Goal: Task Accomplishment & Management: Manage account settings

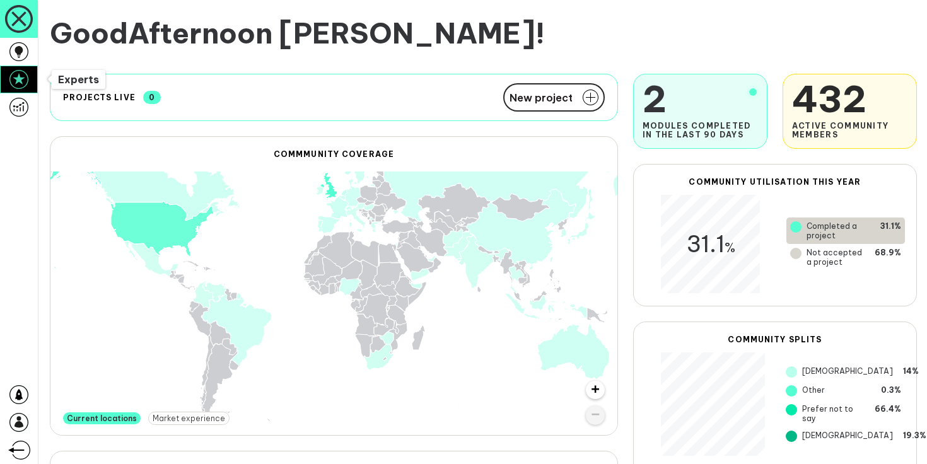
click at [26, 76] on icon at bounding box center [18, 79] width 19 height 19
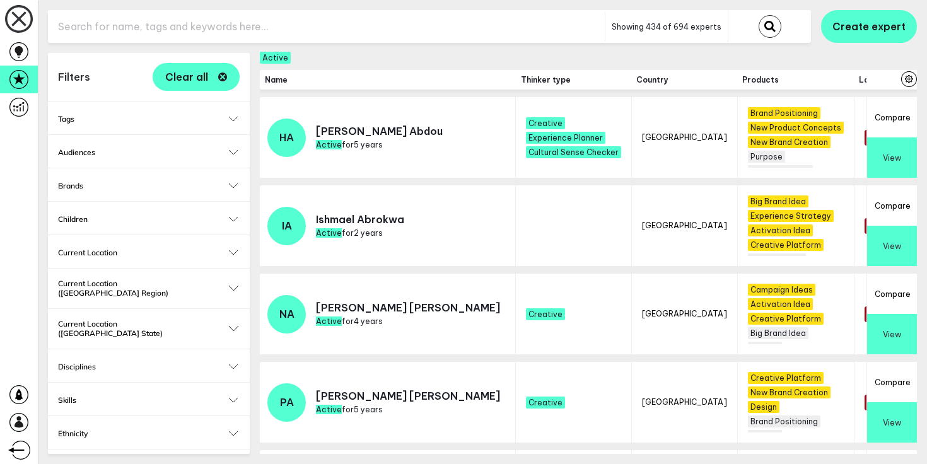
click at [185, 30] on input "text" at bounding box center [326, 26] width 557 height 31
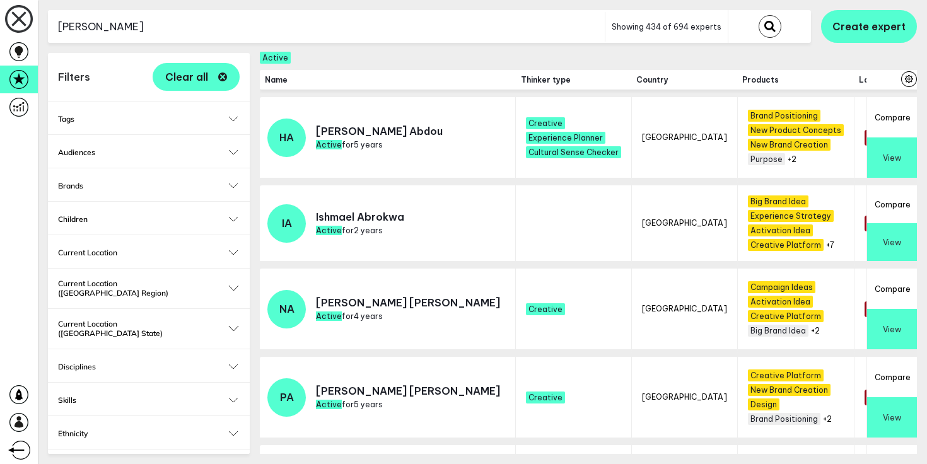
type input "jason"
click at [758, 15] on button "submit" at bounding box center [769, 26] width 23 height 23
checkbox input "false"
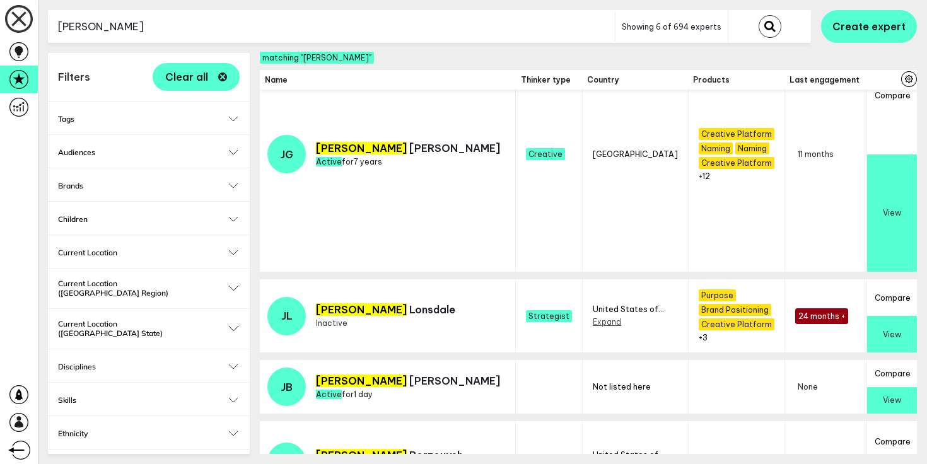
scroll to position [282, 0]
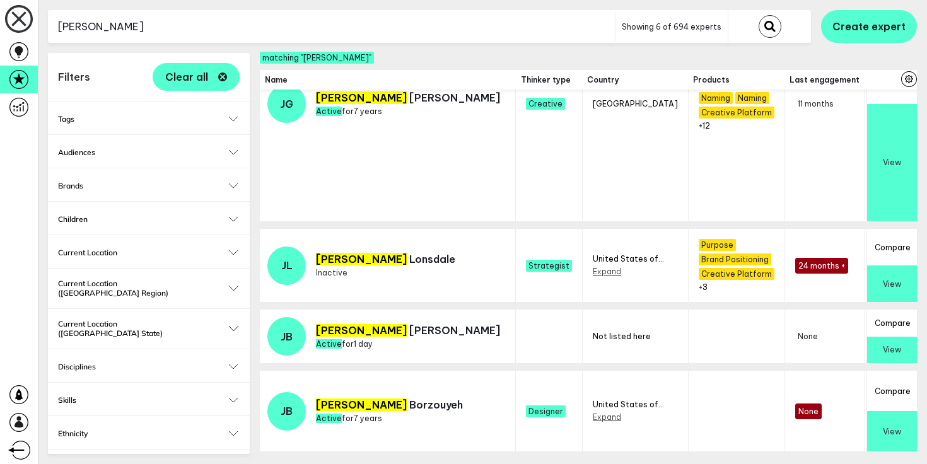
click at [893, 345] on button "View" at bounding box center [892, 350] width 50 height 27
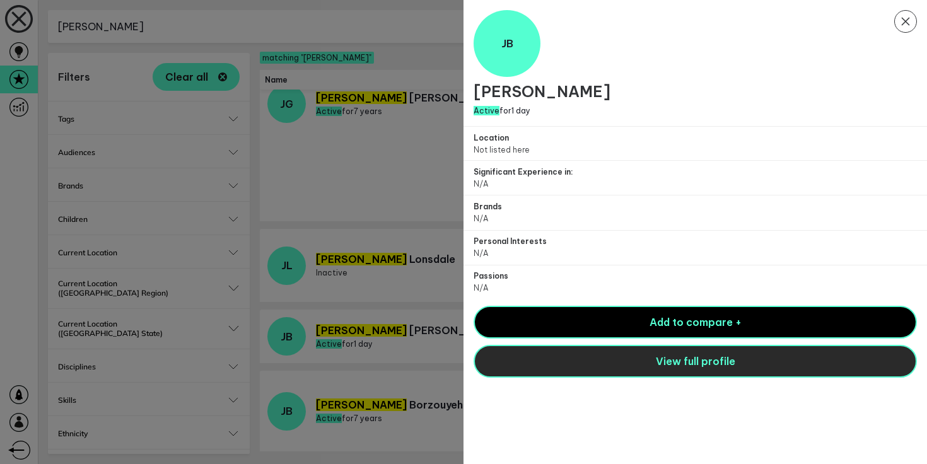
click at [760, 352] on button "View full profile" at bounding box center [694, 361] width 443 height 33
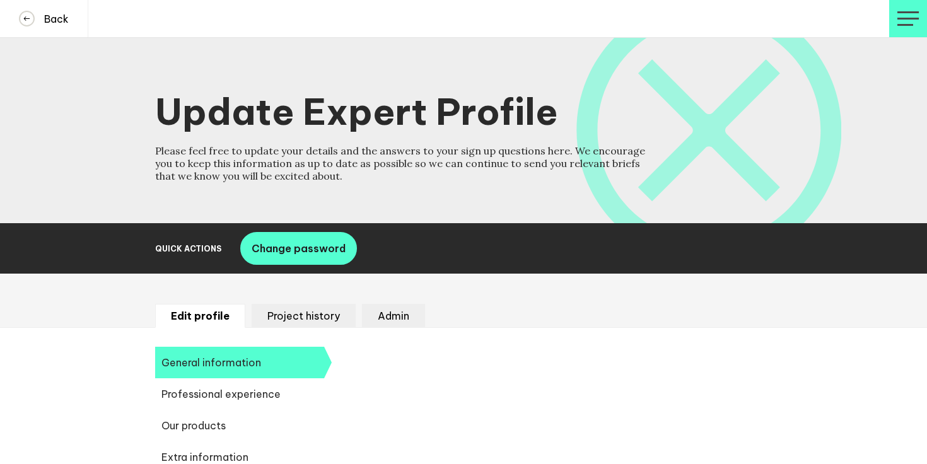
select select "19092"
select select "20252"
select select "19088"
select select "19187"
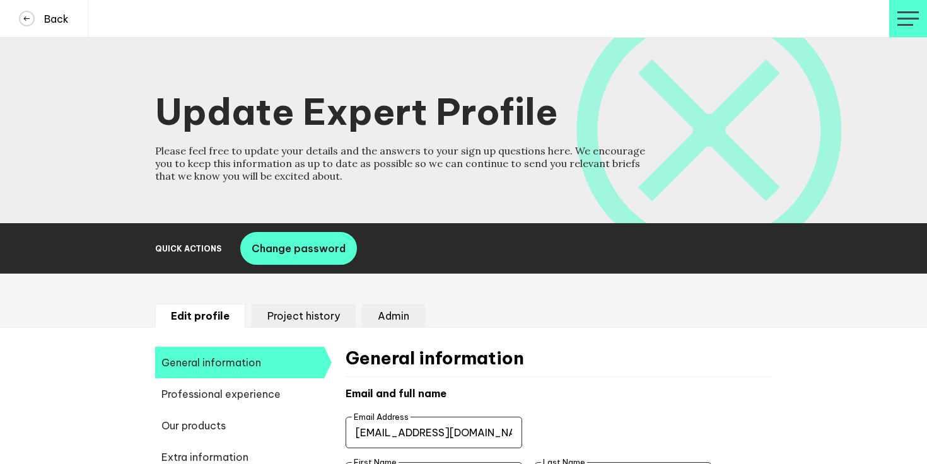
scroll to position [151, 0]
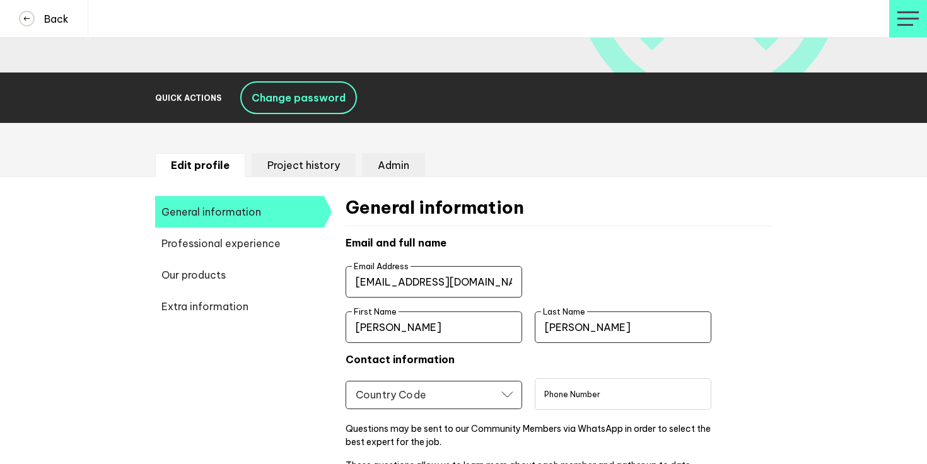
click at [301, 102] on span "Change password" at bounding box center [299, 97] width 94 height 13
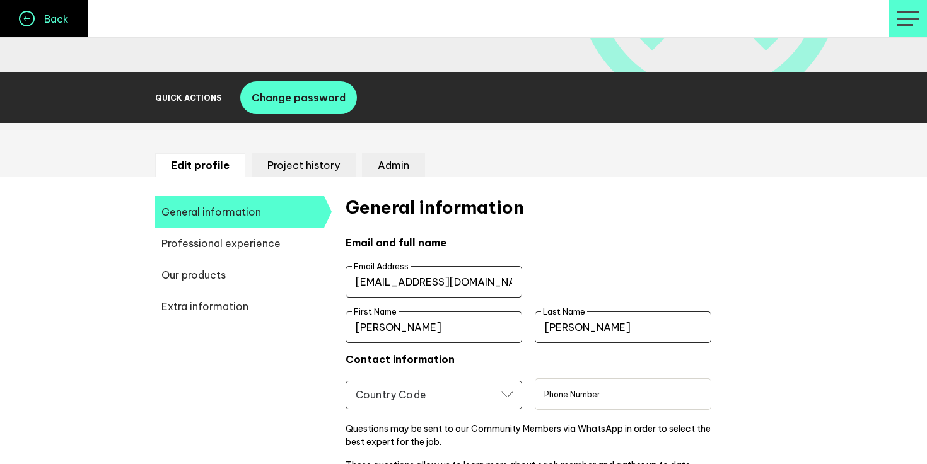
click at [58, 18] on h4 "Back" at bounding box center [52, 19] width 34 height 13
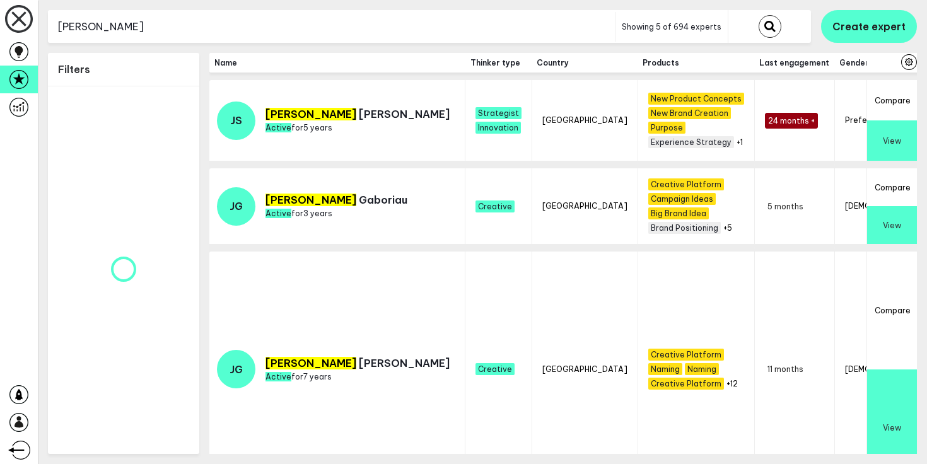
click at [194, 33] on input "jason" at bounding box center [331, 26] width 567 height 31
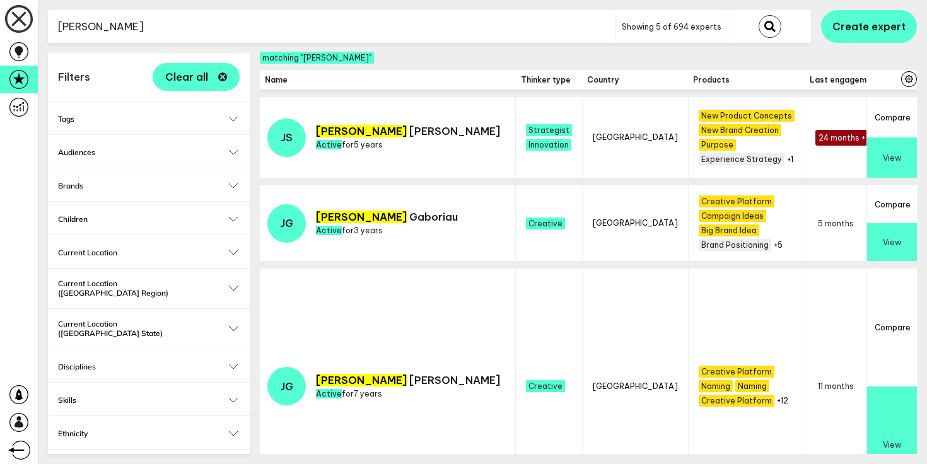
click at [758, 15] on button "submit" at bounding box center [769, 26] width 23 height 23
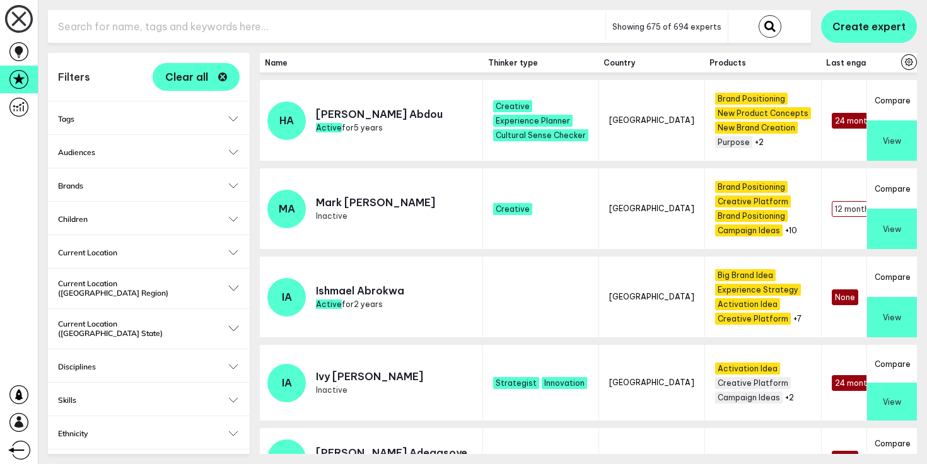
click at [293, 35] on input "text" at bounding box center [326, 26] width 557 height 31
type input "jason"
click at [758, 15] on button "submit" at bounding box center [769, 26] width 23 height 23
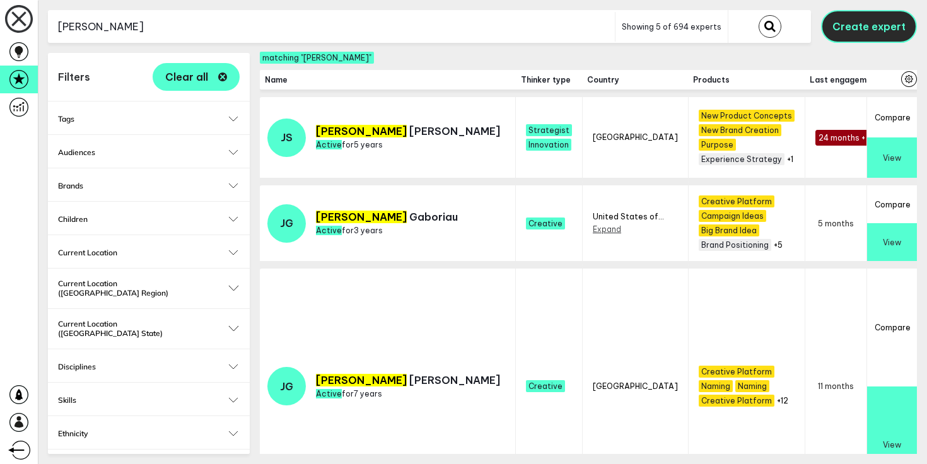
click at [858, 27] on span "Create expert" at bounding box center [868, 26] width 73 height 13
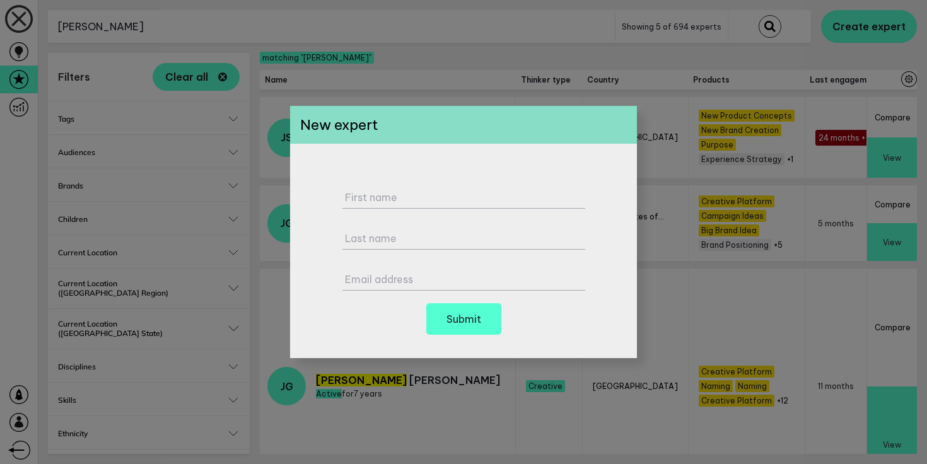
click at [514, 170] on div "First name Last name Email address Submit" at bounding box center [463, 251] width 347 height 214
click at [500, 189] on div "First name" at bounding box center [463, 193] width 243 height 32
type input "Jason"
type input "Berry"
click at [360, 271] on div "Email address" at bounding box center [463, 275] width 243 height 32
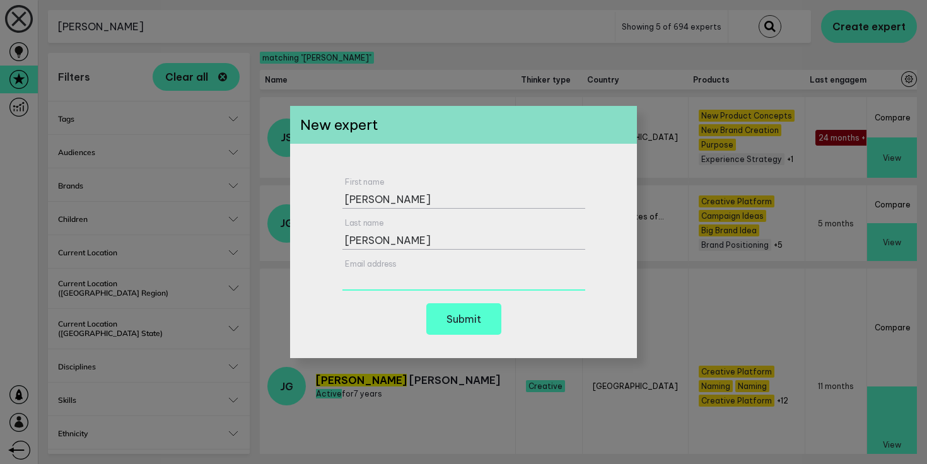
paste input "mrjakeberry@googlemail.com"
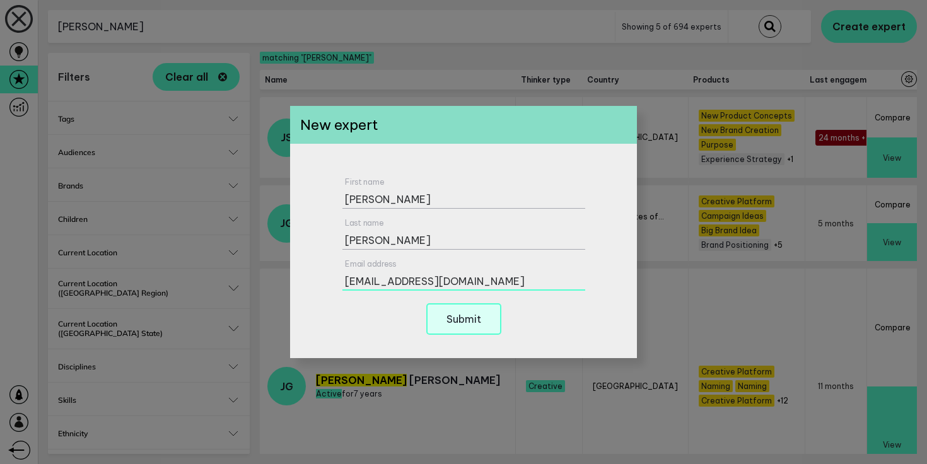
type input "mrjakeberry@googlemail.com"
click at [468, 316] on h6 "Submit" at bounding box center [463, 319] width 35 height 10
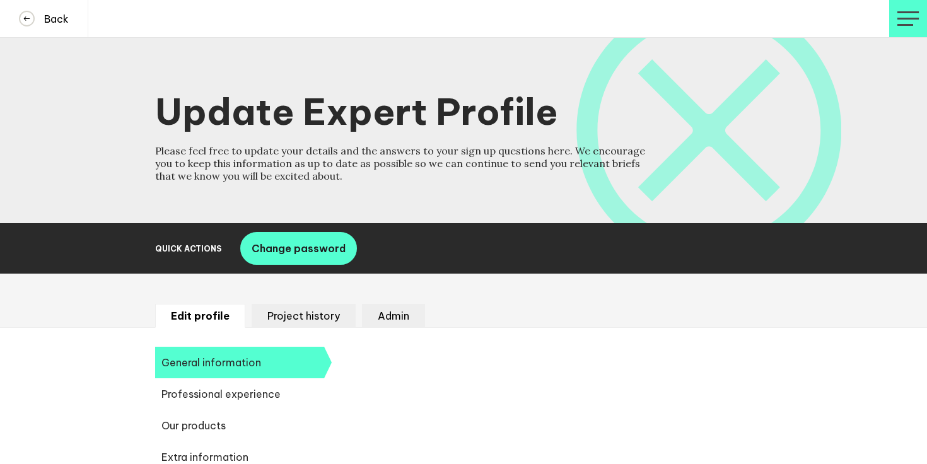
select select "19092"
select select "20252"
select select "19088"
select select "19187"
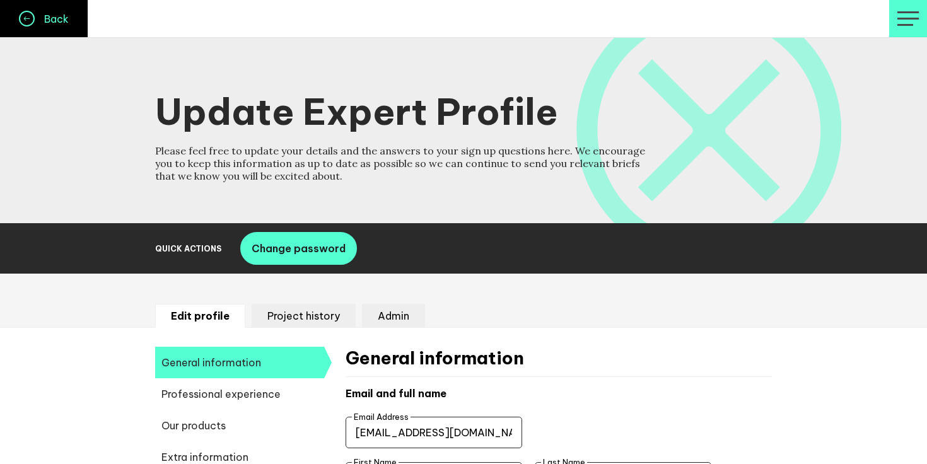
click at [20, 13] on icon at bounding box center [26, 18] width 13 height 13
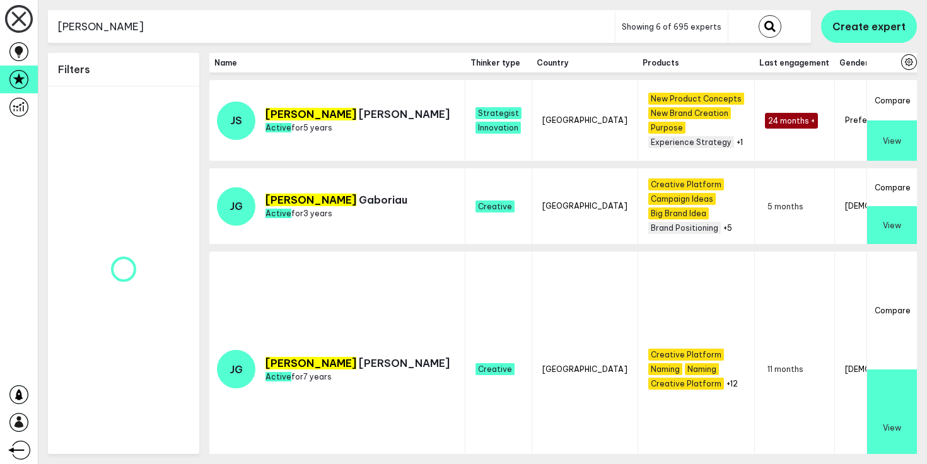
click at [214, 30] on input "jason" at bounding box center [331, 26] width 567 height 31
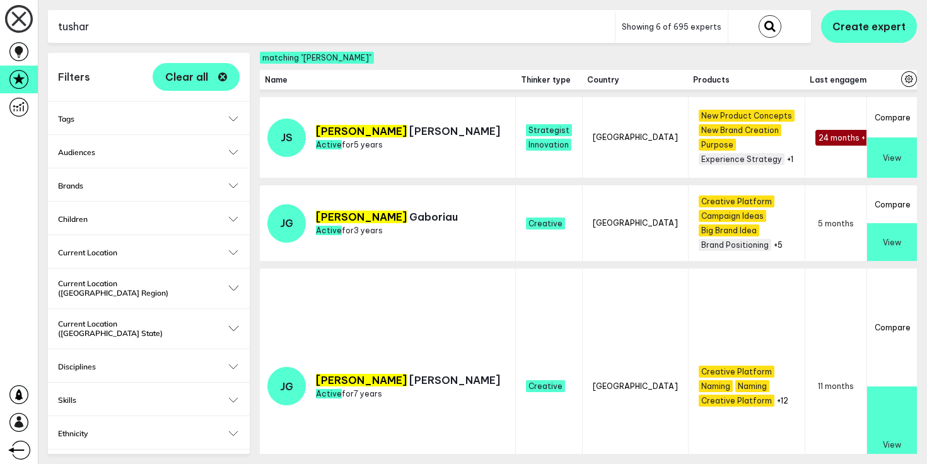
type input "tushar"
click at [758, 15] on button "submit" at bounding box center [769, 26] width 23 height 23
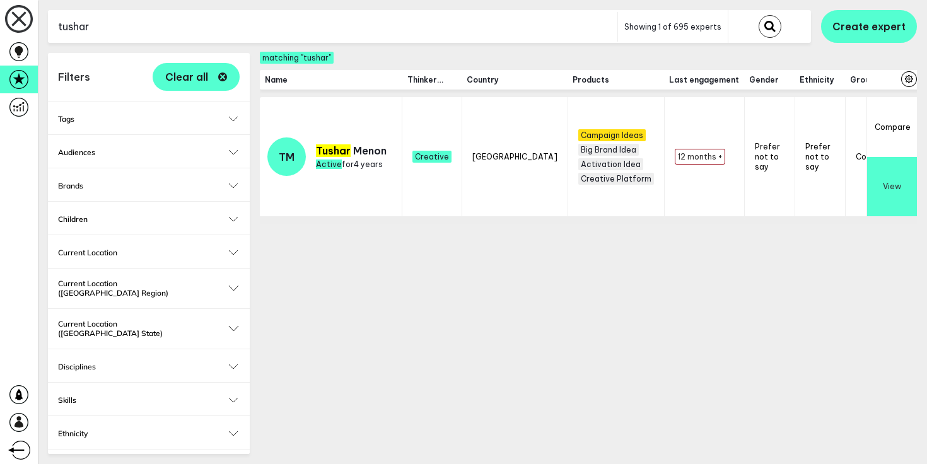
click at [190, 35] on input "tushar" at bounding box center [332, 26] width 569 height 31
click at [225, 83] on button "Clear all" at bounding box center [196, 77] width 87 height 28
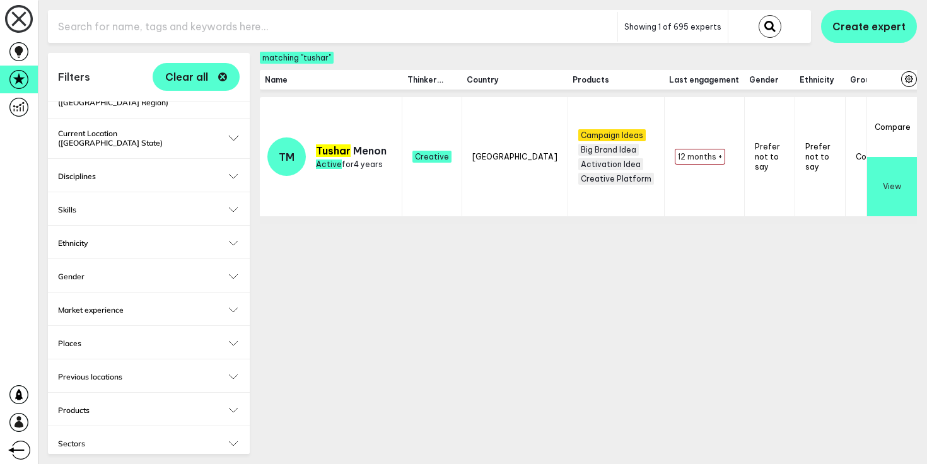
scroll to position [191, 0]
click at [224, 78] on icon "button" at bounding box center [222, 77] width 9 height 9
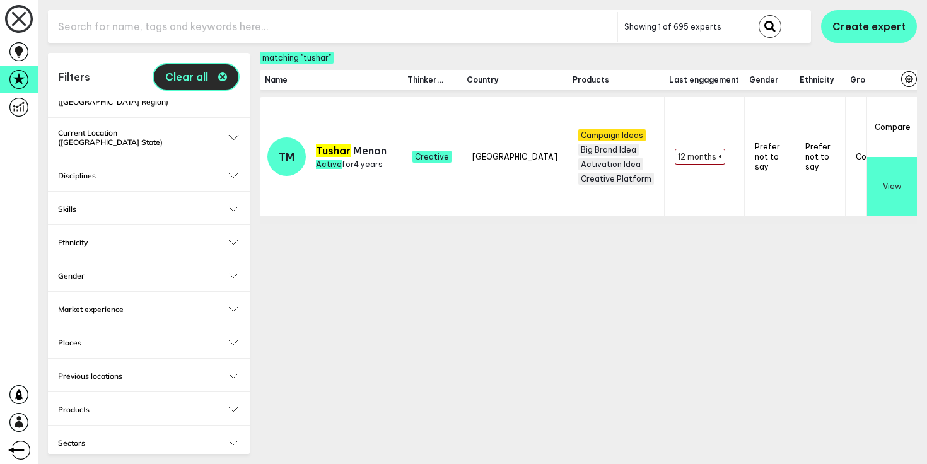
click at [224, 78] on icon "button" at bounding box center [222, 77] width 9 height 9
click at [252, 25] on input "text" at bounding box center [332, 26] width 569 height 31
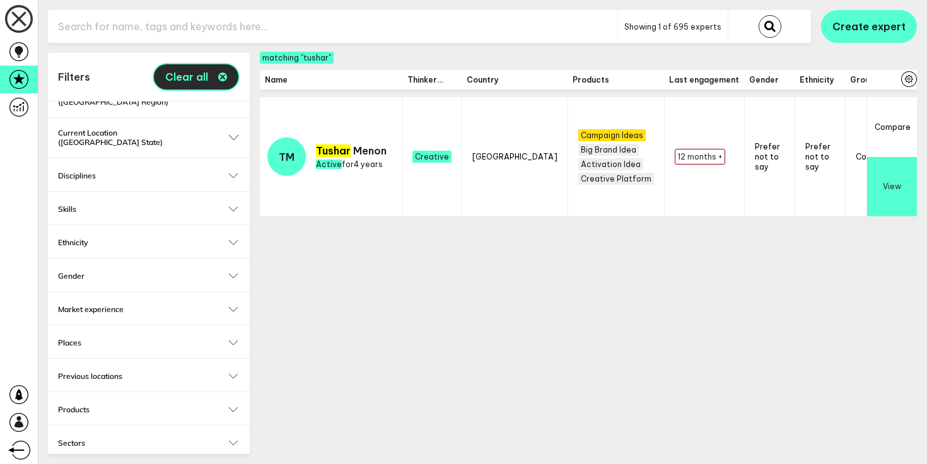
click at [226, 78] on icon "button" at bounding box center [222, 77] width 9 height 9
click at [20, 79] on icon at bounding box center [18, 79] width 19 height 19
click at [24, 59] on icon at bounding box center [18, 51] width 19 height 19
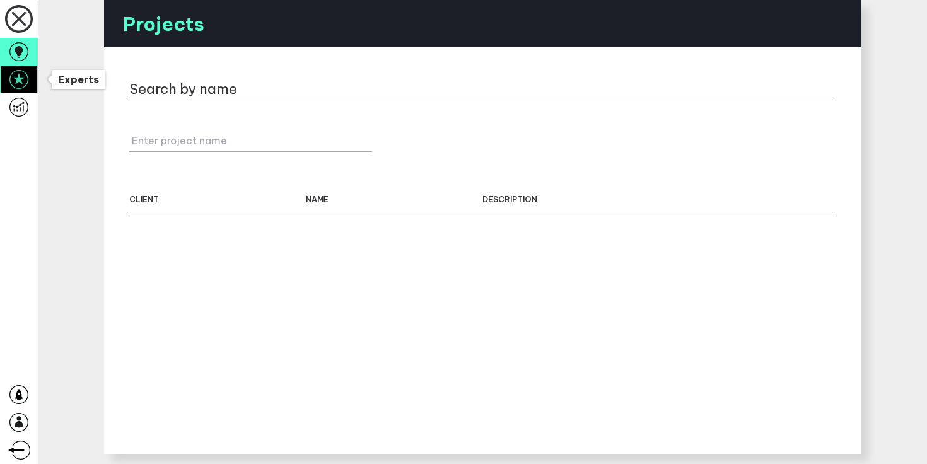
click at [24, 76] on icon at bounding box center [18, 79] width 19 height 19
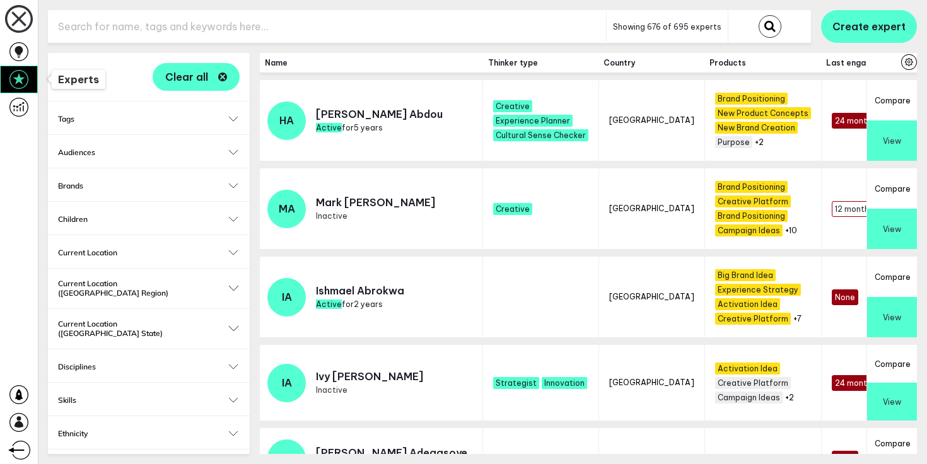
scroll to position [301, 0]
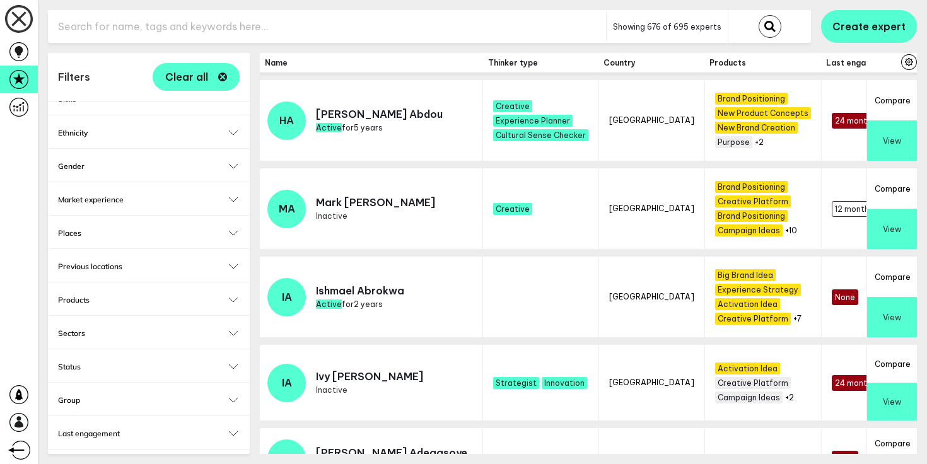
click at [235, 362] on button "Status" at bounding box center [149, 366] width 182 height 9
click at [64, 380] on input "Active" at bounding box center [64, 386] width 12 height 12
checkbox input "true"
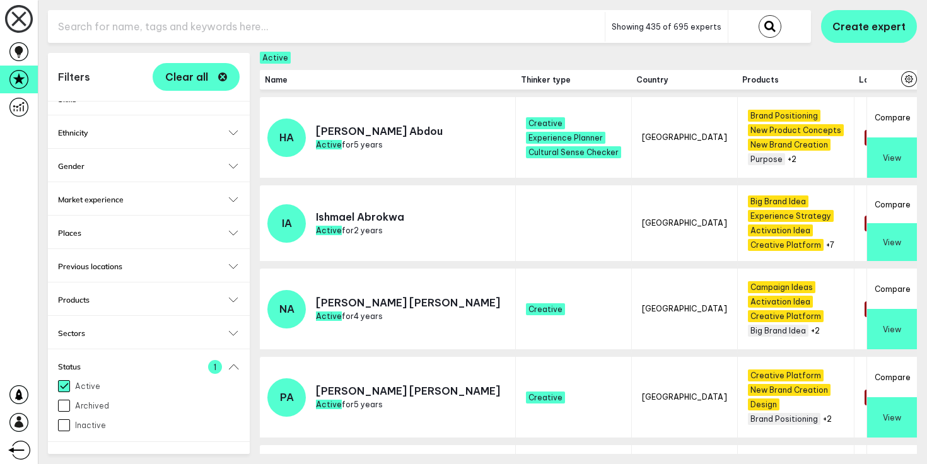
scroll to position [360, 0]
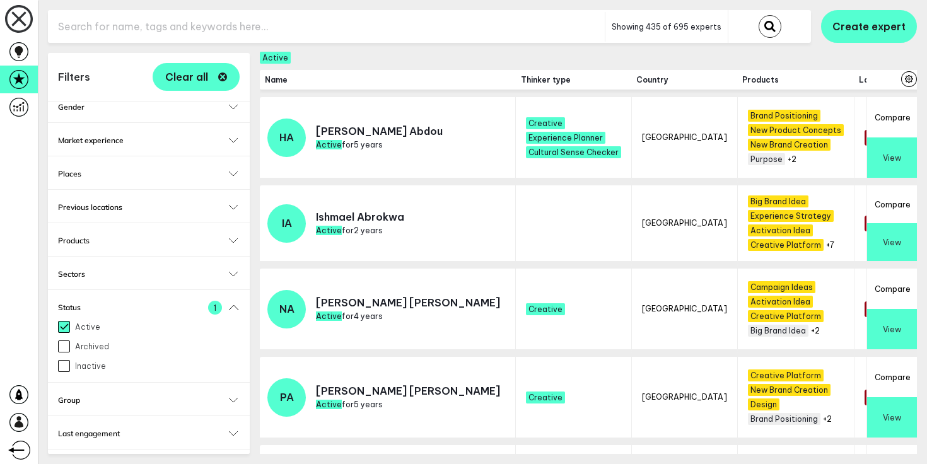
click at [232, 462] on button "Thinker type" at bounding box center [149, 466] width 182 height 9
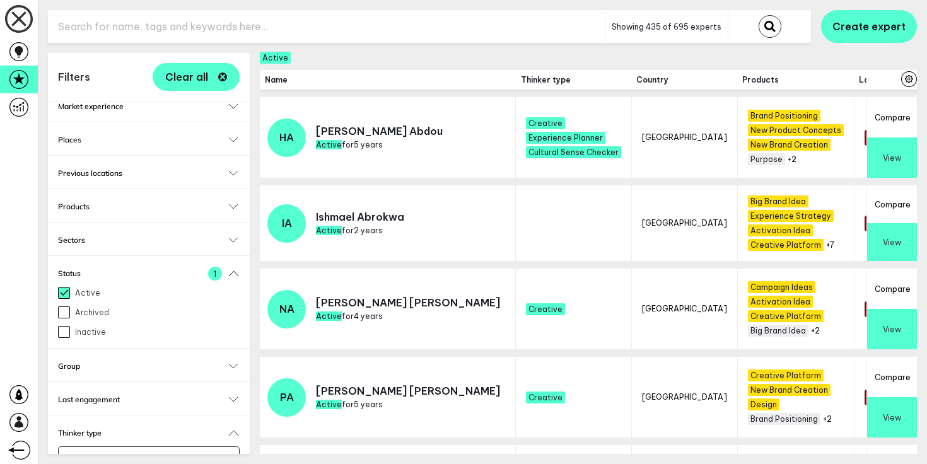
scroll to position [393, 0]
click at [122, 453] on input "Select..." at bounding box center [141, 460] width 148 height 15
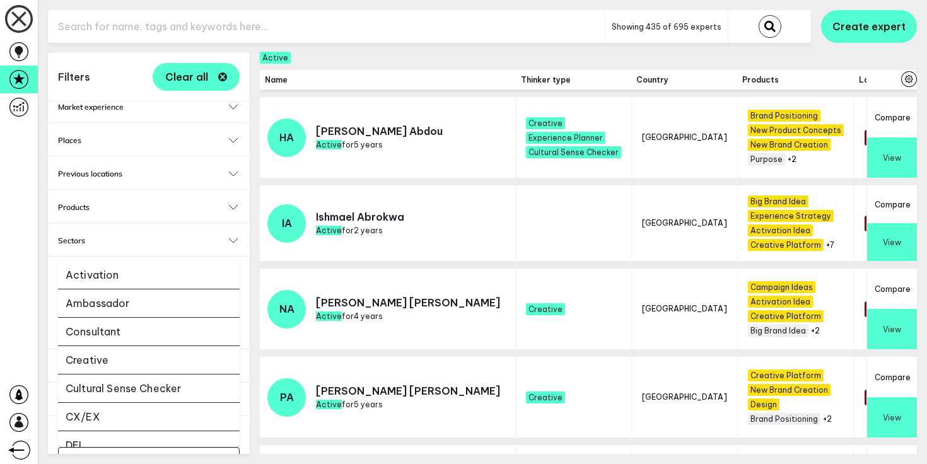
click at [142, 348] on li "Creative" at bounding box center [149, 360] width 182 height 28
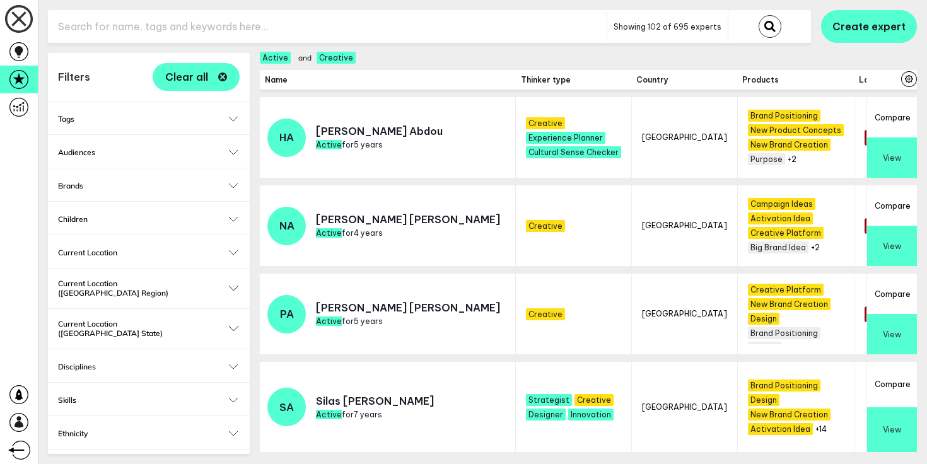
click at [231, 249] on h2 "Current Location" at bounding box center [149, 252] width 182 height 9
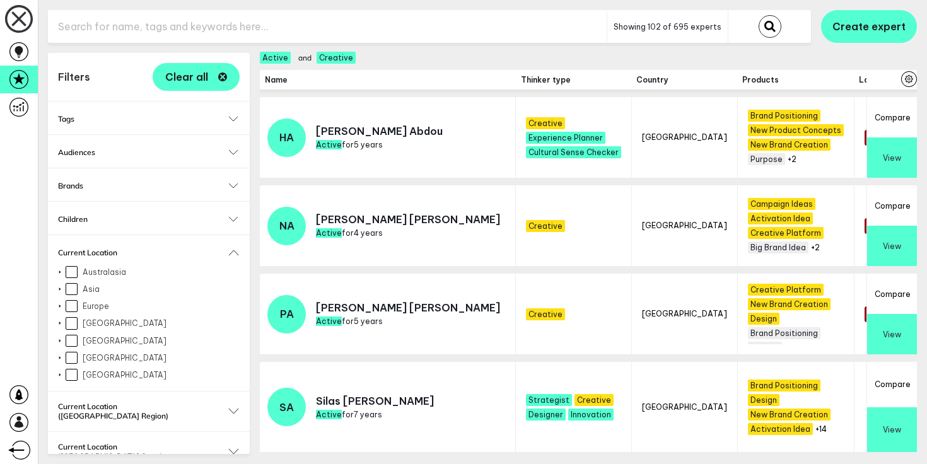
click at [71, 306] on input "Europe" at bounding box center [72, 306] width 12 height 12
checkbox input "true"
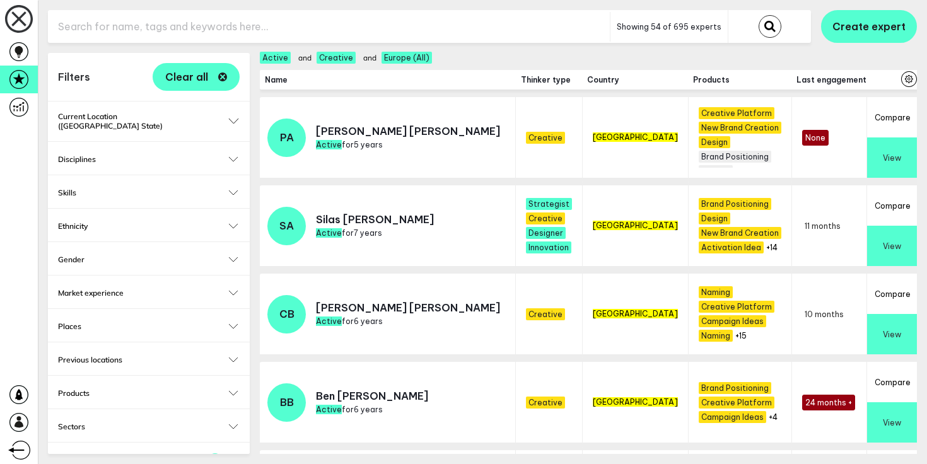
scroll to position [328, 0]
click at [233, 156] on button "Disciplines" at bounding box center [149, 160] width 182 height 9
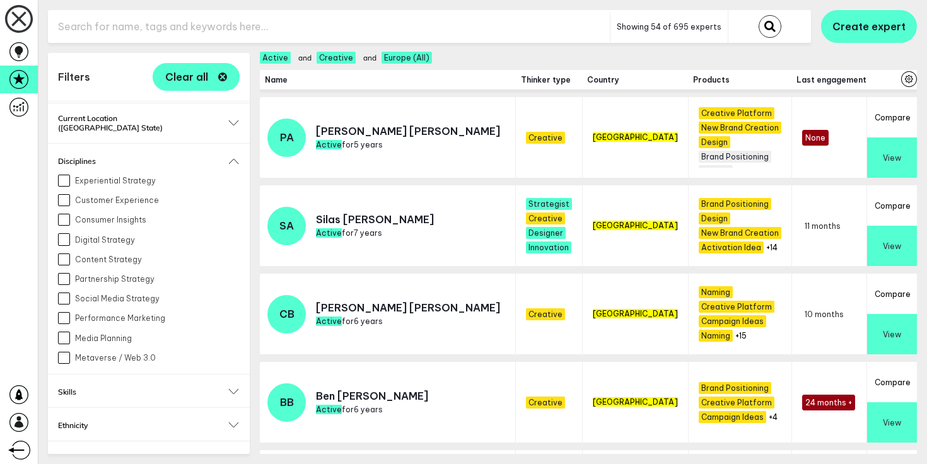
click at [64, 293] on input "Social Media Strategy" at bounding box center [64, 299] width 12 height 12
checkbox input "true"
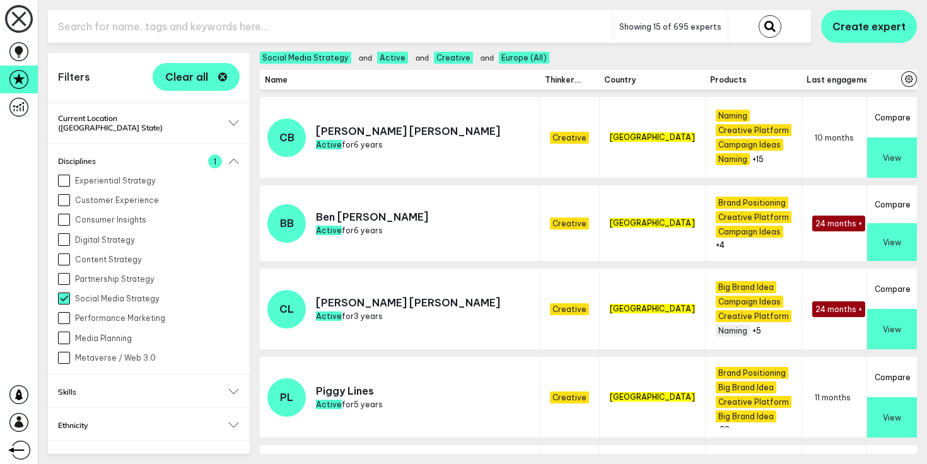
click at [69, 175] on input "Experiential Strategy" at bounding box center [64, 181] width 12 height 12
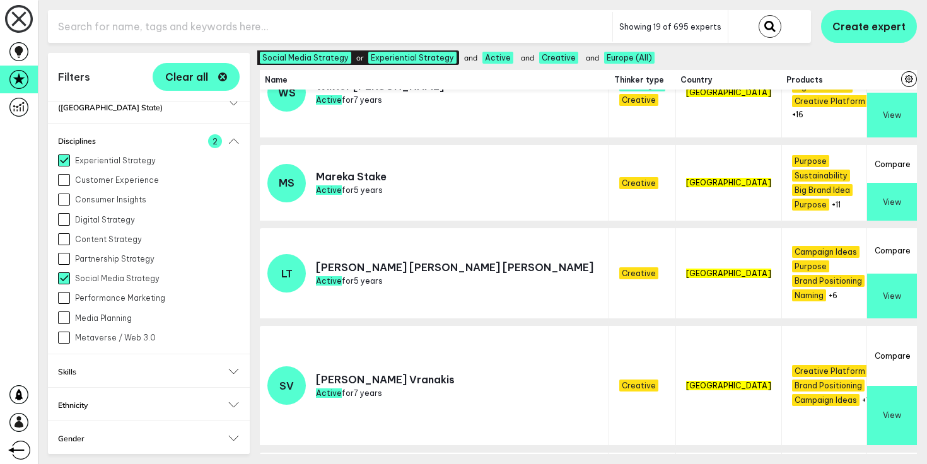
scroll to position [337, 0]
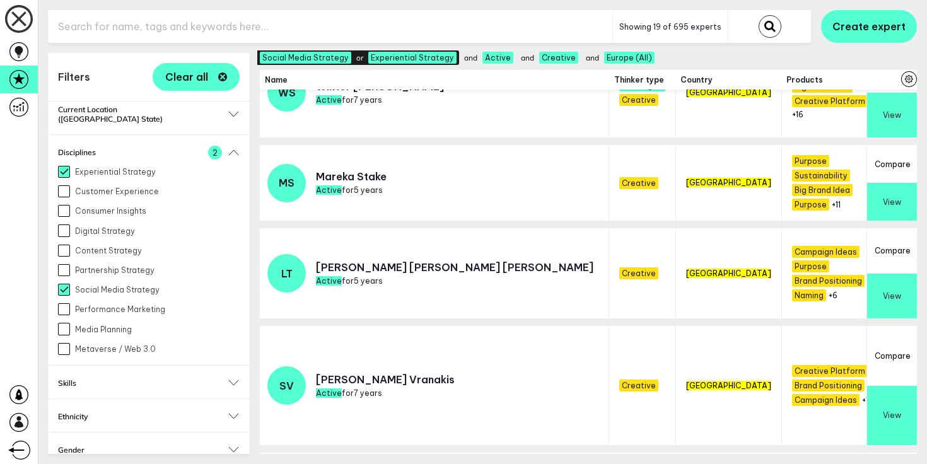
click at [64, 166] on input "Experiential Strategy" at bounding box center [64, 172] width 12 height 12
checkbox input "false"
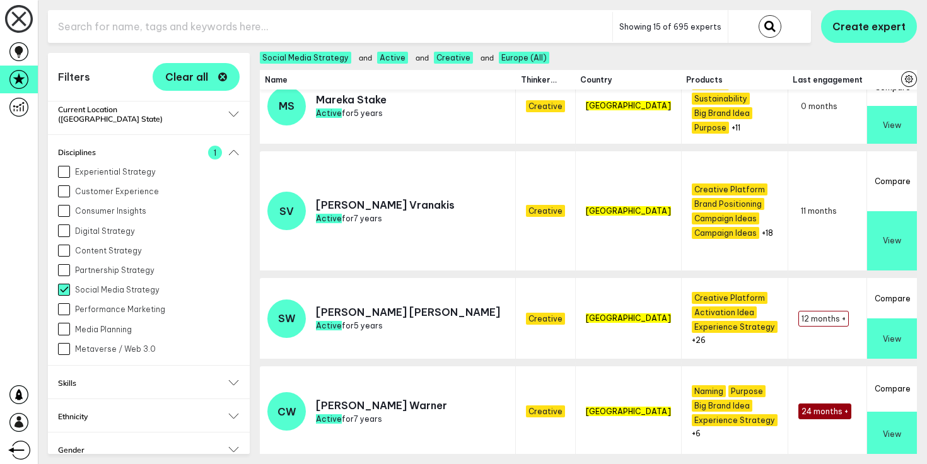
click at [66, 284] on input "Social Media Strategy" at bounding box center [64, 290] width 12 height 12
checkbox input "false"
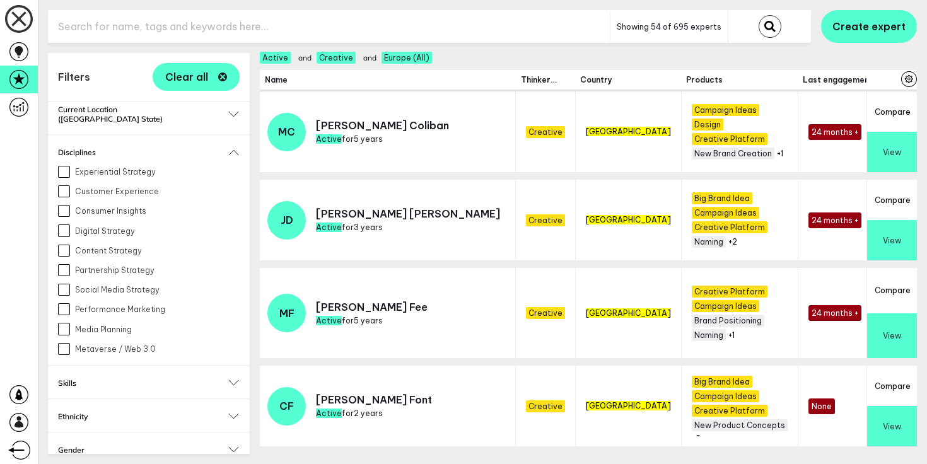
scroll to position [505, 0]
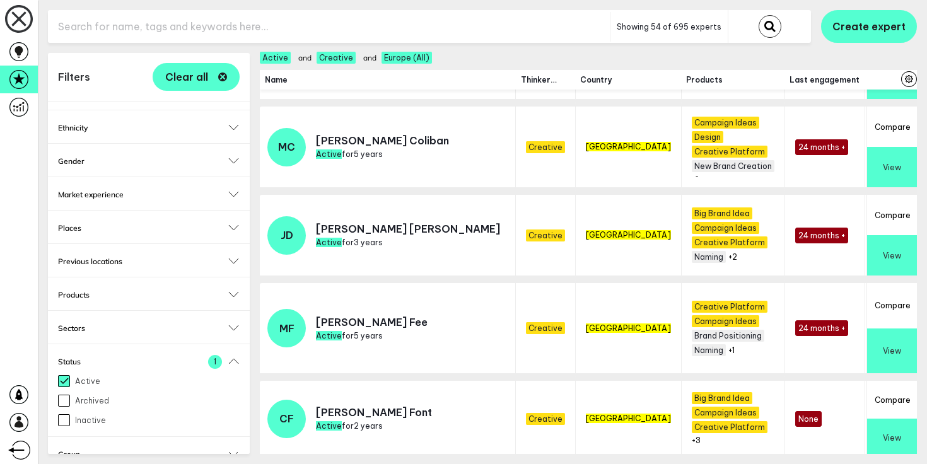
click at [176, 323] on h2 "Sectors" at bounding box center [149, 327] width 182 height 9
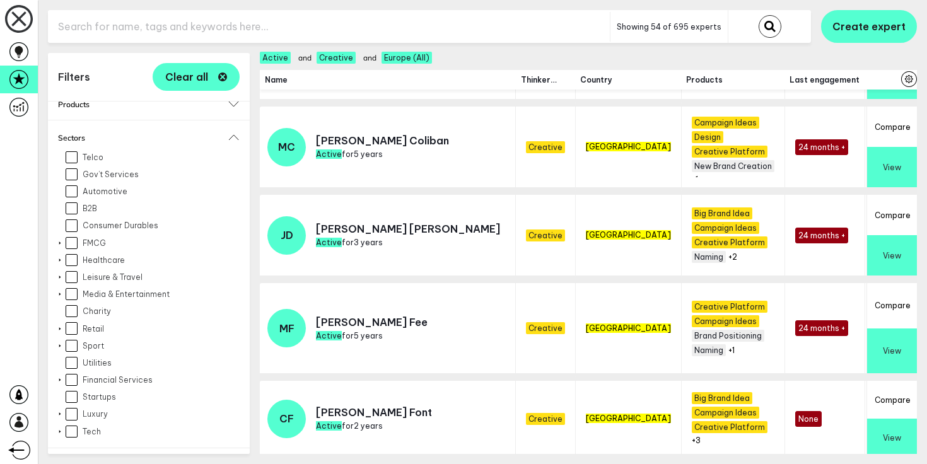
scroll to position [818, 0]
click at [62, 255] on div at bounding box center [60, 257] width 10 height 5
click at [78, 252] on label "Healthcare" at bounding box center [153, 258] width 174 height 12
click at [78, 252] on input "Healthcare" at bounding box center [72, 258] width 12 height 12
checkbox input "true"
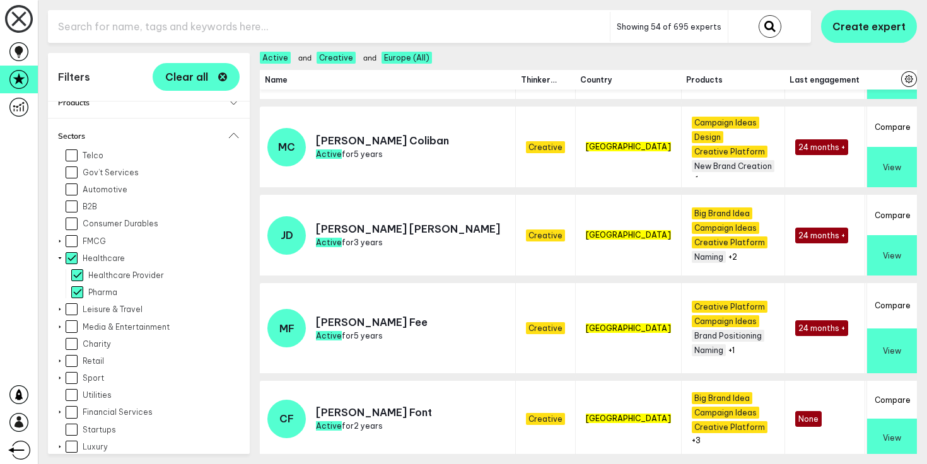
checkbox input "true"
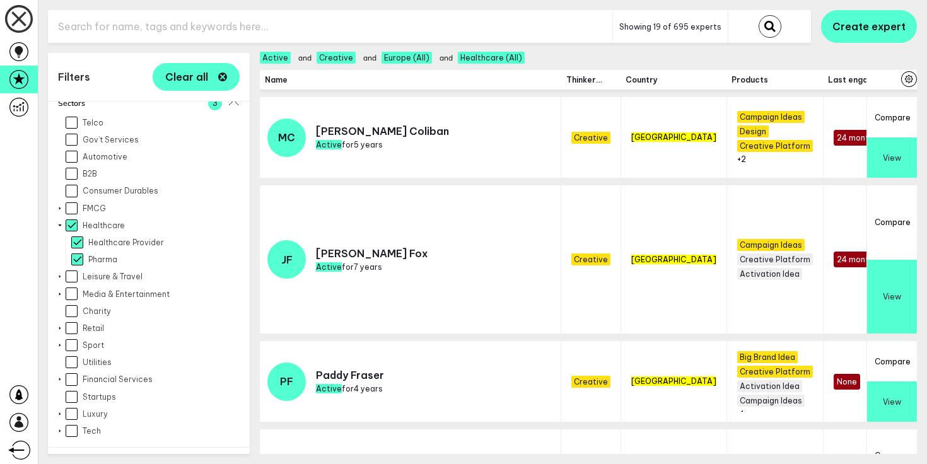
scroll to position [850, 0]
click at [73, 134] on input "Gov’t Services" at bounding box center [72, 140] width 12 height 12
checkbox input "true"
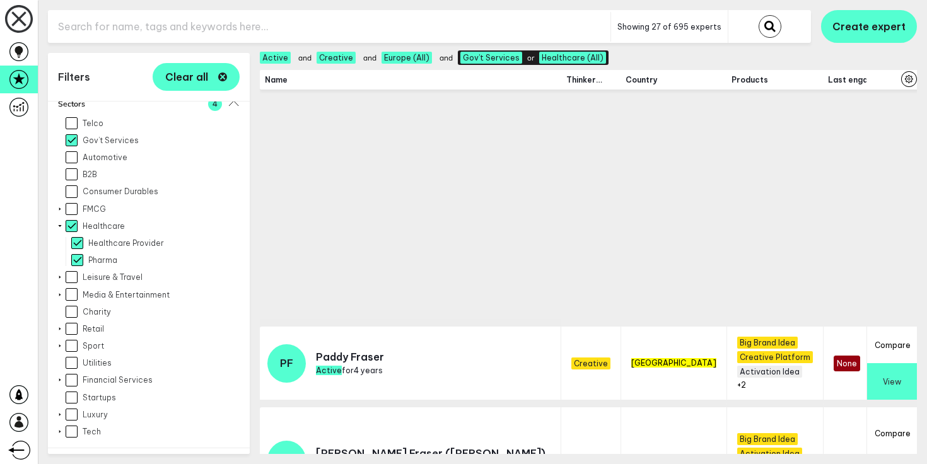
scroll to position [4, 0]
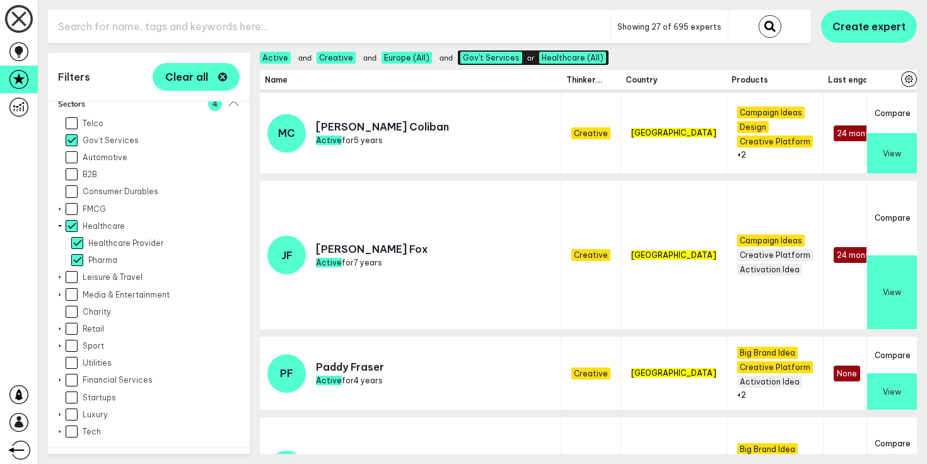
click at [140, 31] on input "text" at bounding box center [329, 26] width 562 height 31
type input "stunt"
click at [758, 15] on button "submit" at bounding box center [769, 26] width 23 height 23
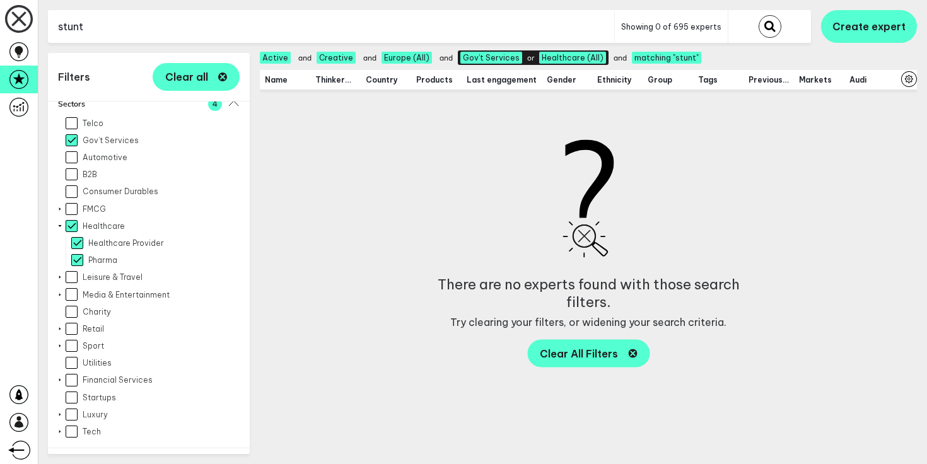
click at [122, 26] on input "stunt" at bounding box center [331, 26] width 566 height 31
type input "movember"
click at [758, 15] on button "submit" at bounding box center [769, 26] width 23 height 23
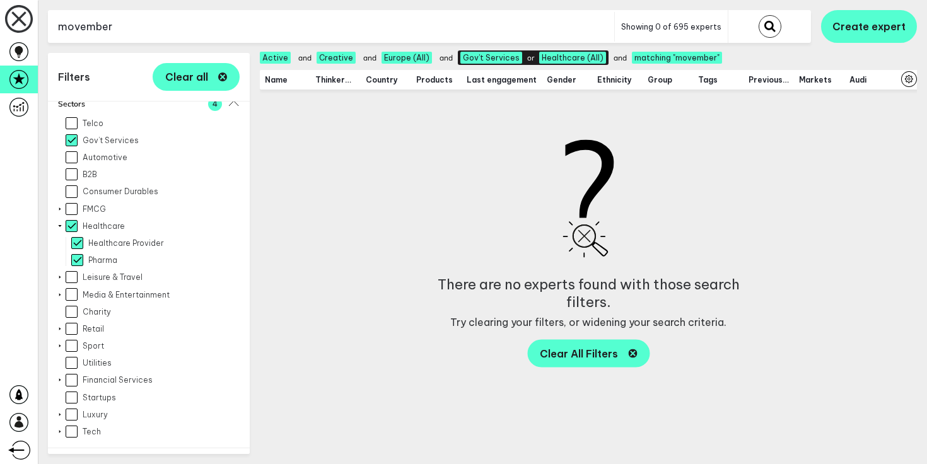
click at [69, 134] on input "Gov’t Services" at bounding box center [72, 140] width 12 height 12
checkbox input "false"
click at [70, 215] on li "Expand Healthcare Healthcare Provider Pharma" at bounding box center [149, 241] width 182 height 52
click at [71, 220] on input "Healthcare" at bounding box center [72, 226] width 12 height 12
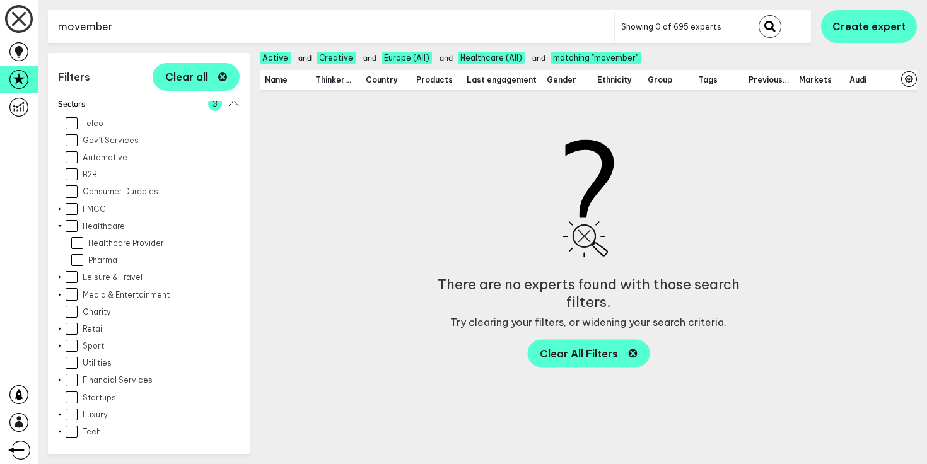
checkbox input "false"
click at [141, 20] on input "movember" at bounding box center [331, 26] width 566 height 31
click at [758, 15] on button "submit" at bounding box center [769, 26] width 23 height 23
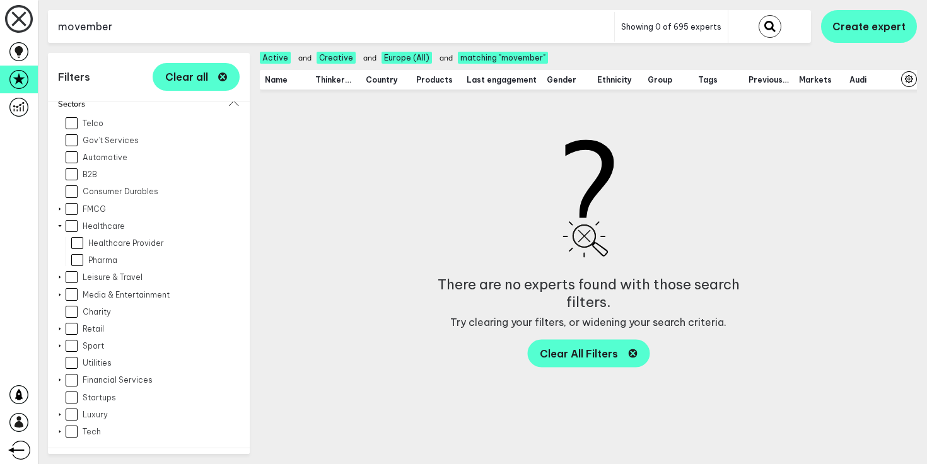
click at [141, 22] on input "movember" at bounding box center [331, 26] width 566 height 31
click at [758, 15] on button "submit" at bounding box center [769, 26] width 23 height 23
click at [156, 23] on input "stoptober" at bounding box center [331, 26] width 566 height 31
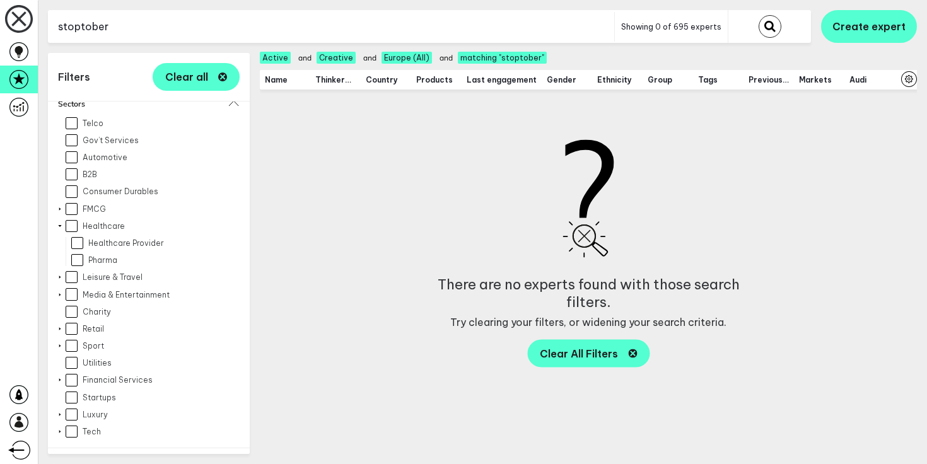
click at [156, 23] on input "stoptober" at bounding box center [331, 26] width 566 height 31
type input "stunt"
click at [758, 15] on button "submit" at bounding box center [769, 26] width 23 height 23
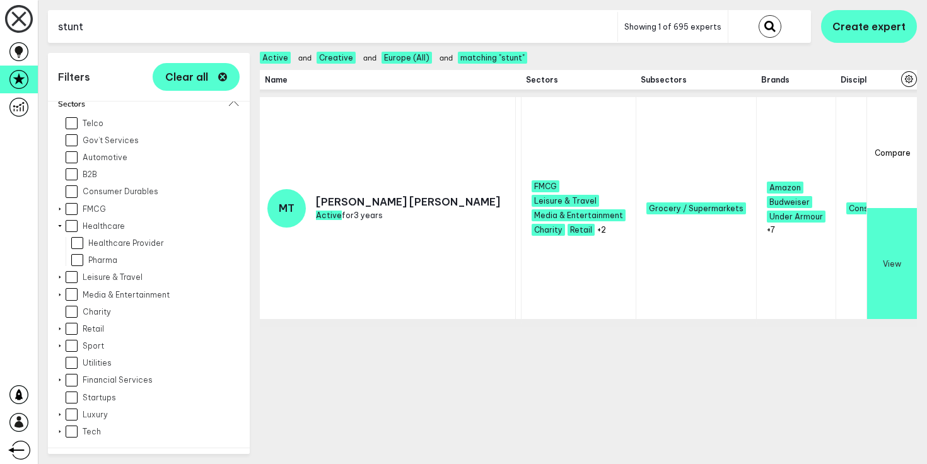
scroll to position [0, 1441]
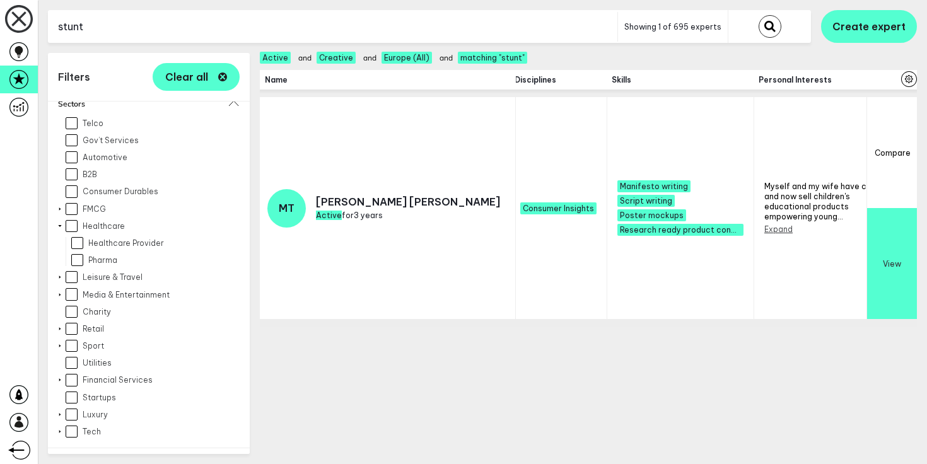
click at [764, 224] on button "Expand" at bounding box center [778, 228] width 28 height 9
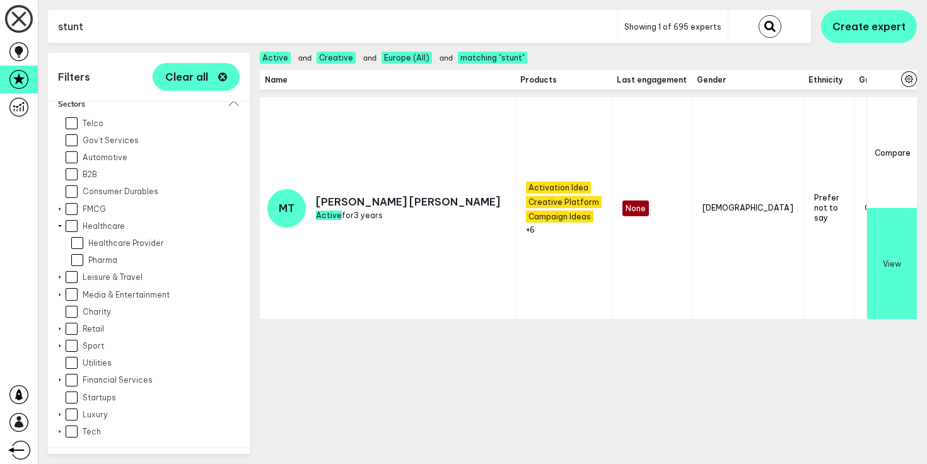
scroll to position [0, 170]
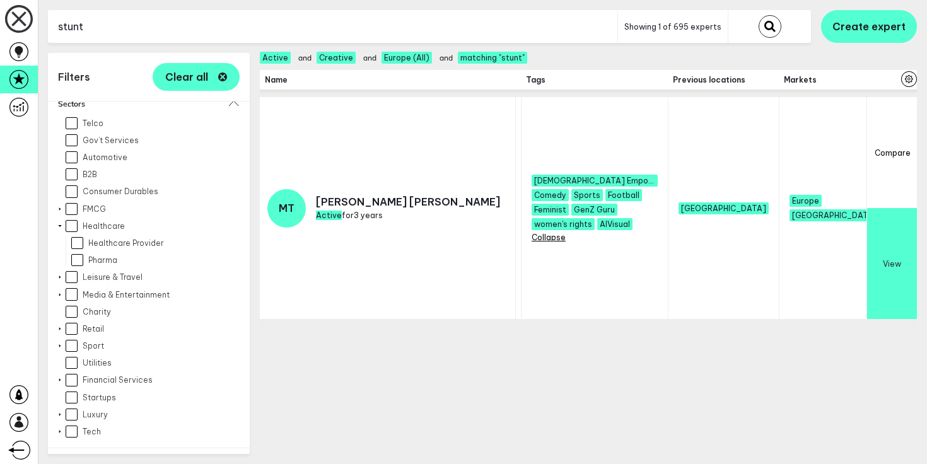
scroll to position [0, 702]
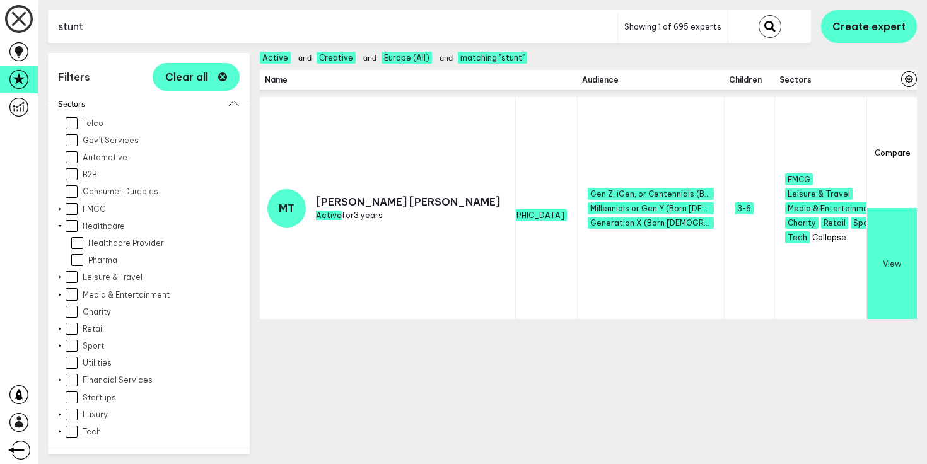
scroll to position [0, 863]
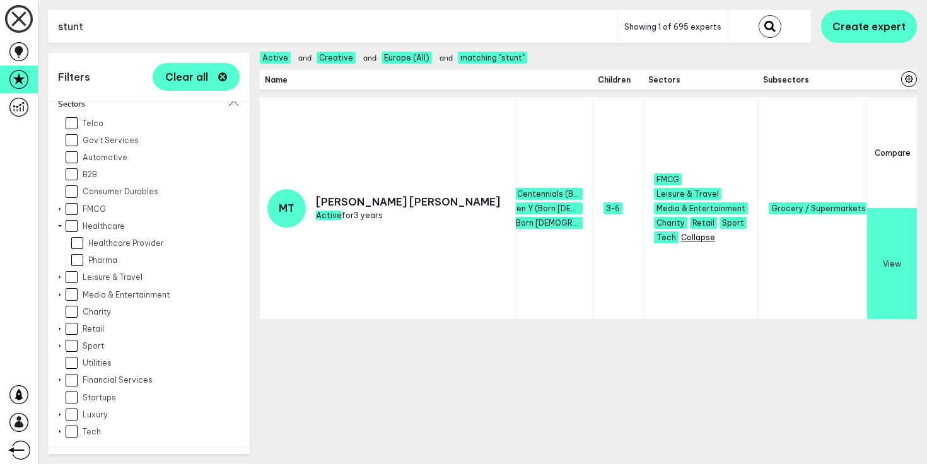
scroll to position [0, 994]
drag, startPoint x: 379, startPoint y: 189, endPoint x: 318, endPoint y: 191, distance: 61.2
click at [318, 195] on p "Martin Tighe" at bounding box center [408, 201] width 184 height 13
copy p "Martin Tighe"
click at [8, 55] on link at bounding box center [19, 52] width 38 height 28
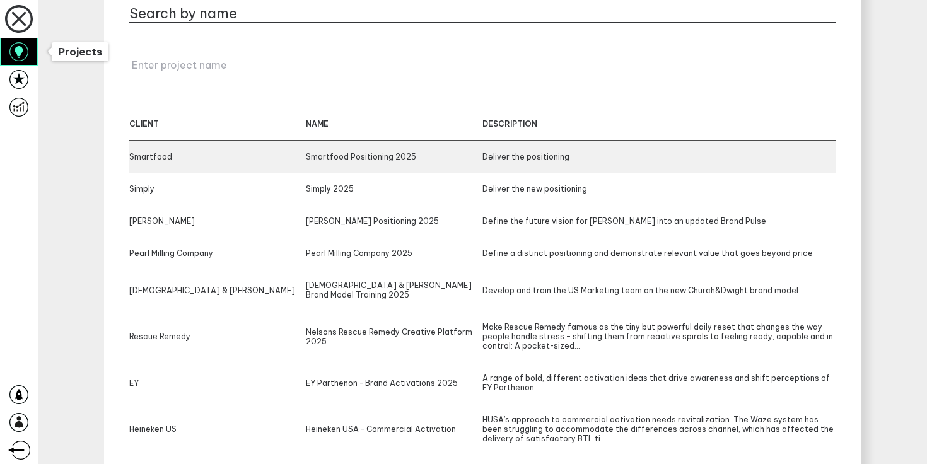
scroll to position [299, 0]
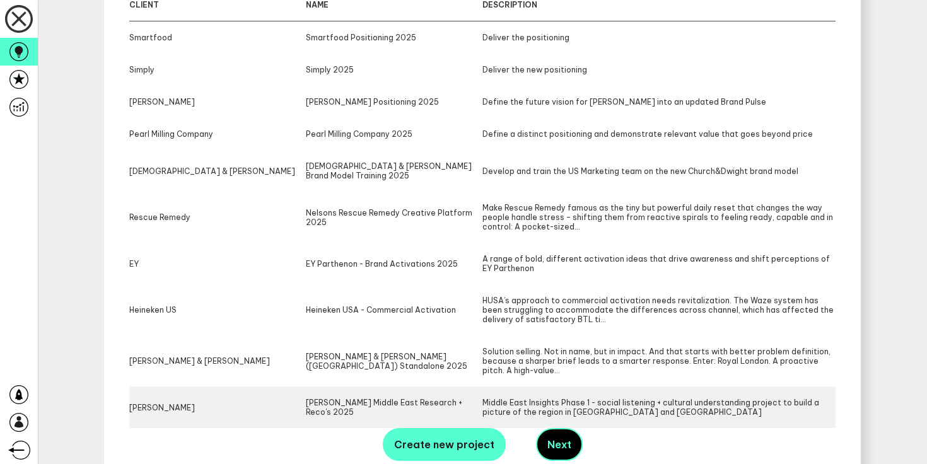
click at [455, 414] on div "McCormick McCormick Middle East Research + Reco's 2025 Middle East Insights Pha…" at bounding box center [482, 407] width 706 height 42
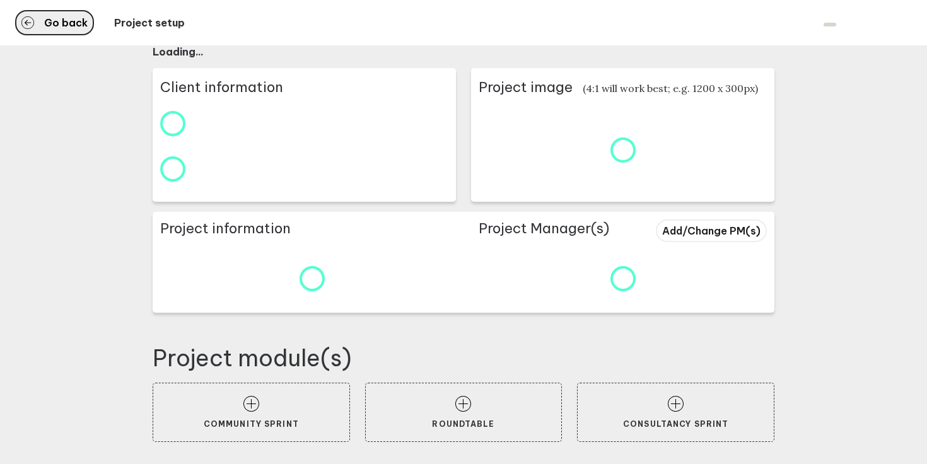
click at [52, 18] on span "Go back" at bounding box center [66, 23] width 44 height 10
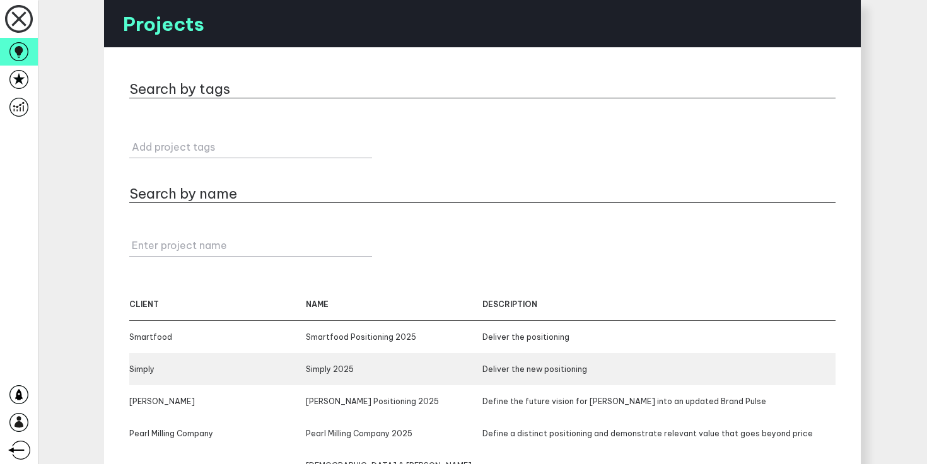
scroll to position [299, 0]
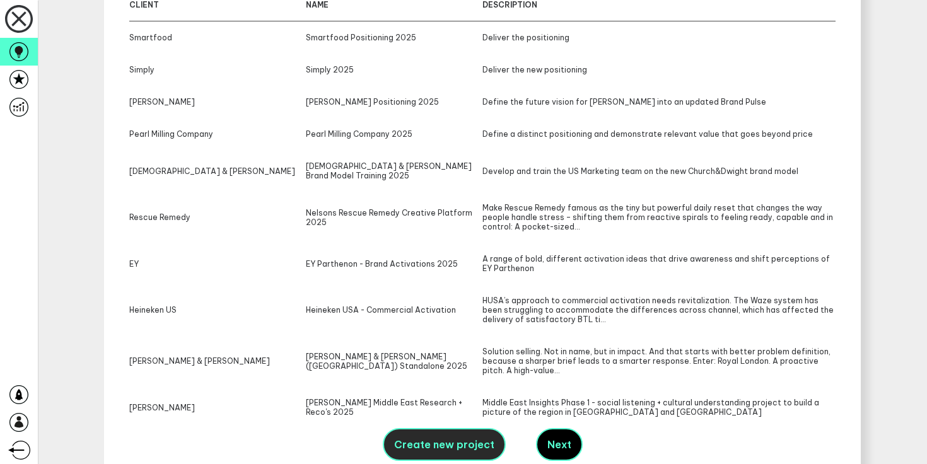
click at [451, 441] on span "Create new project" at bounding box center [444, 444] width 100 height 13
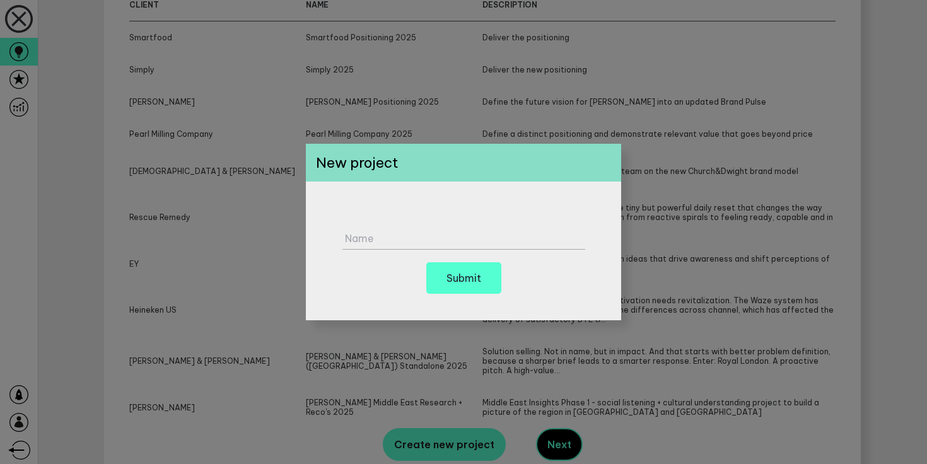
click at [429, 238] on label "Name" at bounding box center [466, 238] width 243 height 13
click at [429, 238] on input "Name" at bounding box center [463, 232] width 243 height 35
type input "EL Eye Heath"
click at [473, 279] on h6 "Submit" at bounding box center [463, 278] width 35 height 10
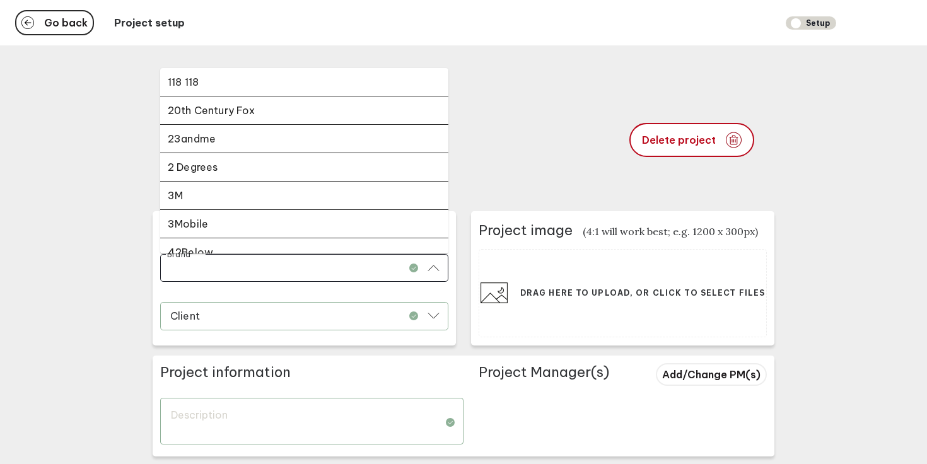
click at [277, 273] on input "Brand" at bounding box center [296, 269] width 255 height 15
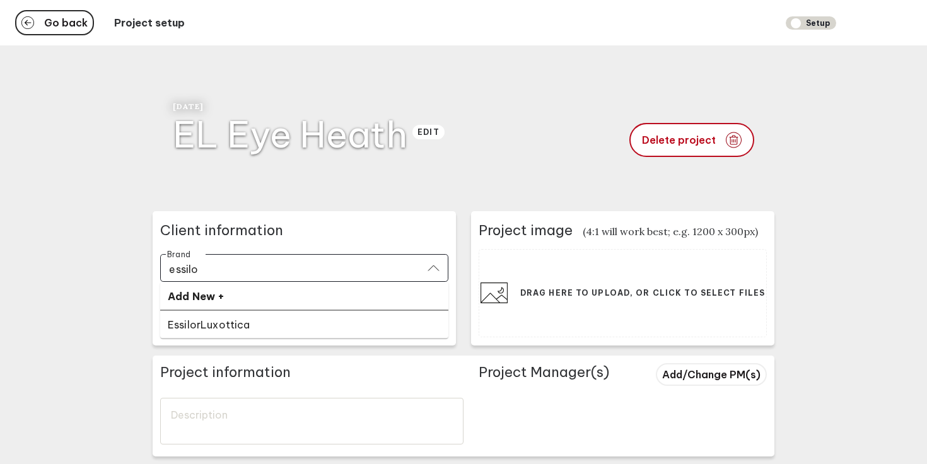
click at [279, 327] on div "EssilorLuxottica" at bounding box center [304, 324] width 273 height 13
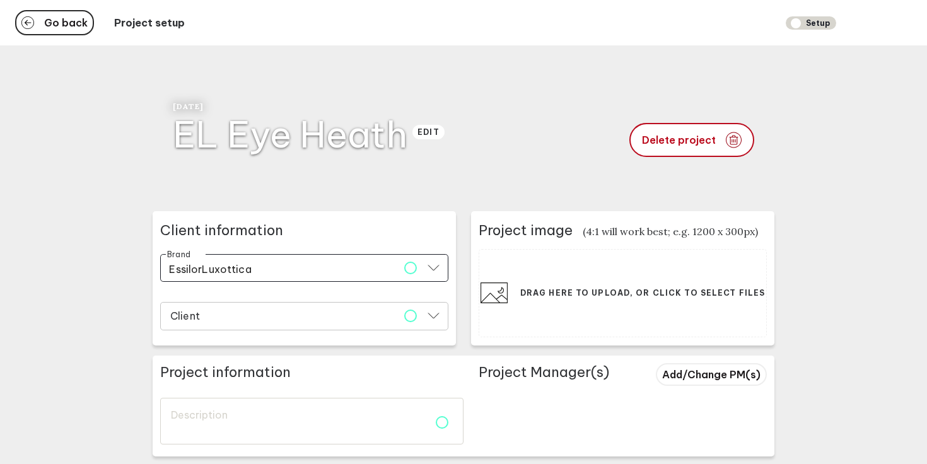
type input "EssilorLuxottica"
click at [272, 319] on input "Client" at bounding box center [296, 317] width 255 height 15
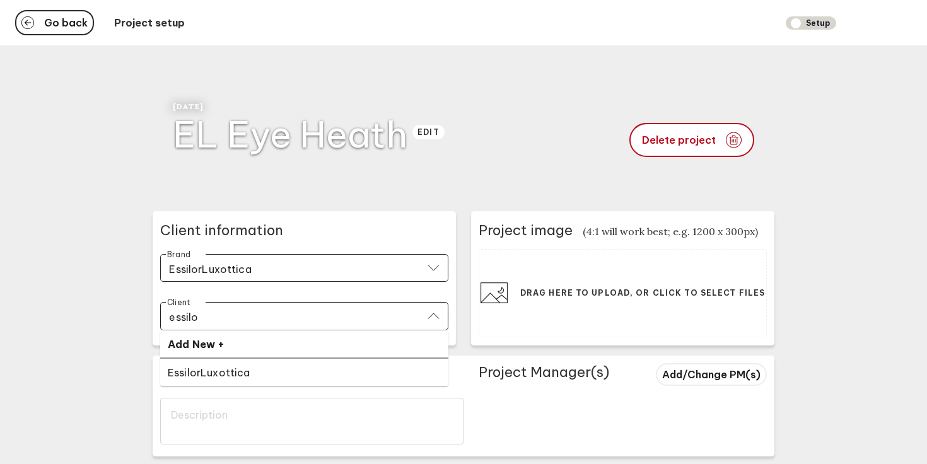
click at [284, 361] on li "EssilorLuxottica" at bounding box center [304, 373] width 288 height 28
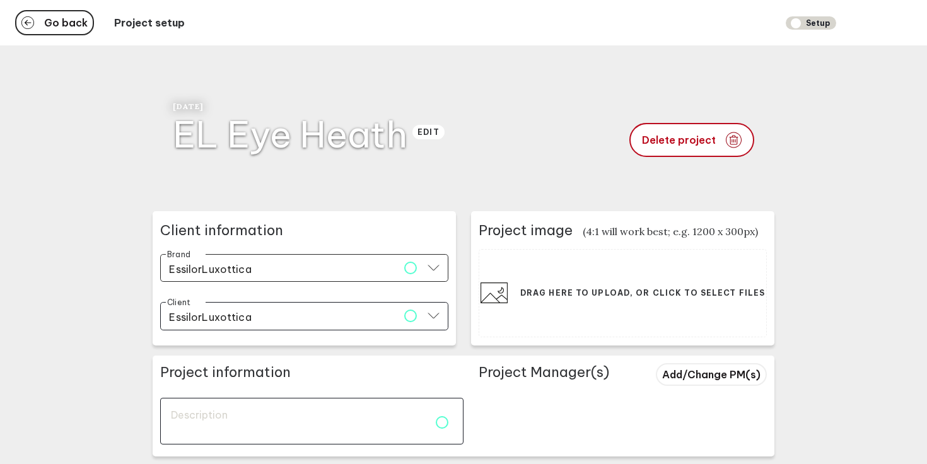
type input "EssilorLuxottica"
click at [244, 427] on textarea at bounding box center [311, 421] width 303 height 47
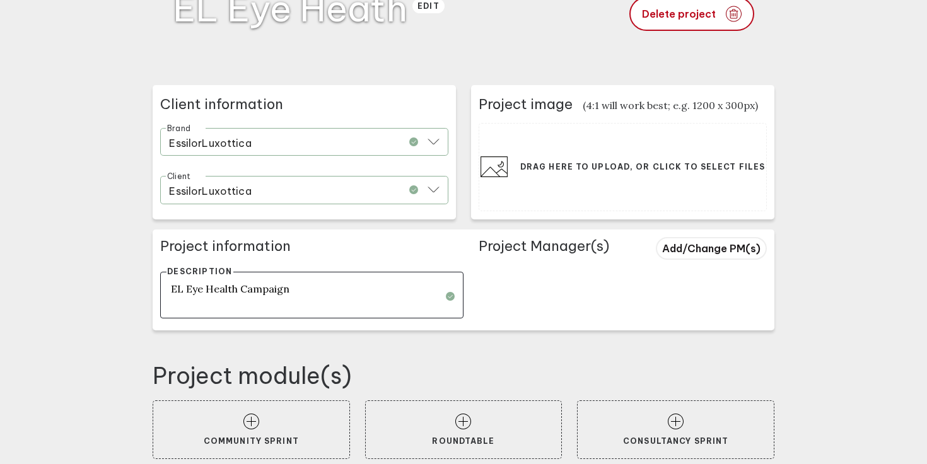
scroll to position [141, 0]
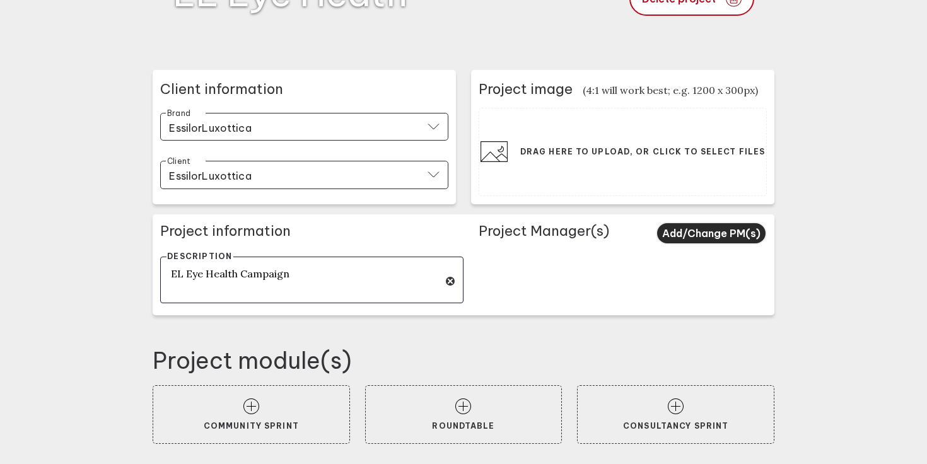
type textarea "EL Eye Health Campaign"
click at [695, 235] on span "Add/Change PM(s)" at bounding box center [711, 233] width 98 height 13
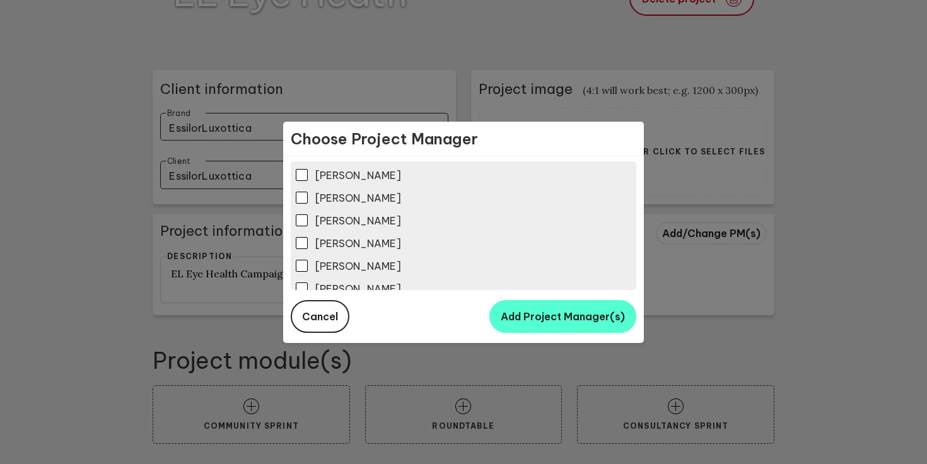
scroll to position [13, 0]
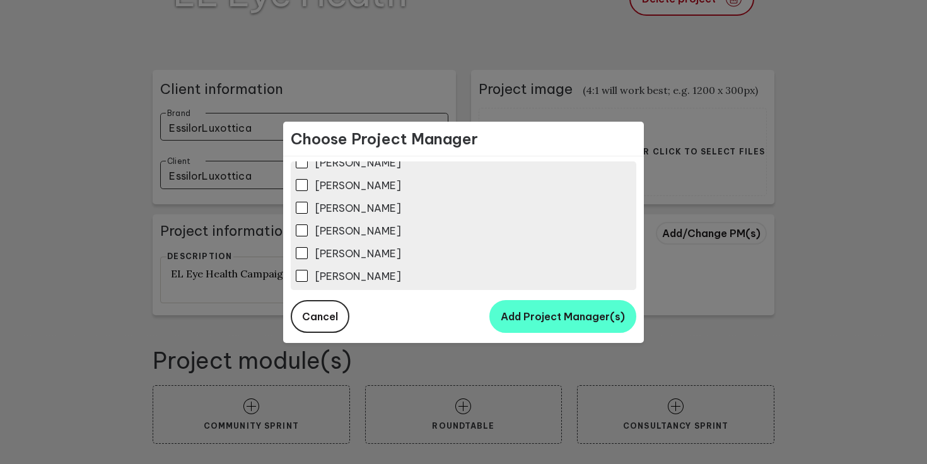
click at [298, 276] on input "Amanda Terblanche" at bounding box center [302, 276] width 12 height 12
checkbox input "true"
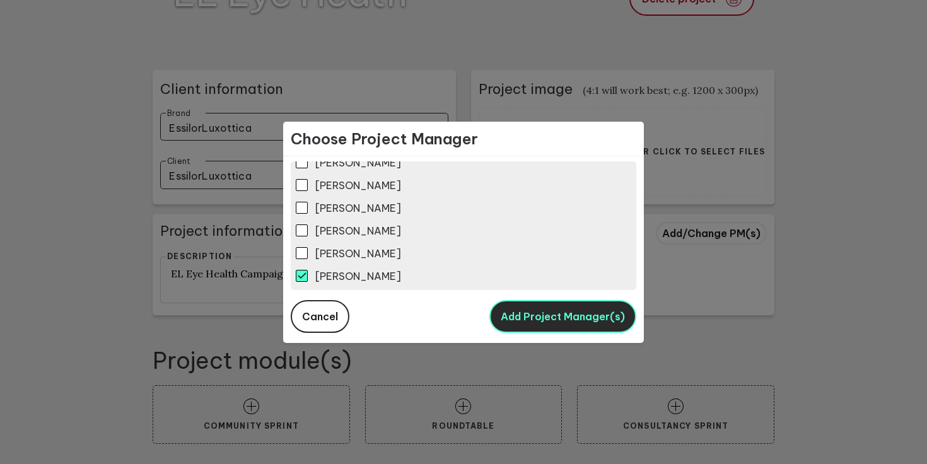
click at [564, 323] on button "Add Project Manager(s)" at bounding box center [562, 316] width 147 height 33
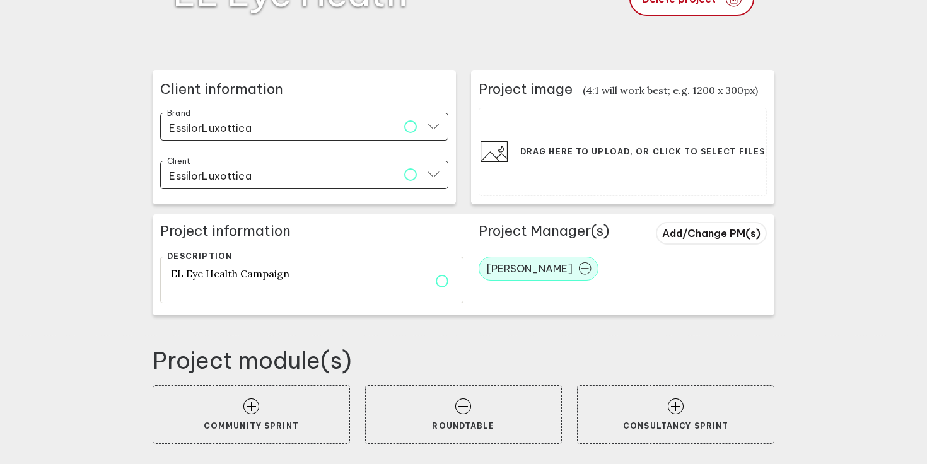
type textarea "EL Eye Health Campaign"
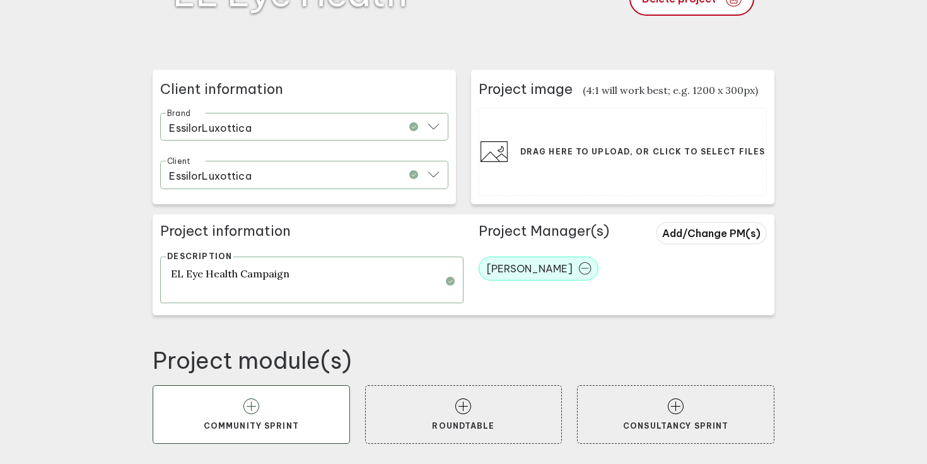
click at [300, 421] on p "Community Sprint" at bounding box center [251, 425] width 156 height 9
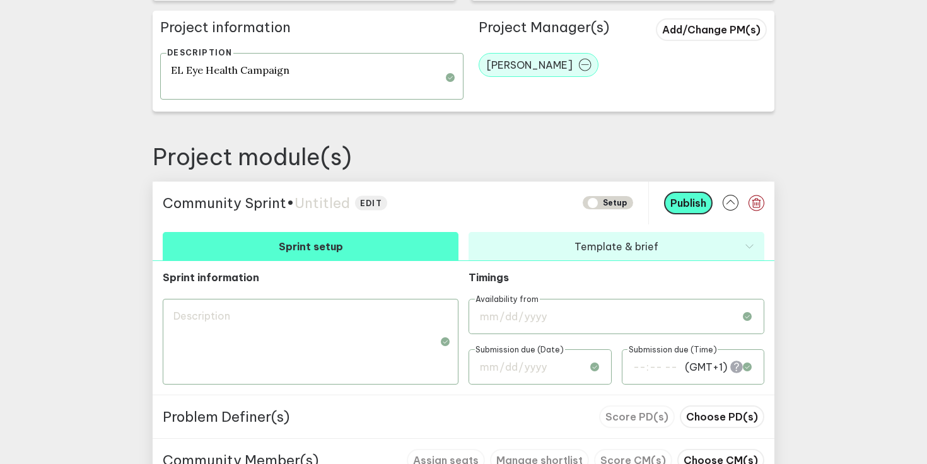
scroll to position [461, 0]
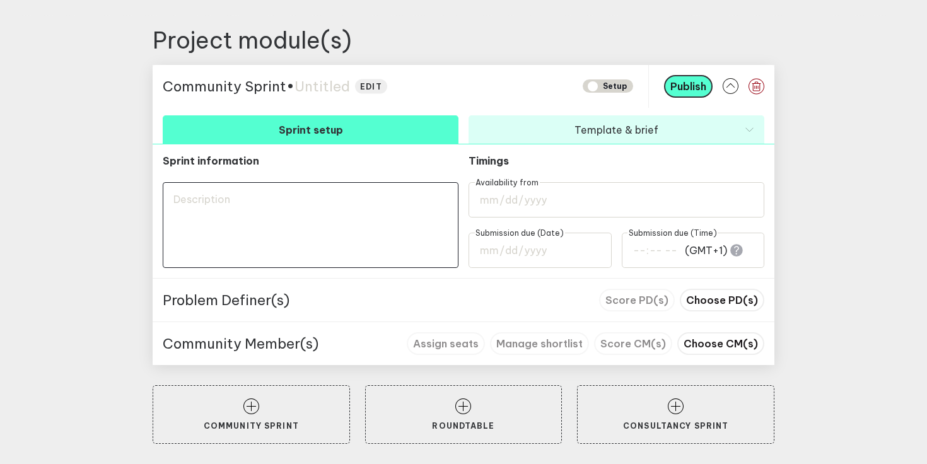
click at [312, 216] on textarea at bounding box center [311, 225] width 296 height 86
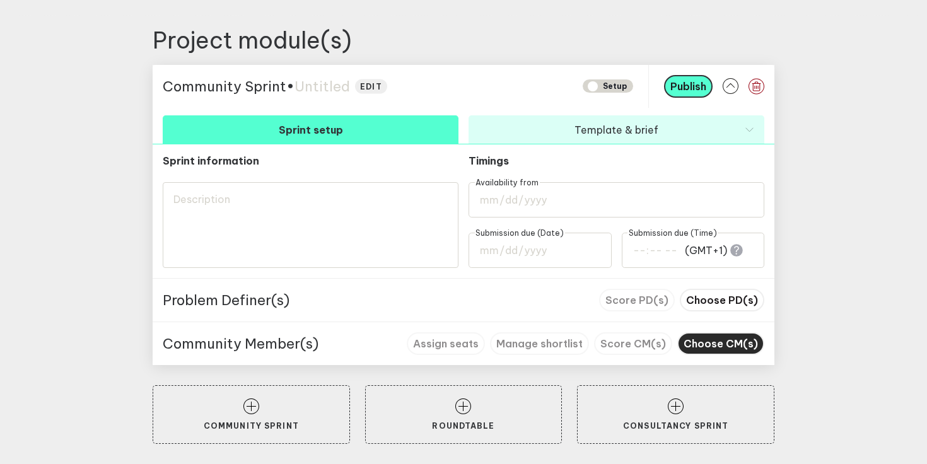
click at [736, 336] on button "Choose CM(s)" at bounding box center [720, 343] width 87 height 23
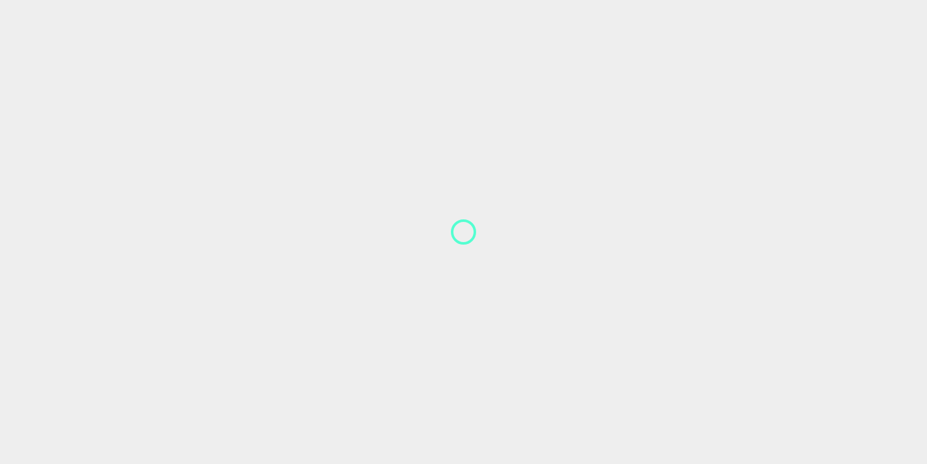
scroll to position [1, 0]
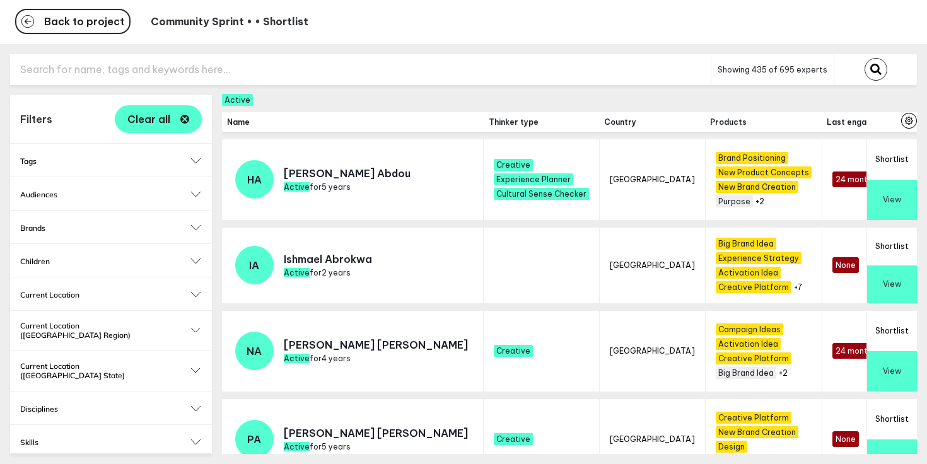
click at [221, 78] on input "text" at bounding box center [360, 69] width 700 height 31
type input "chris"
click at [864, 58] on button "submit" at bounding box center [875, 69] width 23 height 23
checkbox input "false"
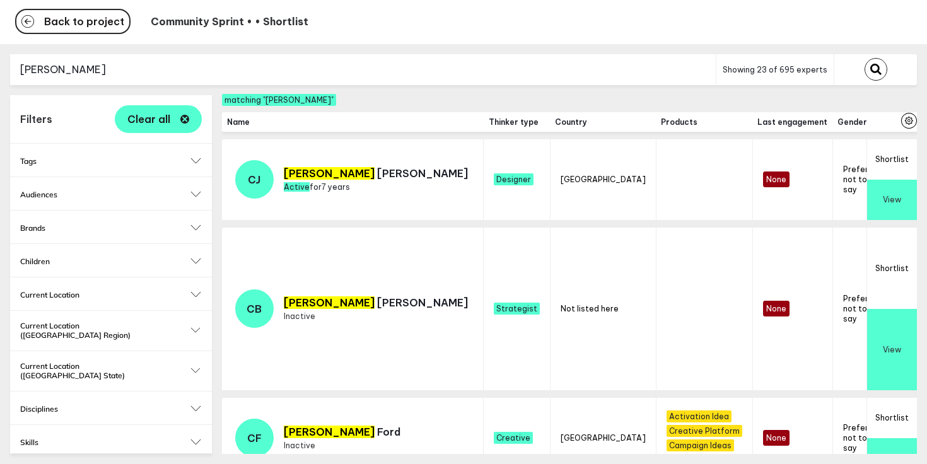
click at [864, 58] on button "submit" at bounding box center [875, 69] width 23 height 23
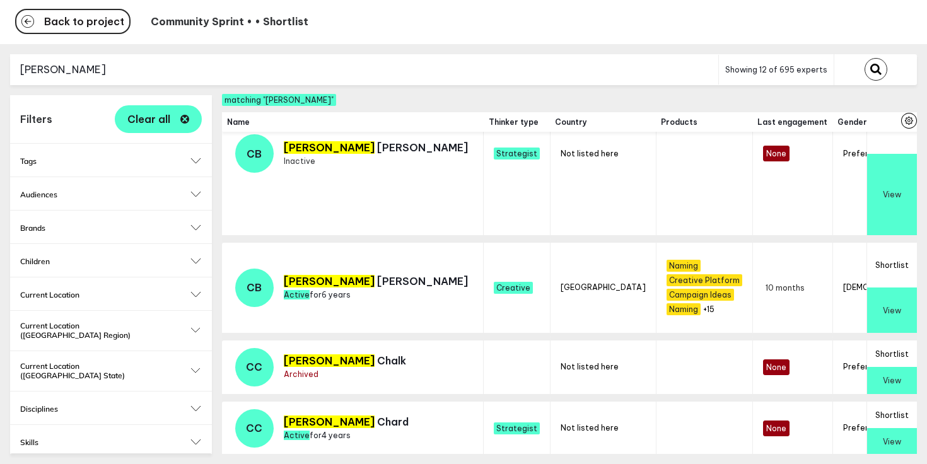
scroll to position [156, 0]
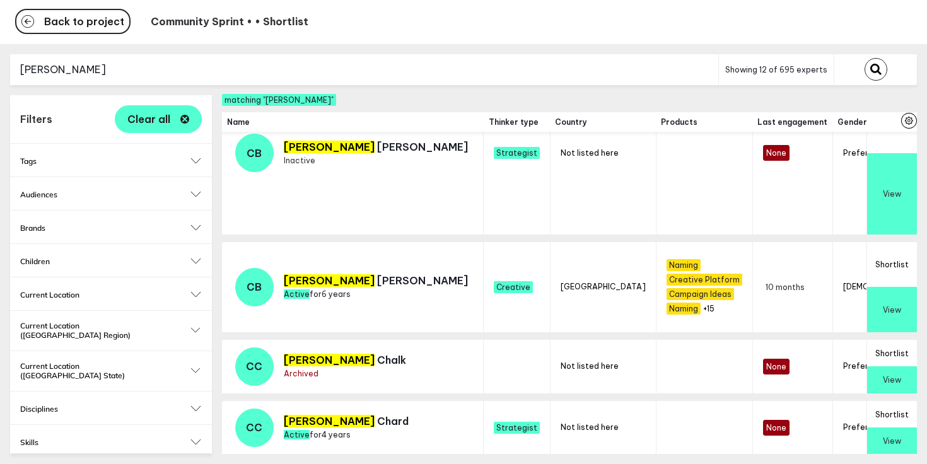
click at [896, 270] on button "Shortlist" at bounding box center [892, 264] width 50 height 45
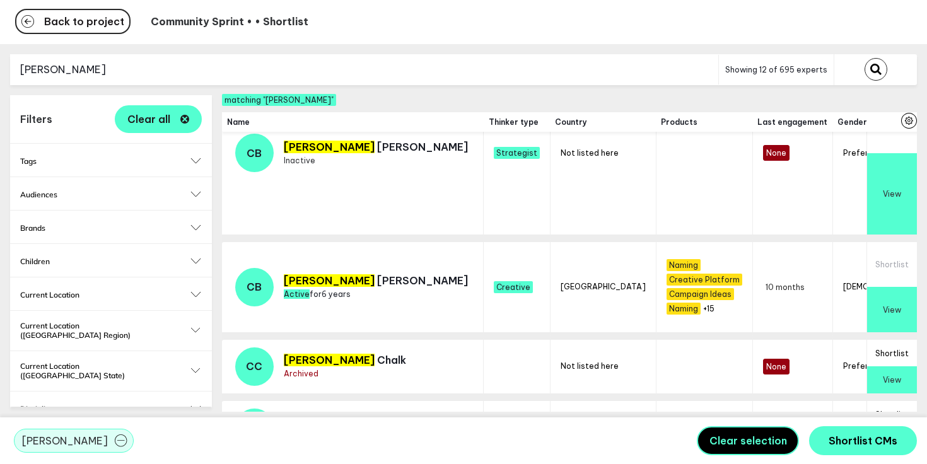
scroll to position [83, 0]
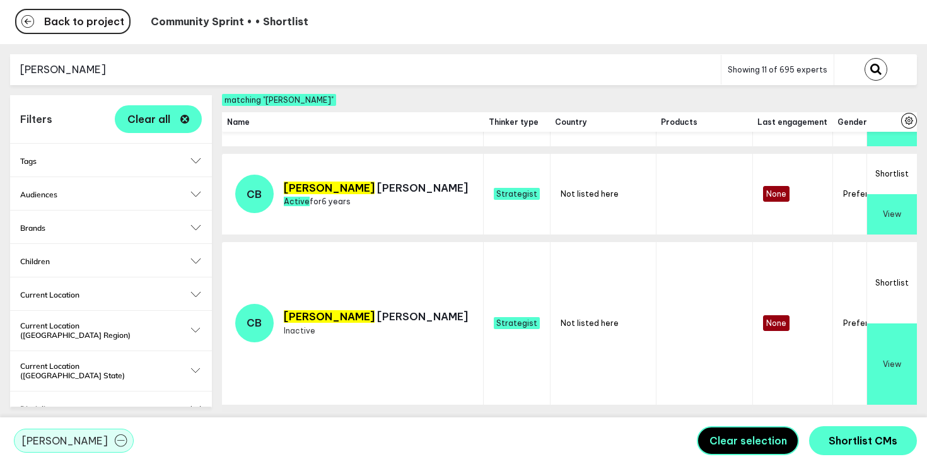
click at [313, 69] on input "chris bay" at bounding box center [365, 69] width 711 height 31
click at [864, 58] on button "submit" at bounding box center [875, 69] width 23 height 23
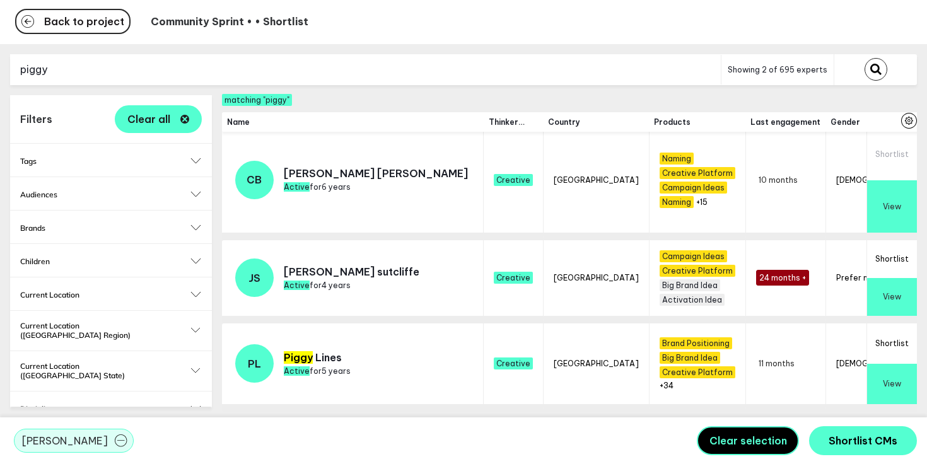
scroll to position [11, 0]
click at [900, 344] on button "Shortlist" at bounding box center [892, 343] width 50 height 40
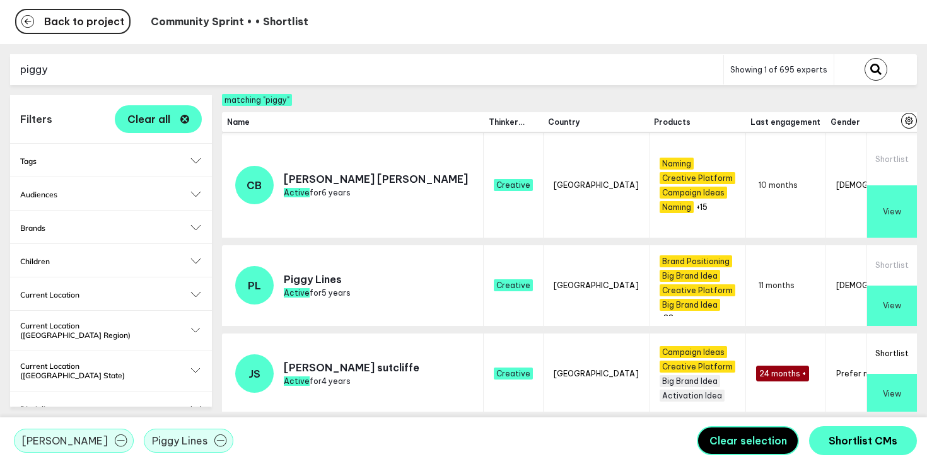
scroll to position [6, 0]
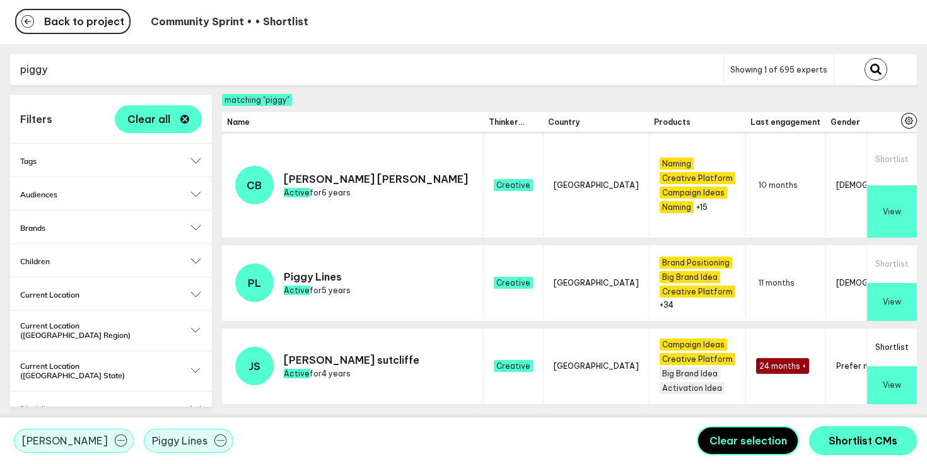
click at [330, 69] on input "piggy" at bounding box center [366, 69] width 713 height 31
click at [864, 58] on button "submit" at bounding box center [875, 69] width 23 height 23
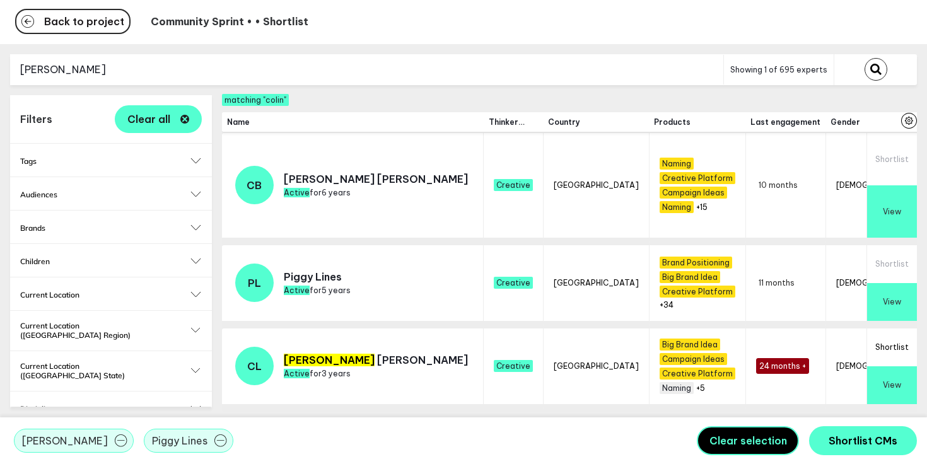
click at [891, 381] on button "View" at bounding box center [892, 385] width 50 height 38
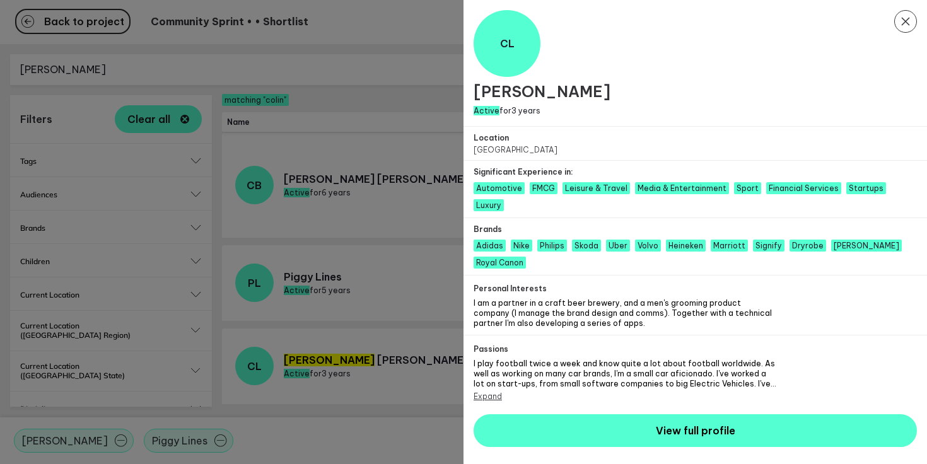
click at [906, 21] on icon at bounding box center [906, 22] width 8 height 8
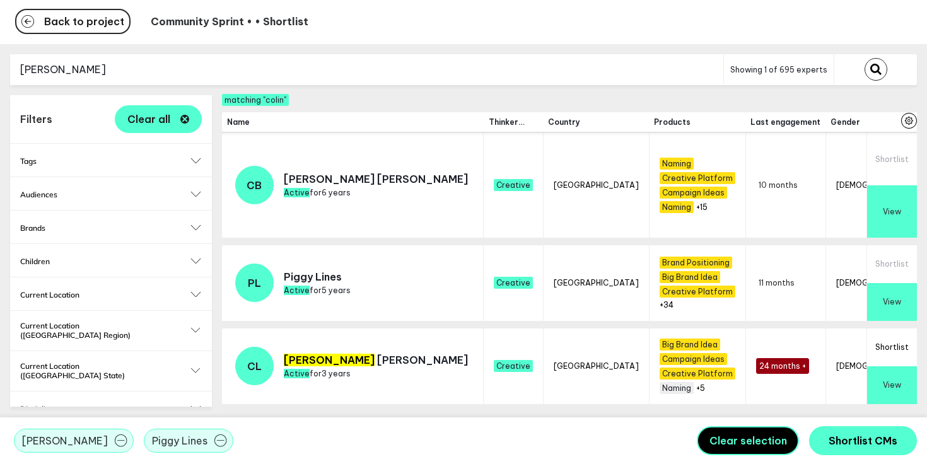
click at [896, 342] on button "Shortlist" at bounding box center [892, 347] width 50 height 38
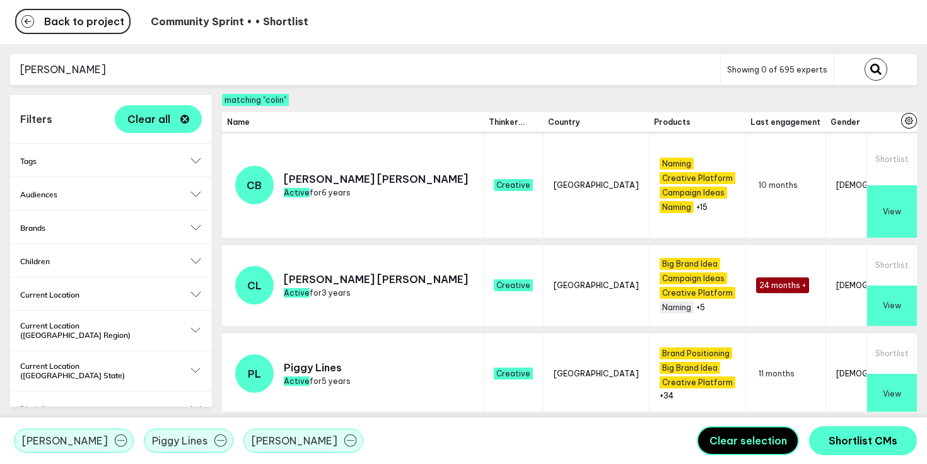
click at [199, 61] on input "colin" at bounding box center [365, 69] width 710 height 31
click at [864, 58] on button "submit" at bounding box center [875, 69] width 23 height 23
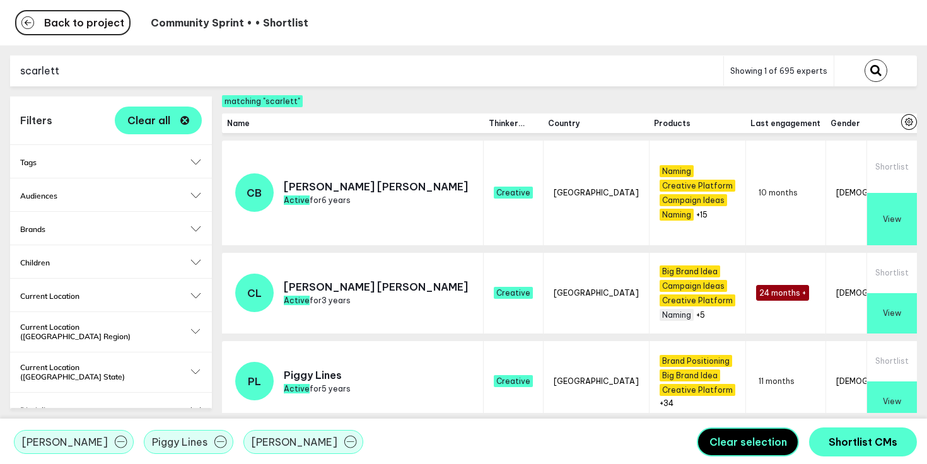
click at [147, 65] on input "scarlett" at bounding box center [366, 70] width 713 height 31
click at [864, 59] on button "submit" at bounding box center [875, 70] width 23 height 23
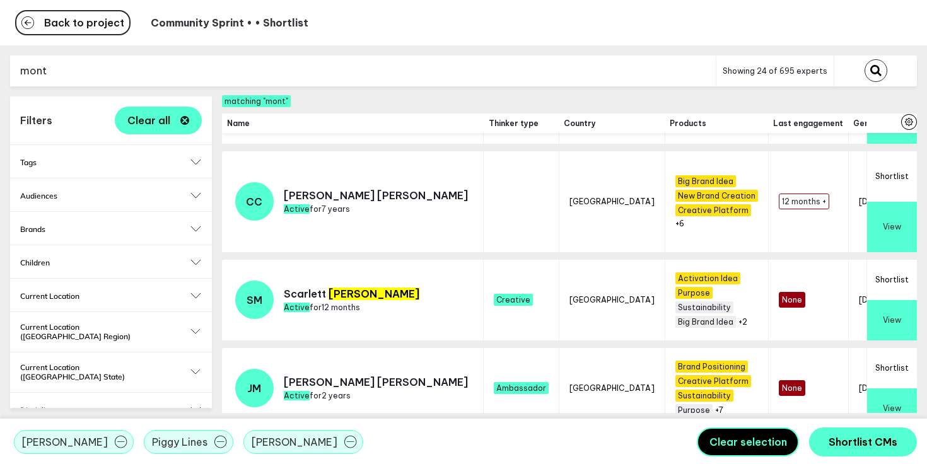
scroll to position [264, 0]
click at [885, 260] on button "Shortlist" at bounding box center [892, 279] width 50 height 40
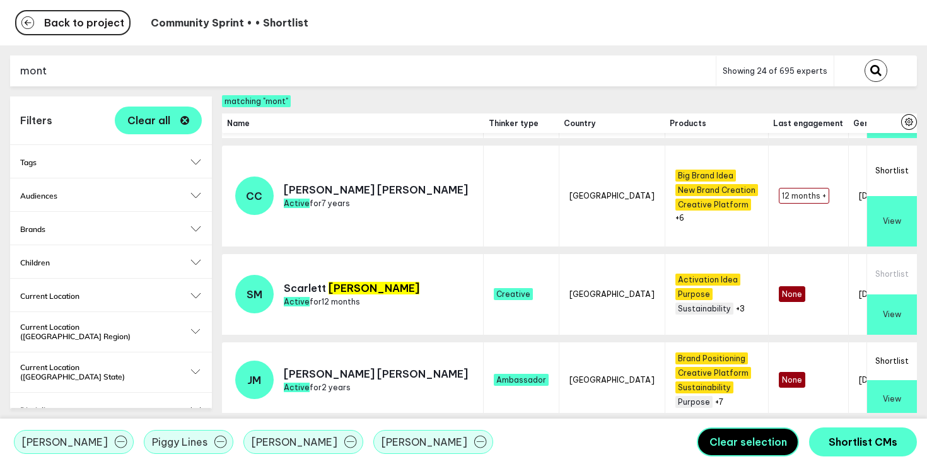
scroll to position [259, 0]
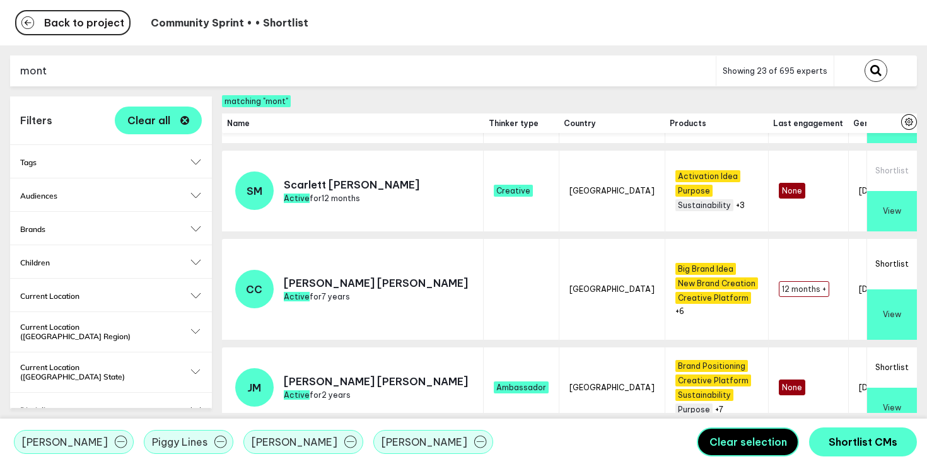
click at [232, 71] on input "mont" at bounding box center [362, 70] width 705 height 31
type input "s"
type input "o"
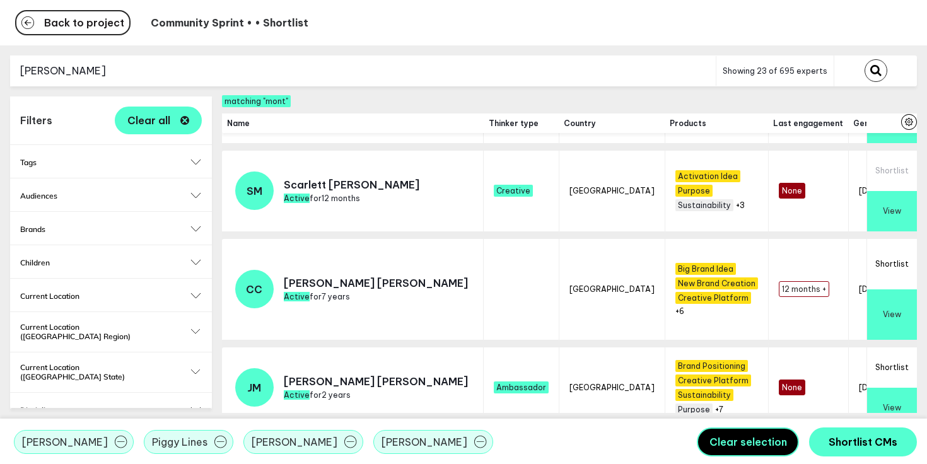
click at [864, 59] on button "submit" at bounding box center [875, 70] width 23 height 23
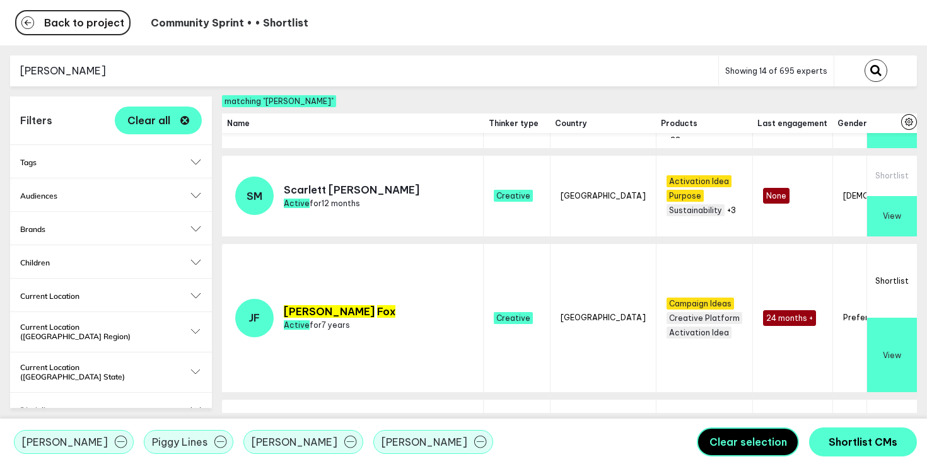
scroll to position [264, 0]
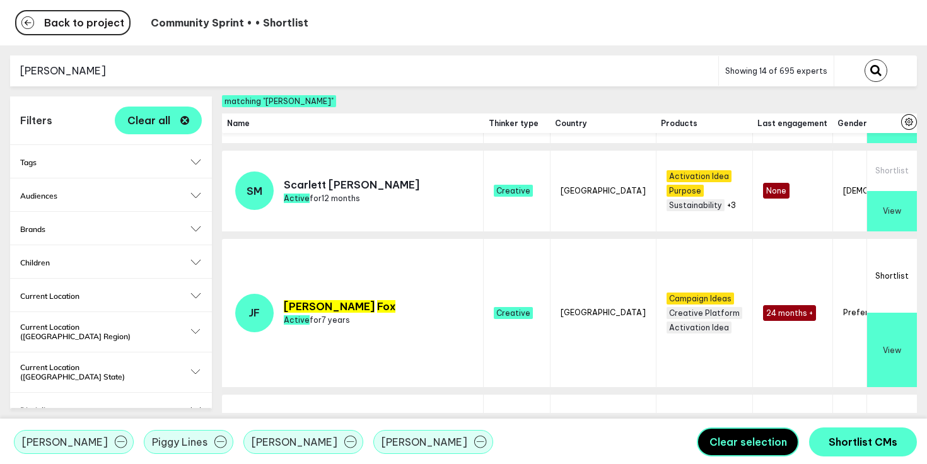
click at [896, 264] on button "Shortlist" at bounding box center [892, 276] width 50 height 74
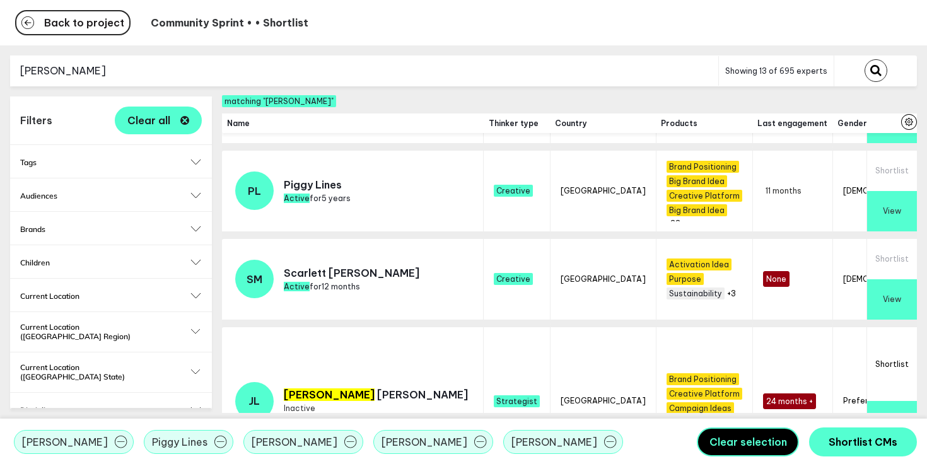
click at [191, 67] on input "jon fox" at bounding box center [364, 70] width 708 height 31
type input "martin ti"
click at [864, 59] on button "submit" at bounding box center [875, 70] width 23 height 23
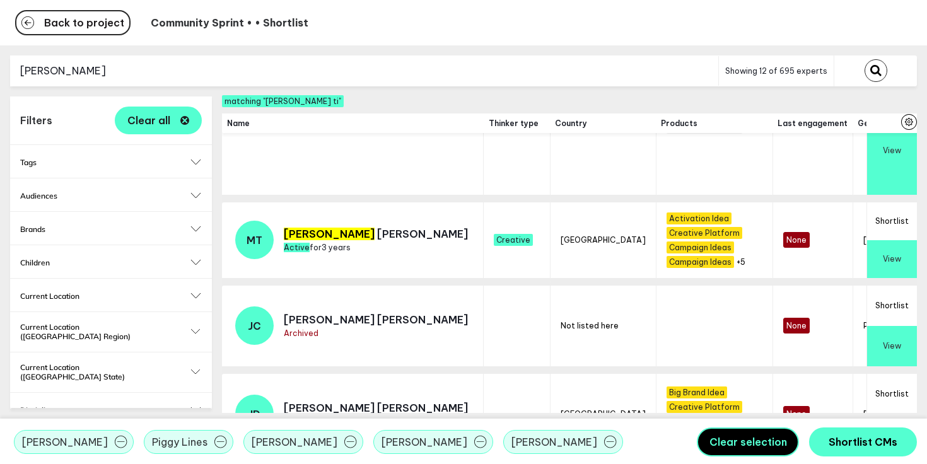
scroll to position [905, 0]
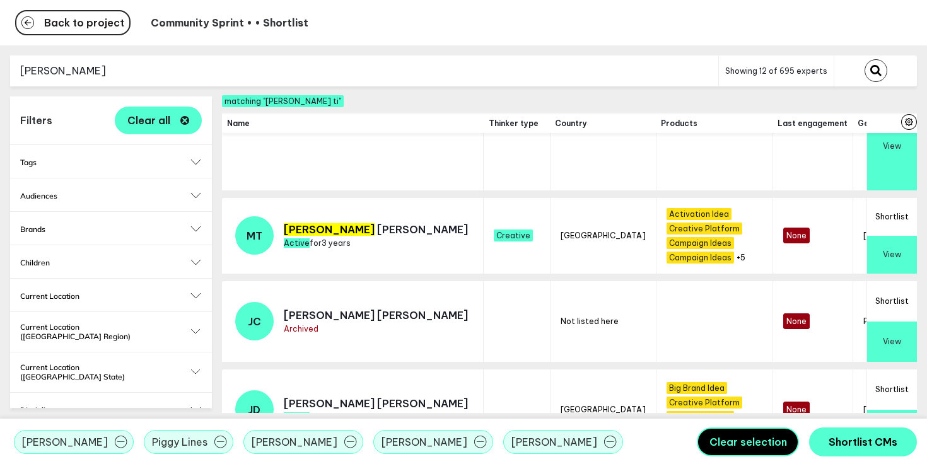
click at [895, 235] on button "Shortlist" at bounding box center [892, 217] width 50 height 38
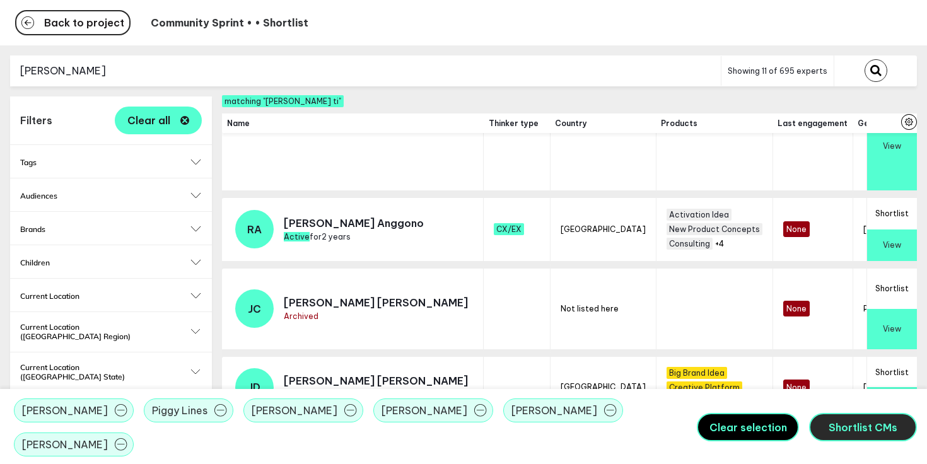
click at [840, 434] on button "Shortlist CMs" at bounding box center [863, 427] width 108 height 29
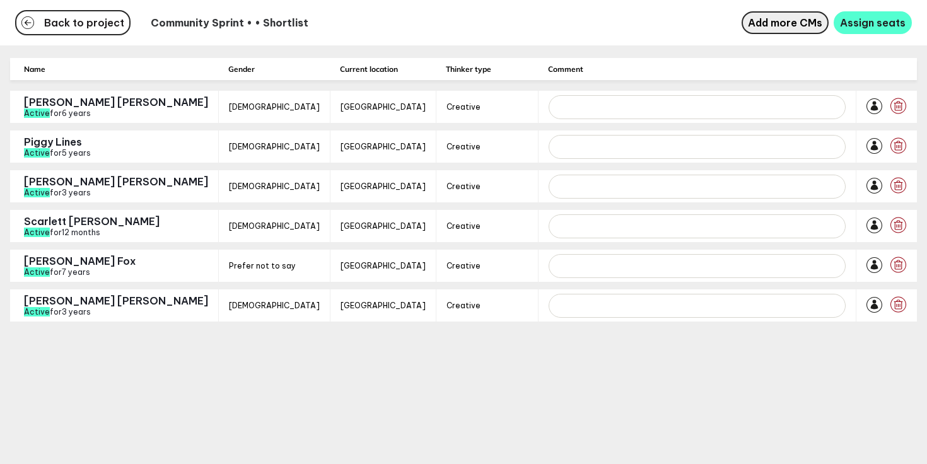
click at [791, 18] on span "Add more CMs" at bounding box center [785, 22] width 74 height 13
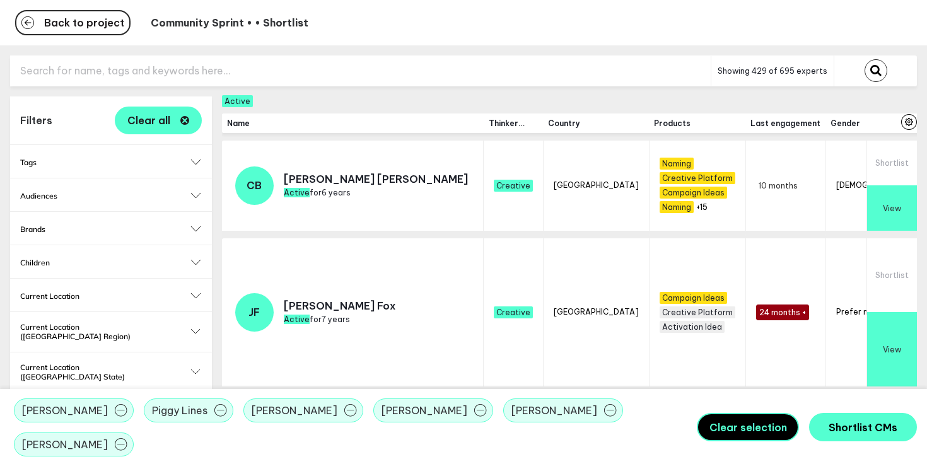
click at [304, 73] on input "text" at bounding box center [360, 70] width 700 height 31
type input "tushar"
click at [864, 59] on button "submit" at bounding box center [875, 70] width 23 height 23
checkbox input "false"
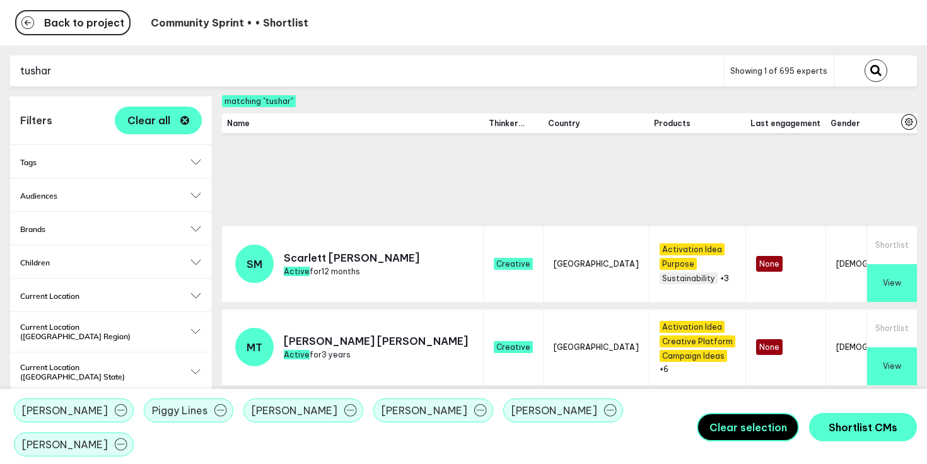
scroll to position [424, 0]
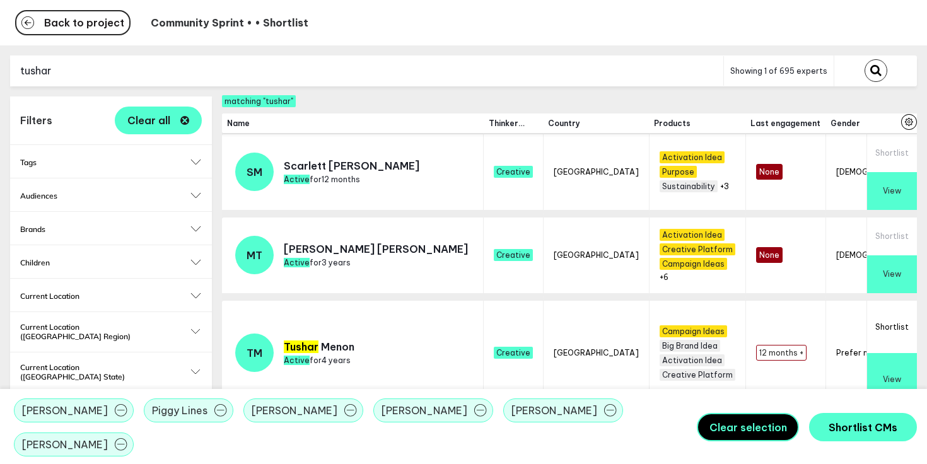
click at [890, 325] on button "Shortlist" at bounding box center [892, 327] width 50 height 52
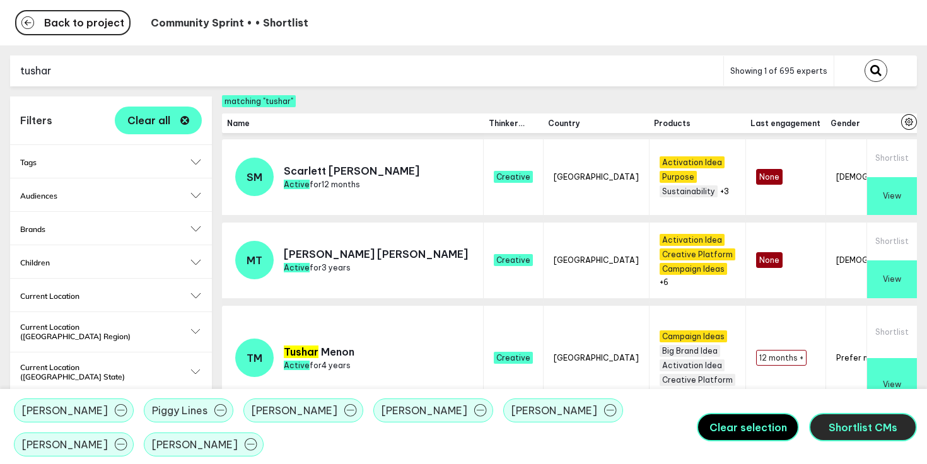
click at [861, 427] on span "Shortlist CMs" at bounding box center [862, 427] width 69 height 13
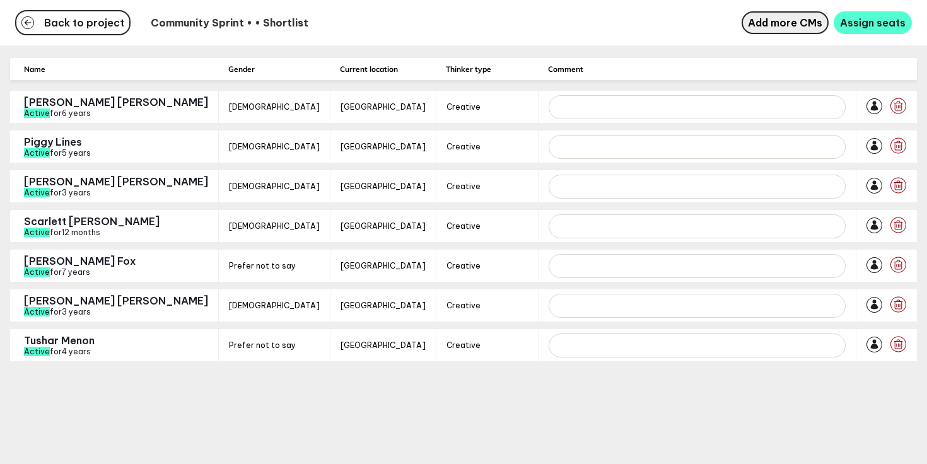
click at [805, 18] on span "Add more CMs" at bounding box center [785, 22] width 74 height 13
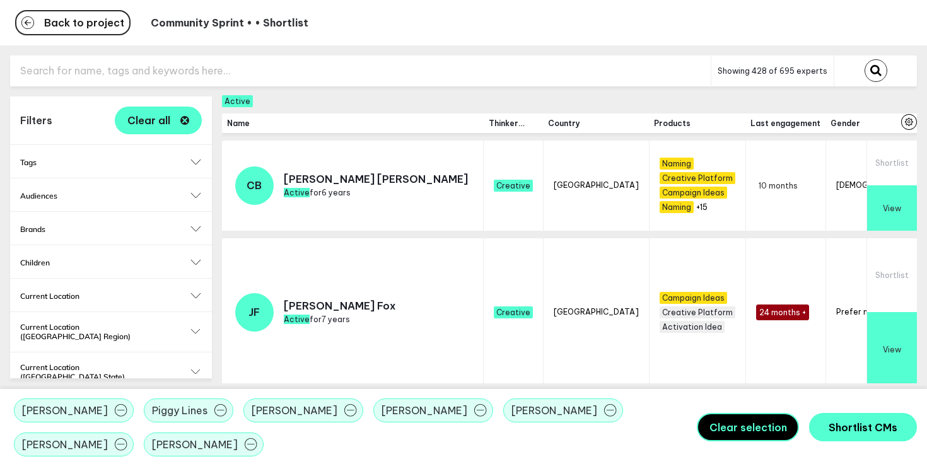
click at [431, 67] on input "text" at bounding box center [360, 70] width 700 height 31
type input "hollie"
click at [864, 59] on button "submit" at bounding box center [875, 70] width 23 height 23
checkbox input "false"
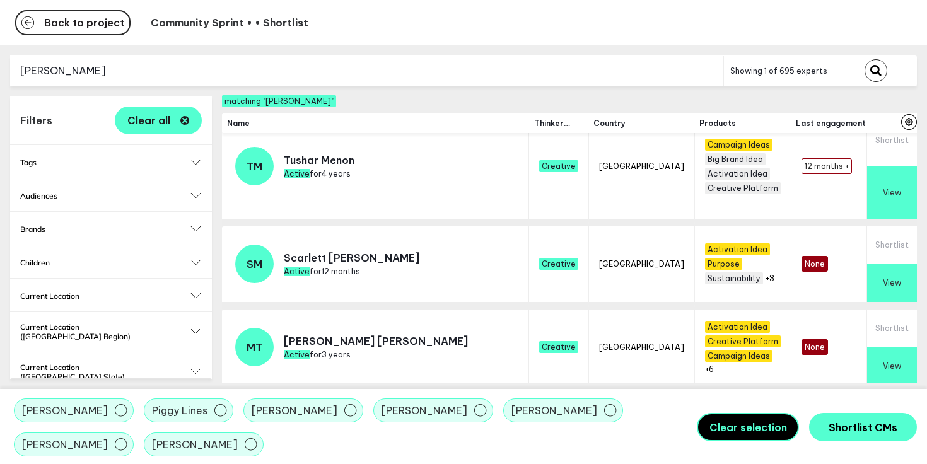
scroll to position [578, 0]
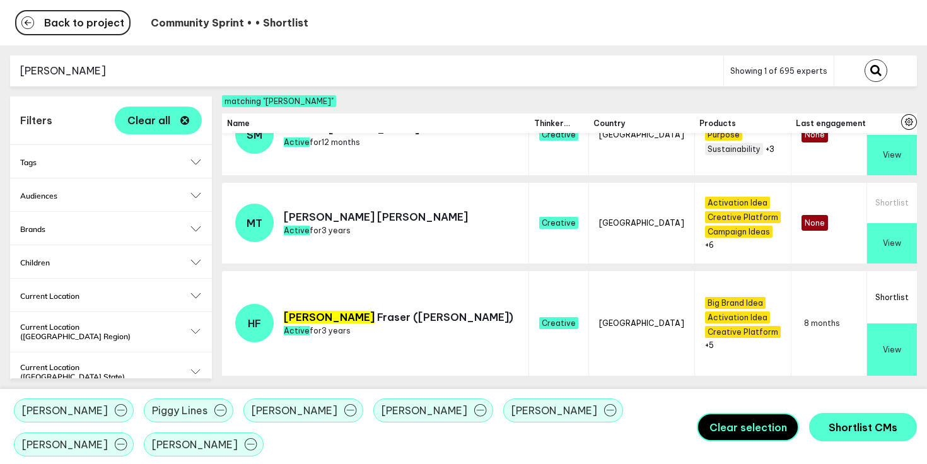
click at [882, 311] on button "Shortlist" at bounding box center [892, 297] width 50 height 52
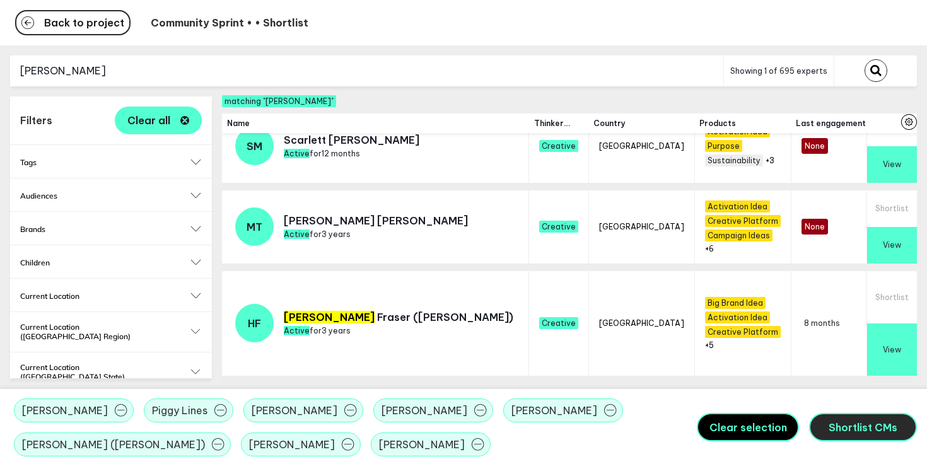
scroll to position [568, 0]
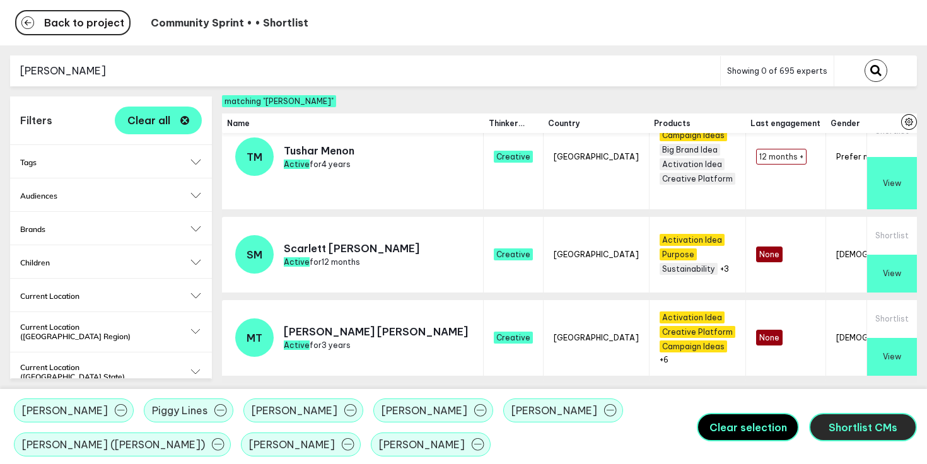
click at [864, 422] on span "Shortlist CMs" at bounding box center [862, 427] width 69 height 13
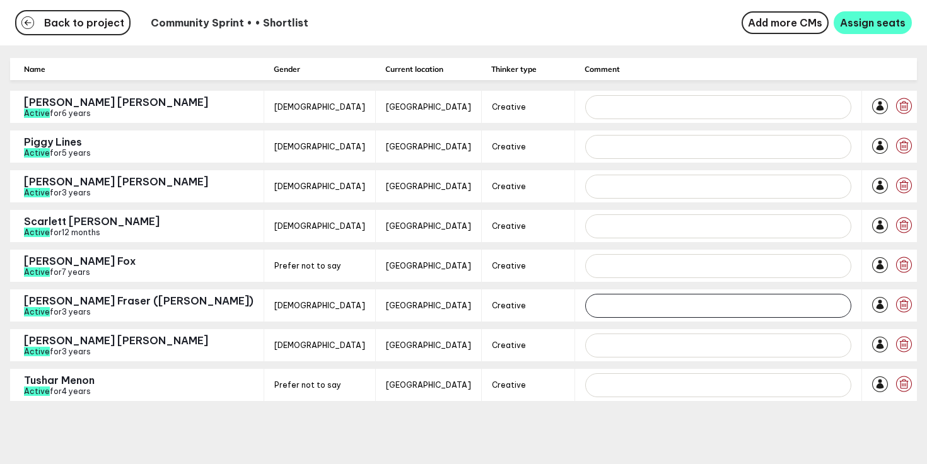
click at [585, 311] on input "text" at bounding box center [718, 306] width 266 height 24
type input "social"
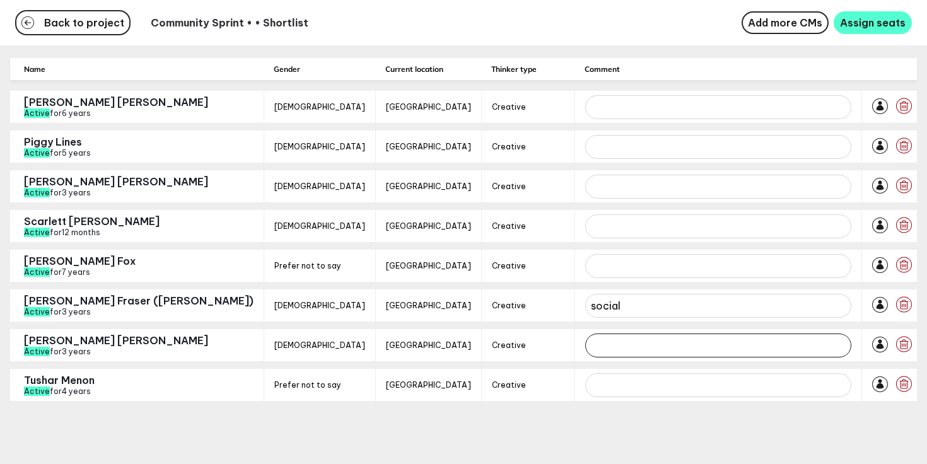
click at [585, 344] on input "text" at bounding box center [718, 346] width 266 height 24
type input "newbie - stunts"
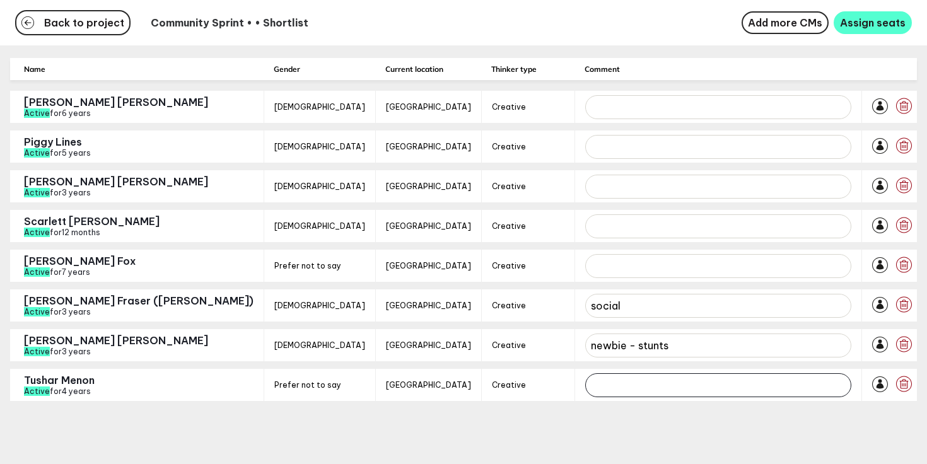
click at [585, 382] on input "text" at bounding box center [718, 385] width 266 height 24
type input "public health"
click at [583, 443] on div "Back to project Community Sprint • • Shortlist Add more CMs Assign seats Name G…" at bounding box center [463, 232] width 927 height 464
click at [75, 381] on p "Tushar Menon" at bounding box center [59, 380] width 71 height 13
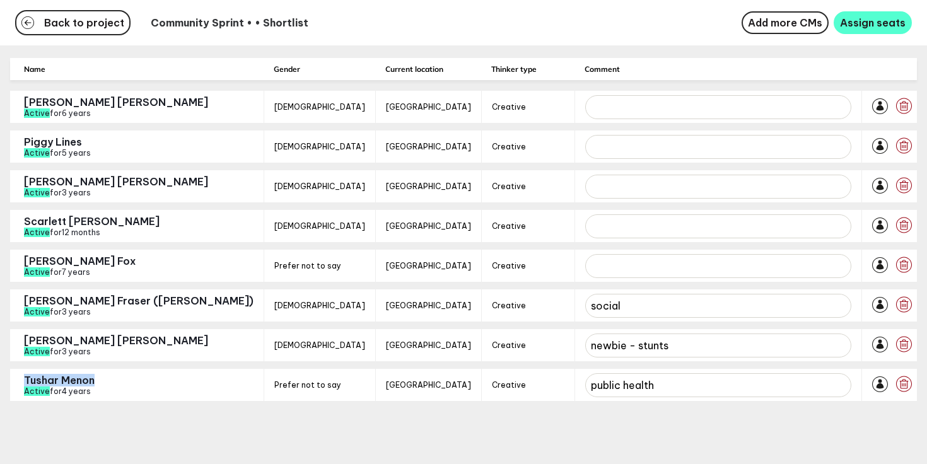
click at [75, 381] on p "Tushar Menon" at bounding box center [59, 380] width 71 height 13
click at [872, 377] on icon "button" at bounding box center [880, 384] width 16 height 16
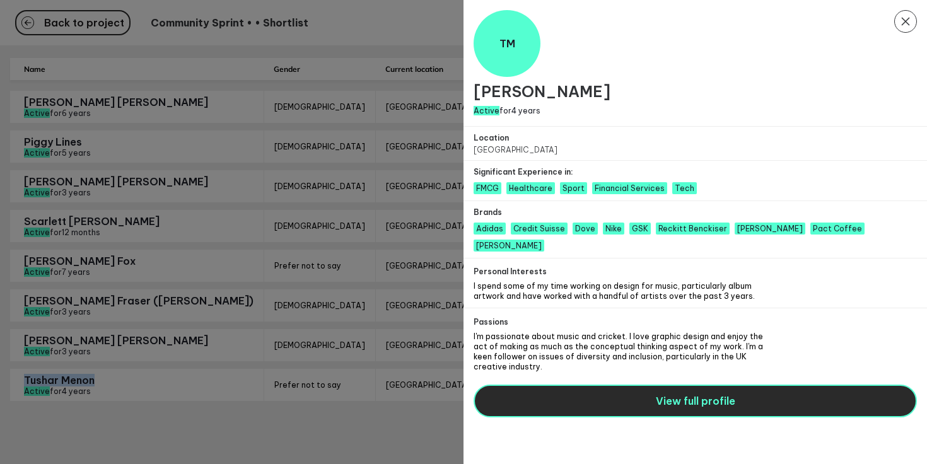
click at [696, 395] on span "View full profile" at bounding box center [695, 401] width 79 height 13
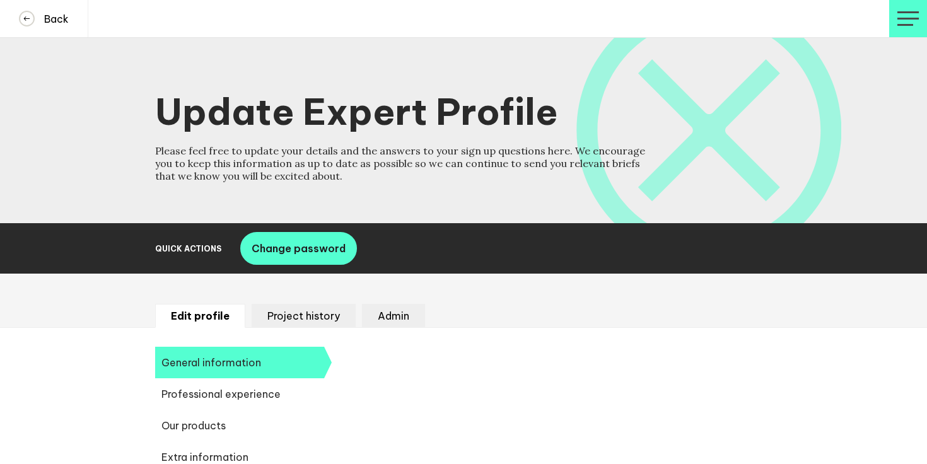
select select "19092"
select select "20252"
select select "19088"
select select "14666"
select select "17584"
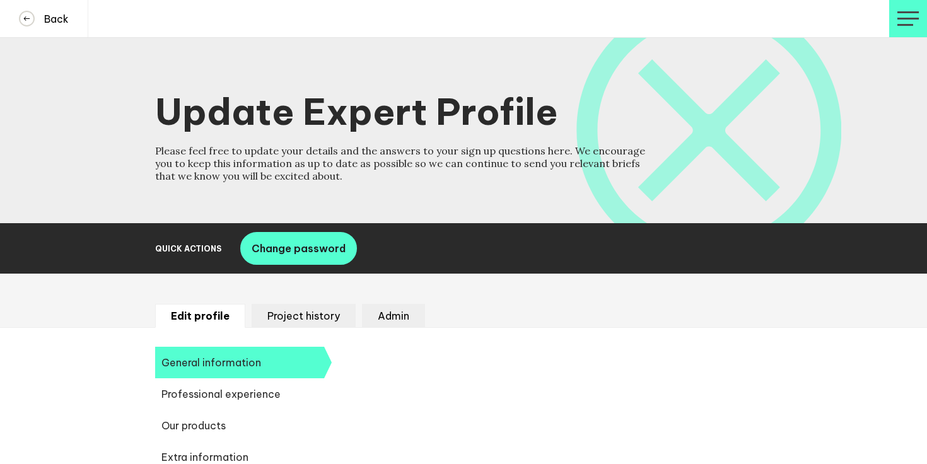
select select "11038"
select select "11276"
select select "14657"
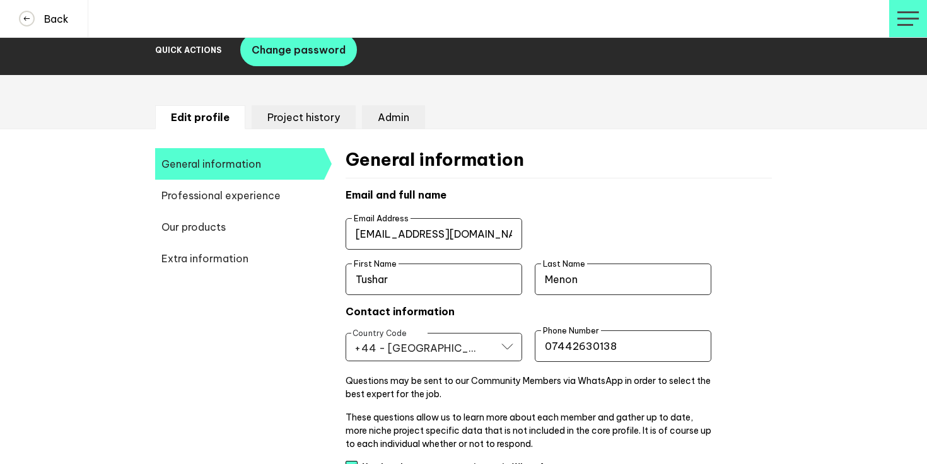
scroll to position [224, 0]
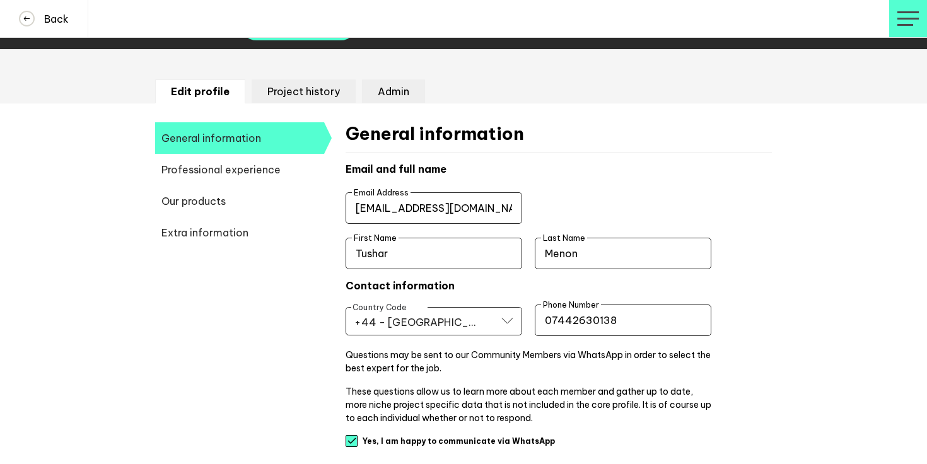
click at [241, 231] on span "Extra information" at bounding box center [239, 233] width 169 height 32
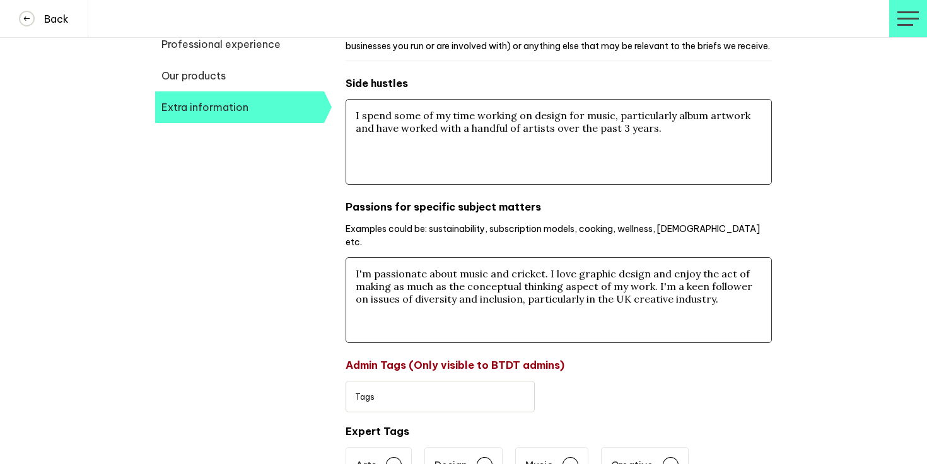
scroll to position [352, 0]
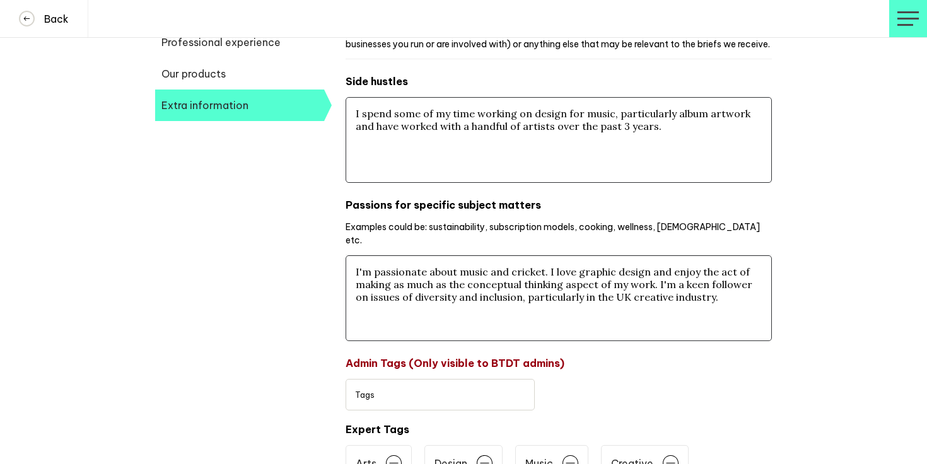
click at [260, 74] on span "Our products" at bounding box center [239, 74] width 169 height 32
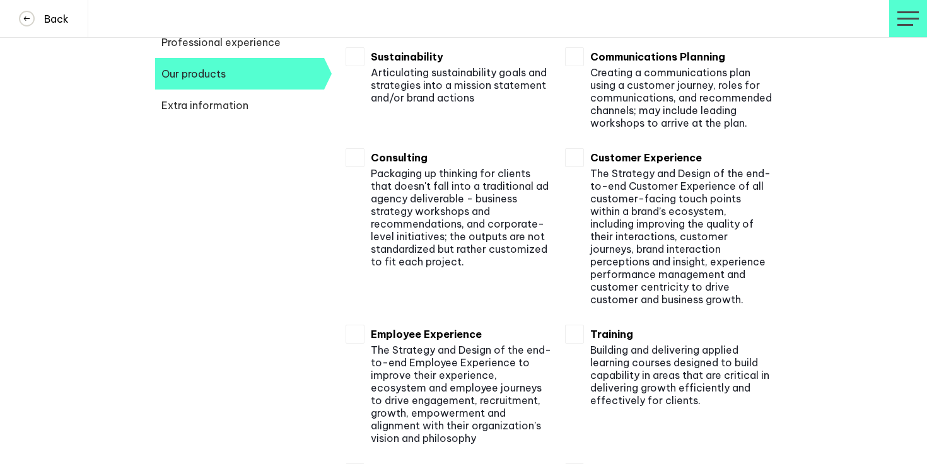
scroll to position [320, 0]
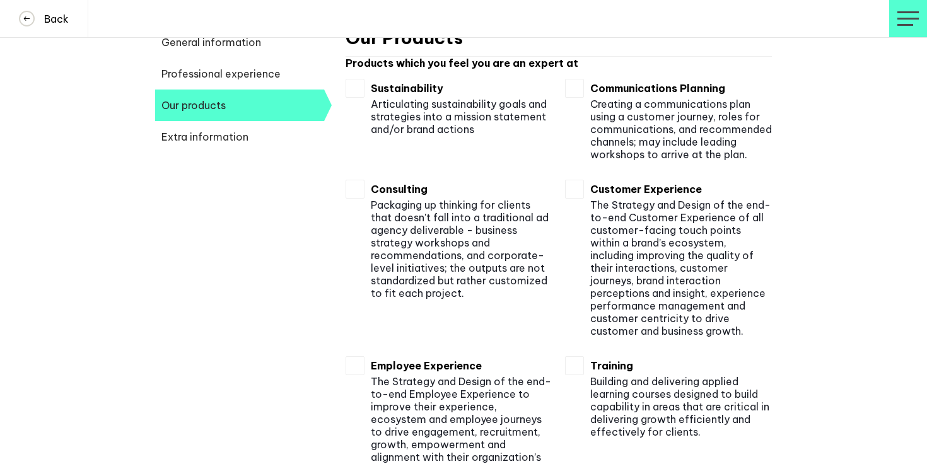
click at [275, 73] on span "Professional experience" at bounding box center [239, 74] width 169 height 32
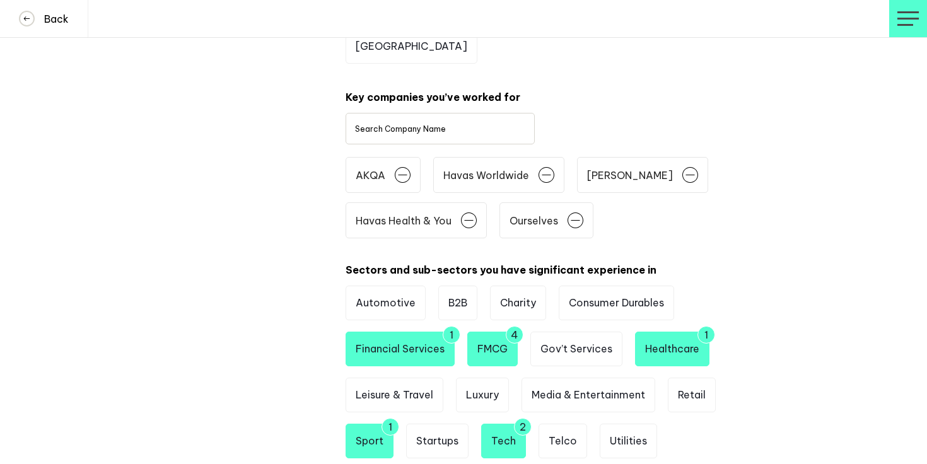
scroll to position [530, 0]
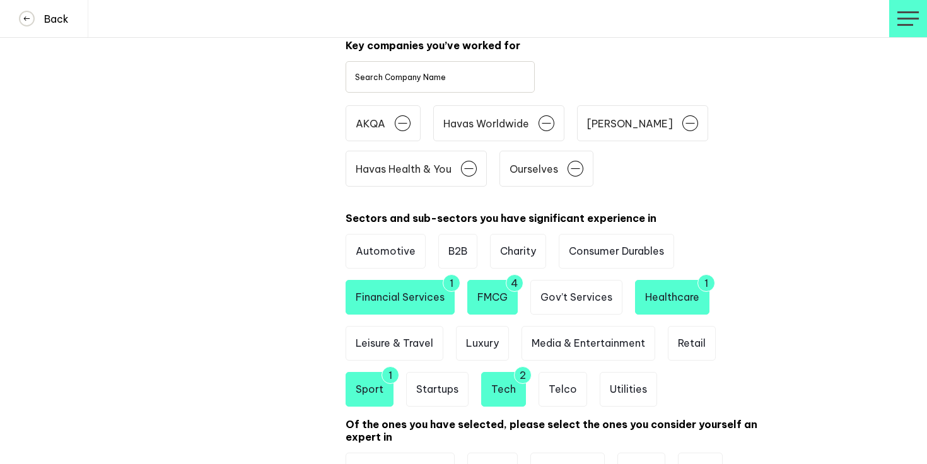
click at [656, 280] on li "Healthcare 1" at bounding box center [672, 297] width 74 height 35
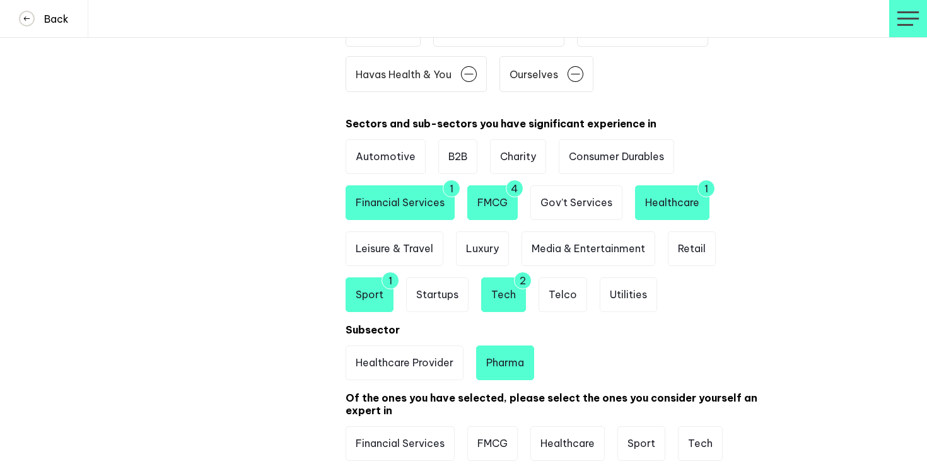
scroll to position [0, 0]
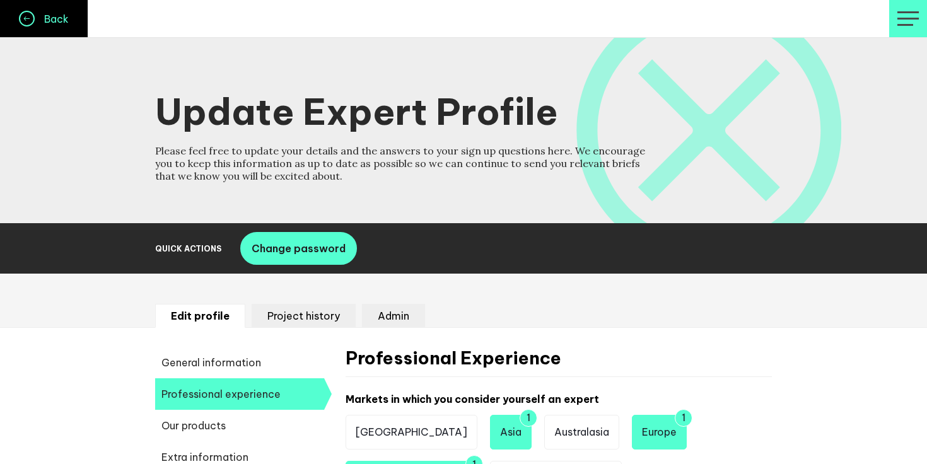
click at [44, 4] on button "Back" at bounding box center [44, 18] width 88 height 37
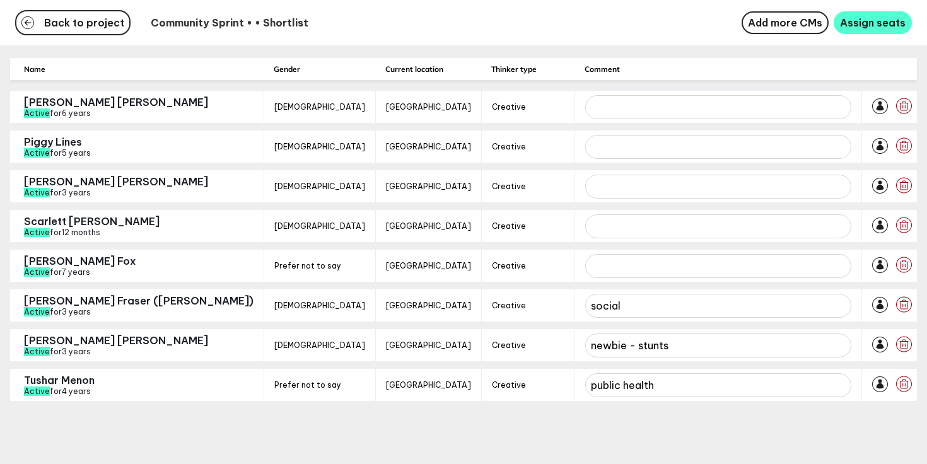
type input "public health"
type input "newbie - stunts"
type input "social"
click at [99, 23] on span "Back to project" at bounding box center [84, 23] width 80 height 10
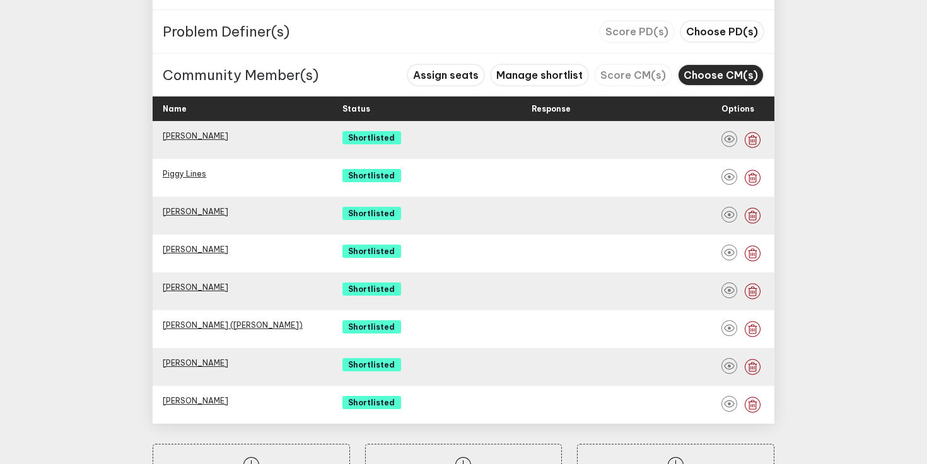
scroll to position [731, 0]
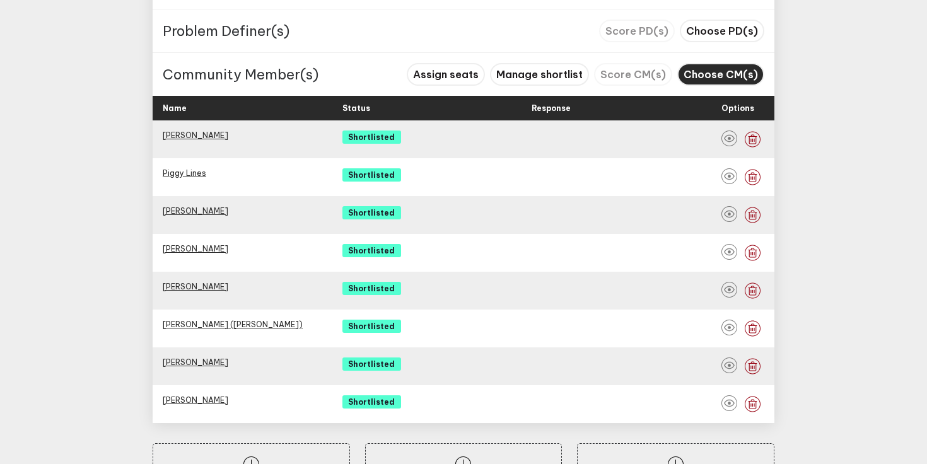
click at [724, 77] on span "Choose CM(s)" at bounding box center [720, 74] width 74 height 13
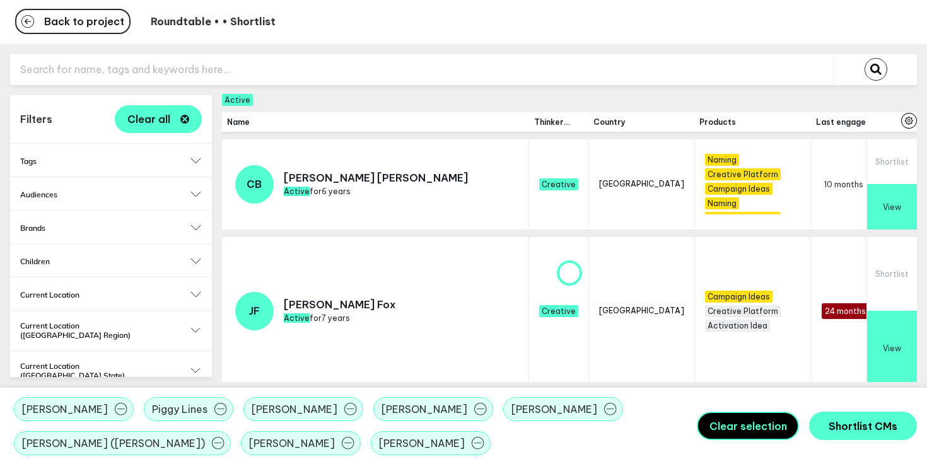
scroll to position [1, 0]
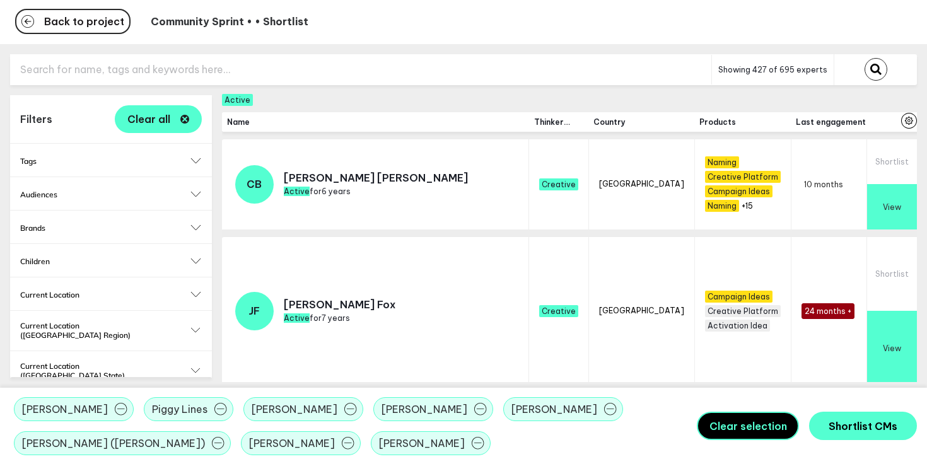
click at [236, 68] on input "text" at bounding box center [360, 69] width 701 height 31
type input "NSH"
click at [864, 58] on button "submit" at bounding box center [875, 69] width 23 height 23
checkbox input "false"
type input "NHS"
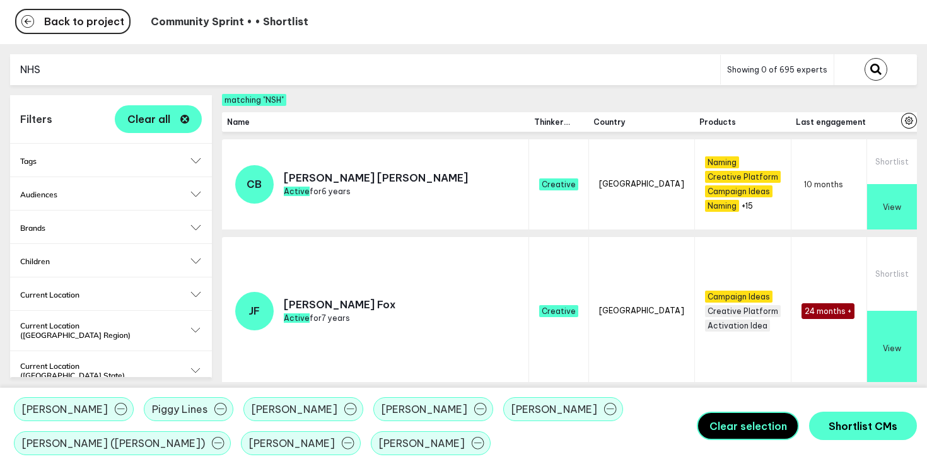
click at [864, 58] on button "submit" at bounding box center [875, 69] width 23 height 23
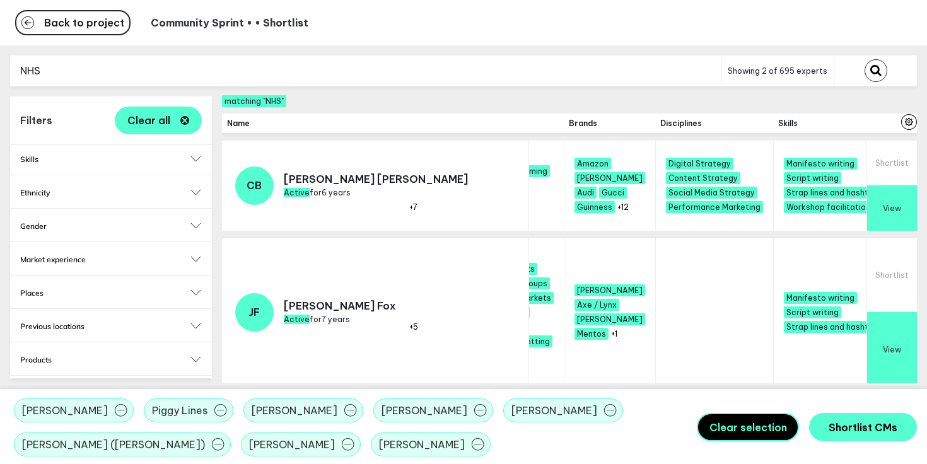
scroll to position [0, 1473]
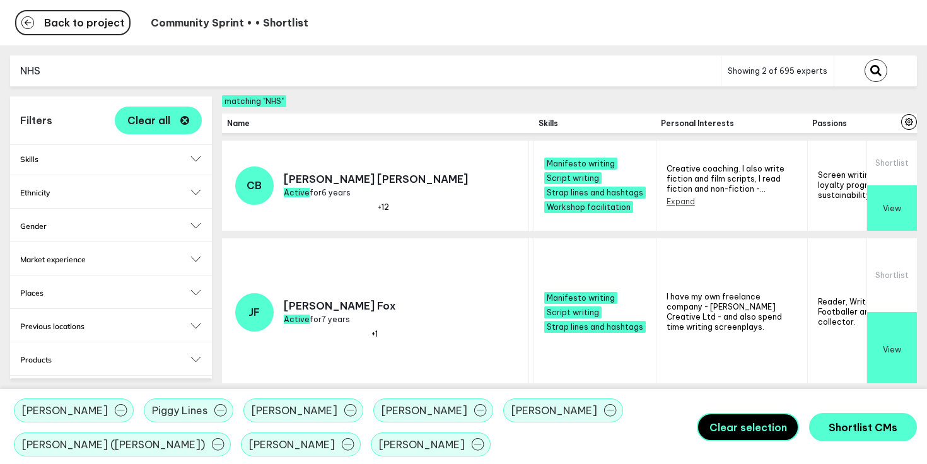
click at [666, 201] on button "Expand" at bounding box center [680, 201] width 28 height 9
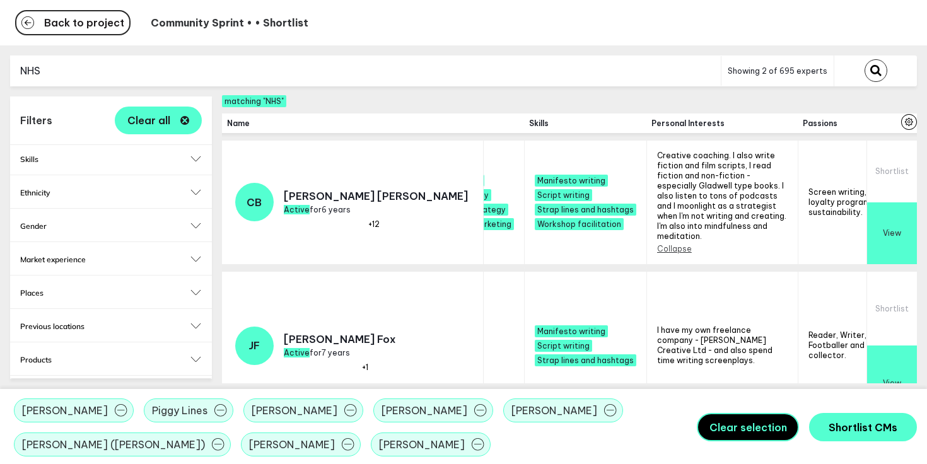
click at [258, 69] on input "NHS" at bounding box center [365, 70] width 711 height 31
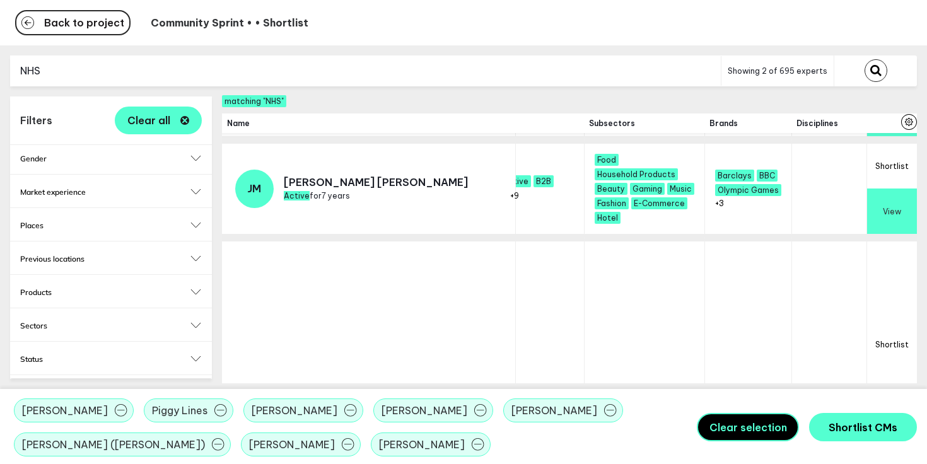
scroll to position [805, 1420]
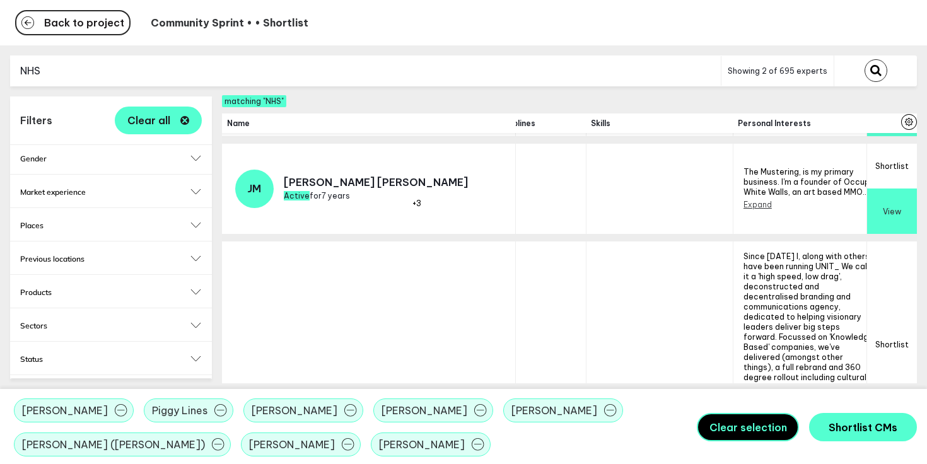
click at [743, 204] on button "Expand" at bounding box center [757, 204] width 28 height 9
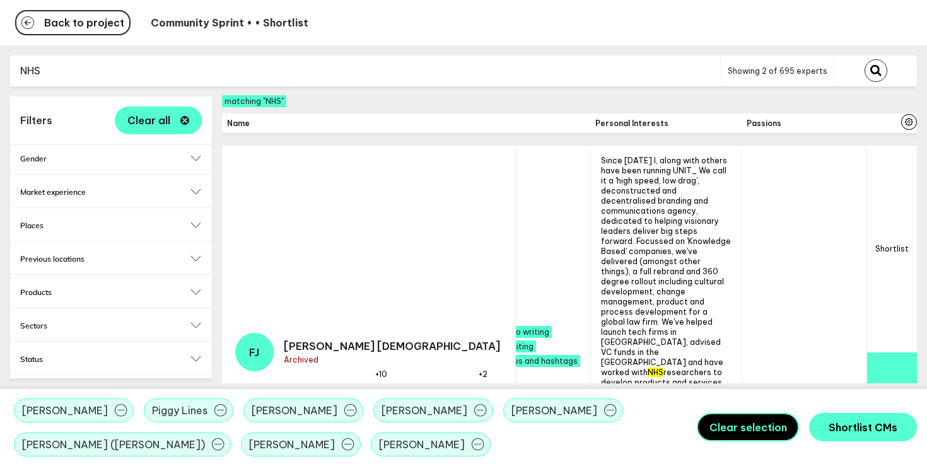
scroll to position [978, 1187]
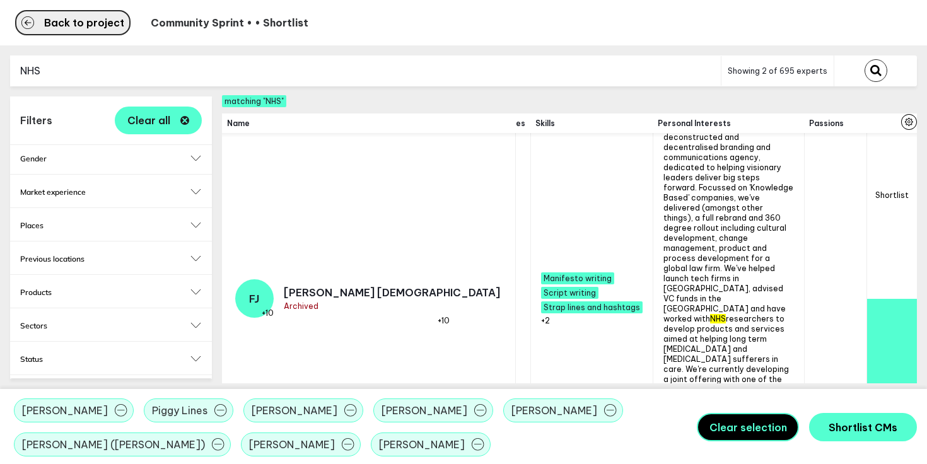
click at [40, 18] on button "Back to project" at bounding box center [72, 22] width 115 height 25
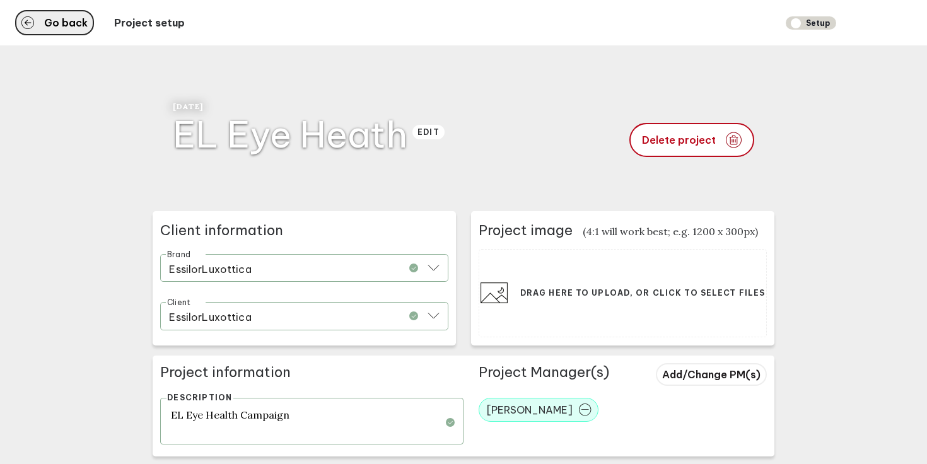
click at [54, 24] on span "Go back" at bounding box center [66, 23] width 44 height 10
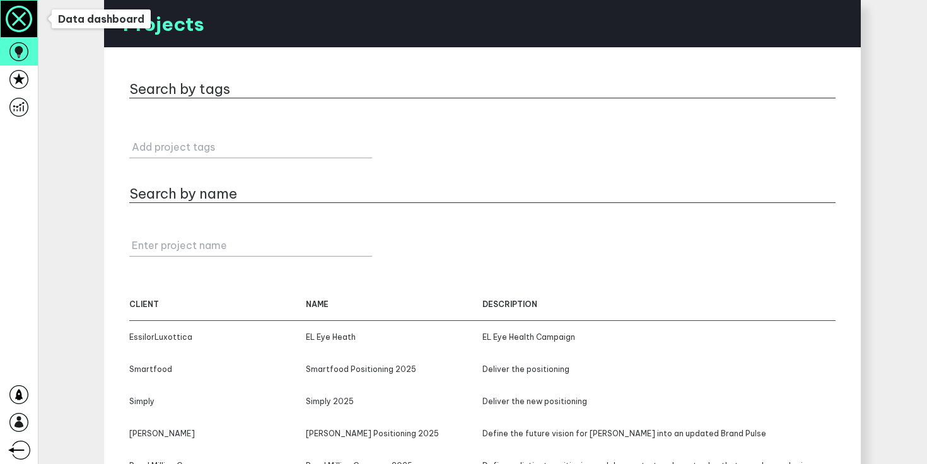
click at [11, 24] on icon at bounding box center [19, 19] width 37 height 37
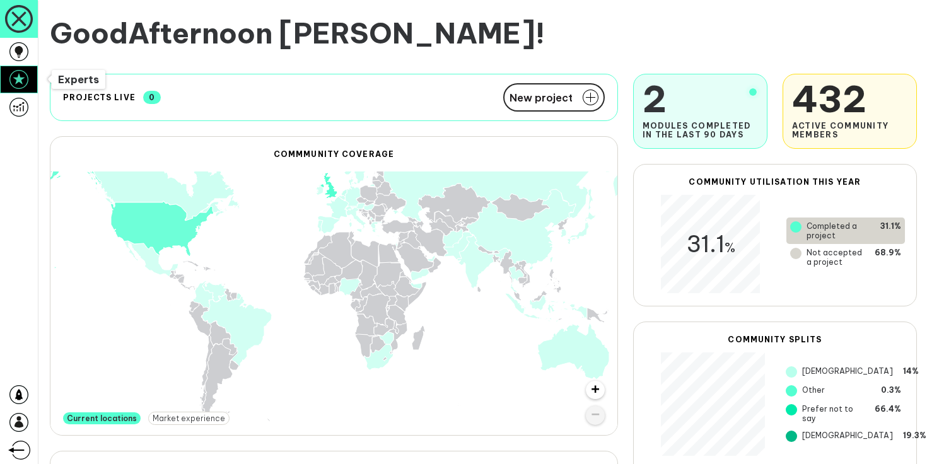
click at [23, 73] on icon at bounding box center [18, 79] width 19 height 19
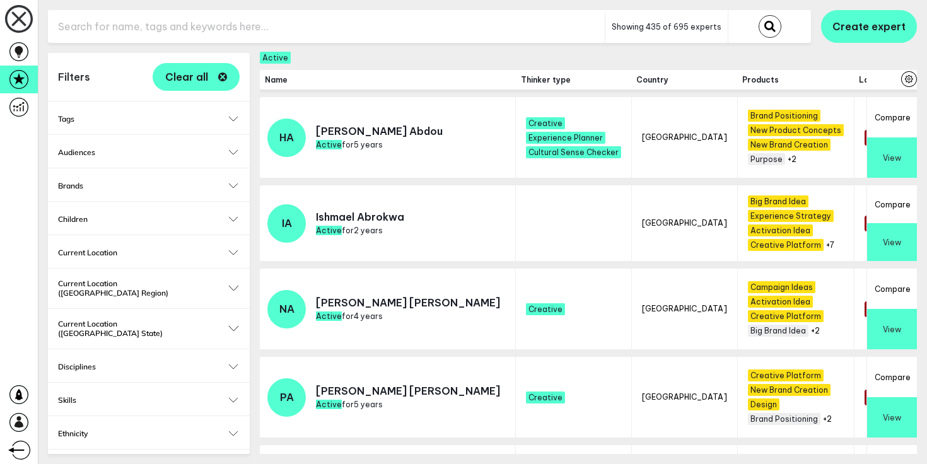
click at [166, 25] on input "text" at bounding box center [326, 26] width 557 height 31
type input "NHS"
click at [758, 15] on button "submit" at bounding box center [769, 26] width 23 height 23
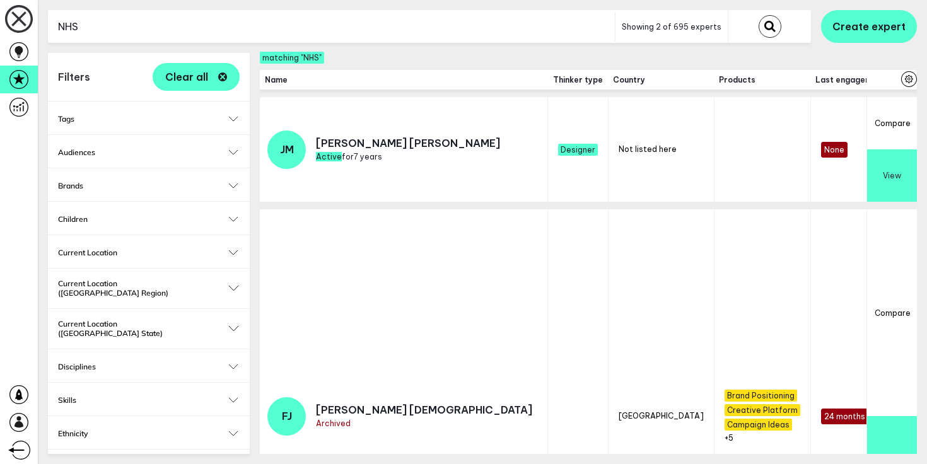
scroll to position [301, 0]
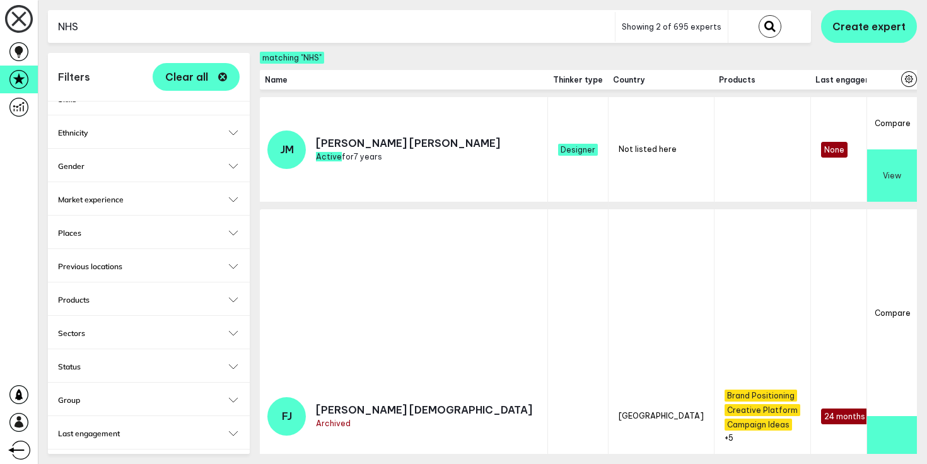
click at [234, 429] on h2 "Last engagement" at bounding box center [149, 433] width 182 height 9
click at [233, 426] on button "Last engagement" at bounding box center [149, 430] width 182 height 9
click at [234, 462] on h2 "Thinker type" at bounding box center [149, 466] width 182 height 9
click at [163, 362] on h2 "Group" at bounding box center [149, 366] width 182 height 9
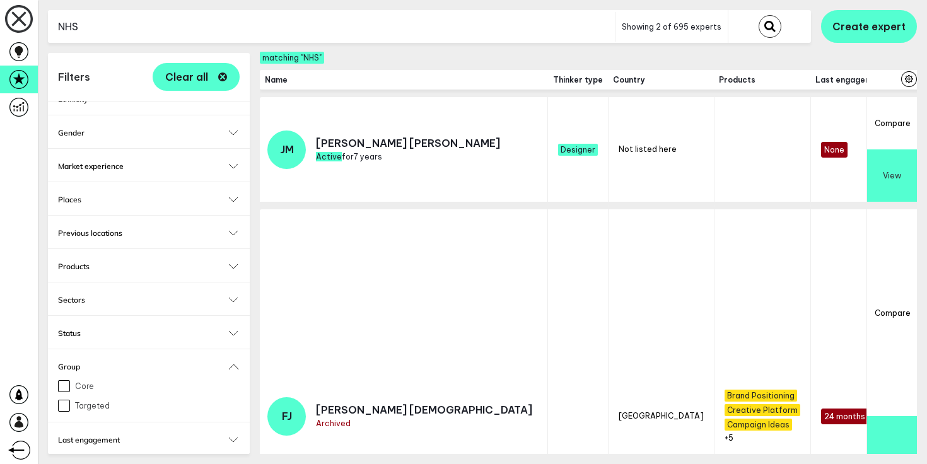
click at [178, 328] on h2 "Status" at bounding box center [149, 332] width 182 height 9
click at [76, 347] on label "Active" at bounding box center [149, 353] width 182 height 12
click at [70, 347] on input "Active" at bounding box center [64, 353] width 12 height 12
checkbox input "true"
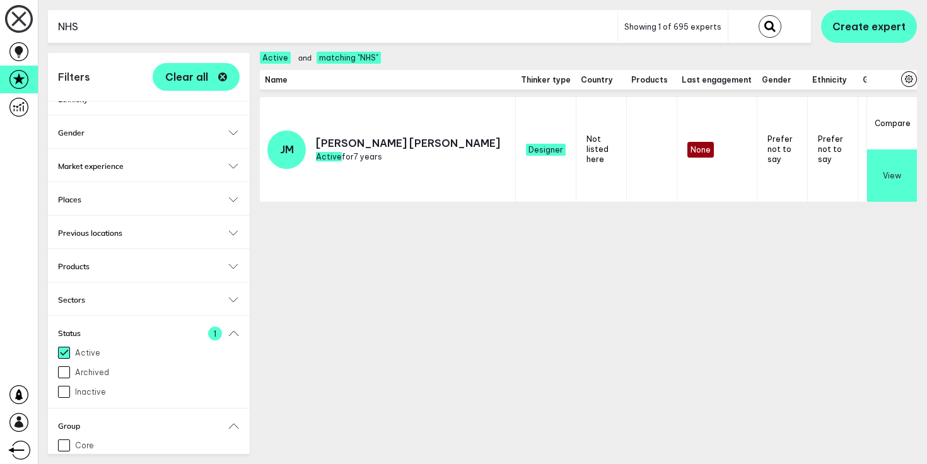
scroll to position [434, 0]
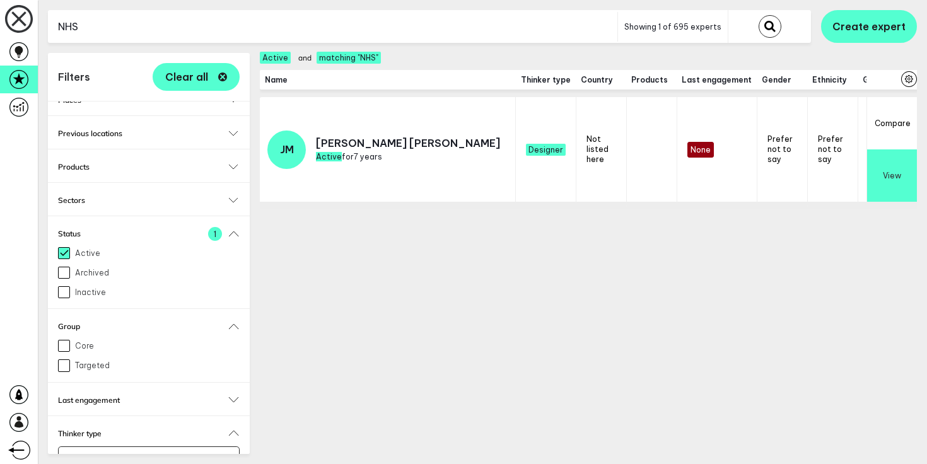
click at [382, 233] on div "Name Thinker type Country Products Last engagement Gender Ethnicity Group Tags …" at bounding box center [588, 262] width 657 height 384
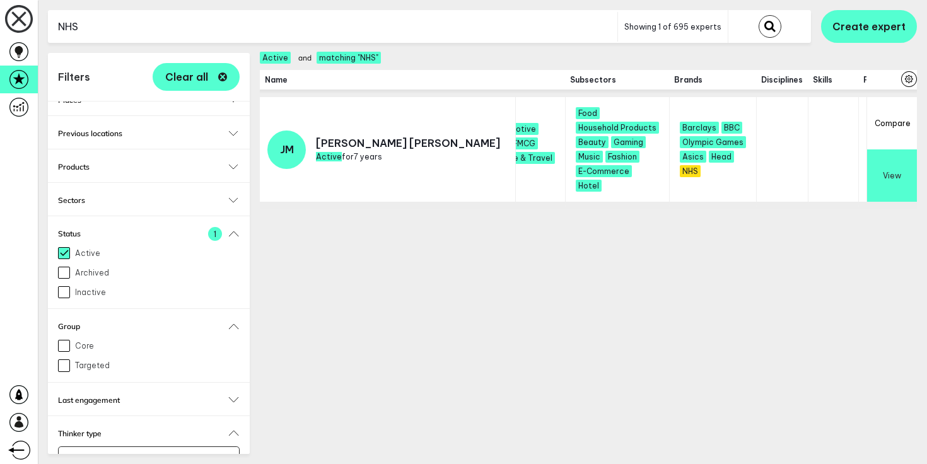
scroll to position [0, 758]
click at [260, 19] on input "NHS" at bounding box center [332, 26] width 569 height 31
type input "public healthcare"
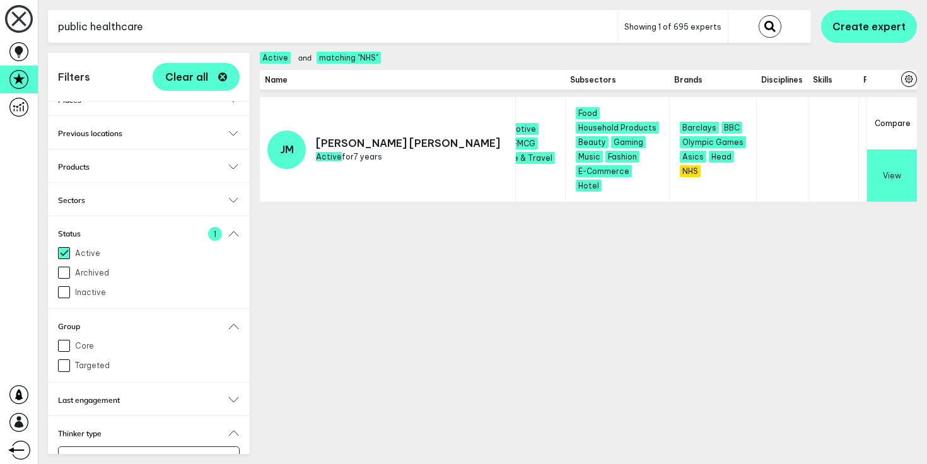
click at [758, 15] on button "submit" at bounding box center [769, 26] width 23 height 23
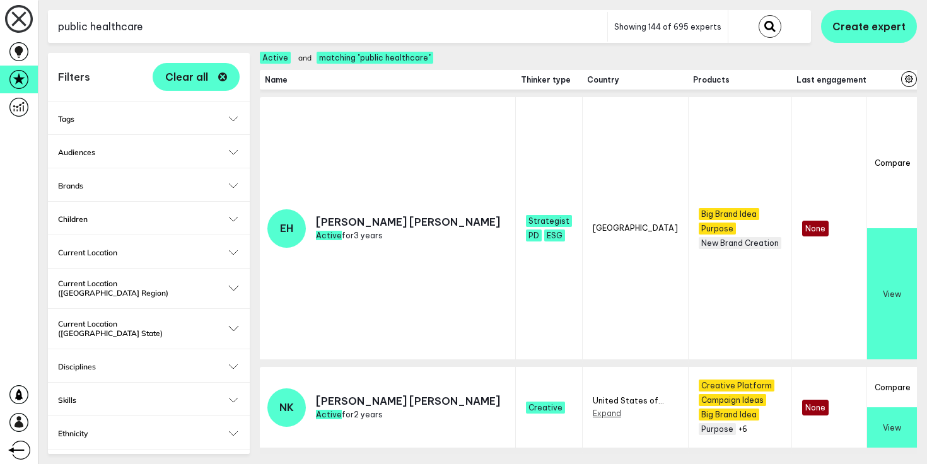
click at [233, 247] on div "Current Location Expand Australasia Expand Asia Expand Europe Expand Africa Exp…" at bounding box center [149, 251] width 202 height 33
click at [233, 251] on button "Current Location" at bounding box center [149, 252] width 182 height 9
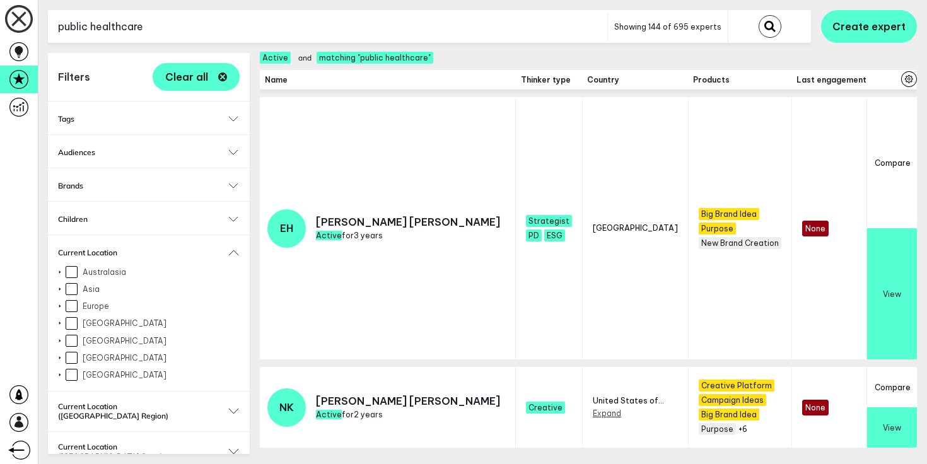
click at [72, 308] on input "Europe" at bounding box center [72, 306] width 12 height 12
checkbox input "true"
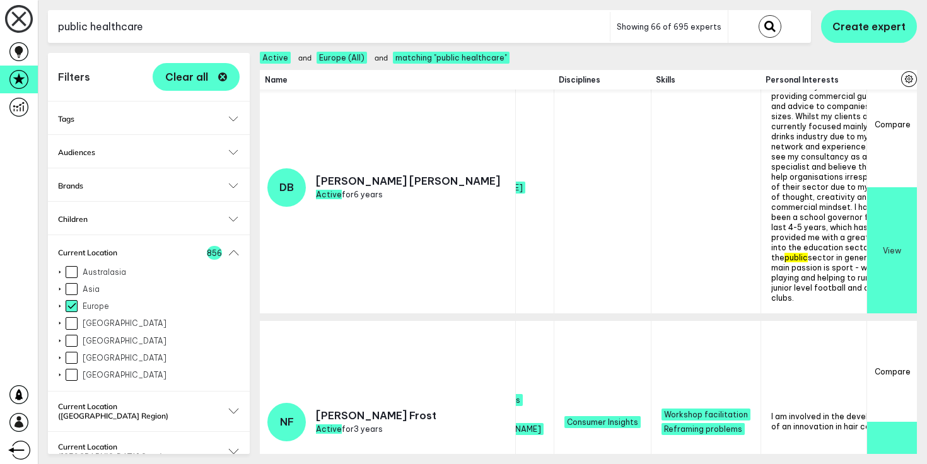
scroll to position [386, 1337]
drag, startPoint x: 542, startPoint y: 218, endPoint x: 544, endPoint y: 249, distance: 31.6
click at [772, 249] on span "I have run my own business consultancy for the last 3 years - providing commerc…" at bounding box center [837, 187] width 131 height 232
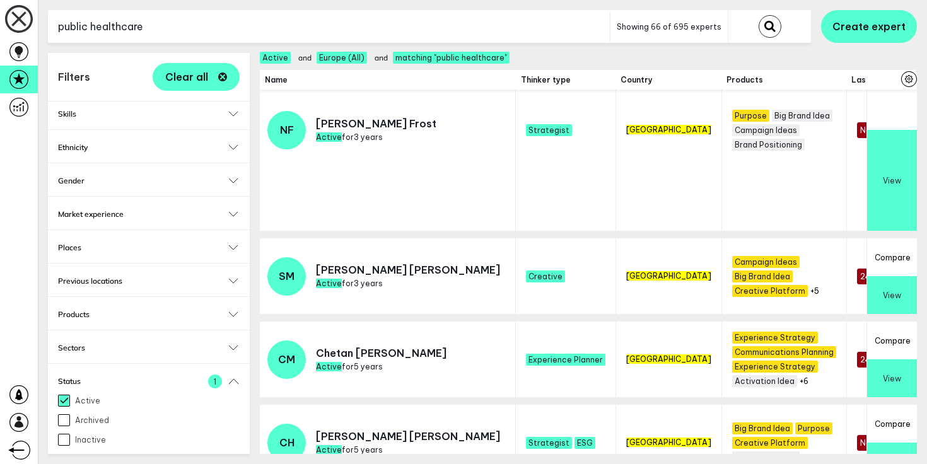
scroll to position [557, 0]
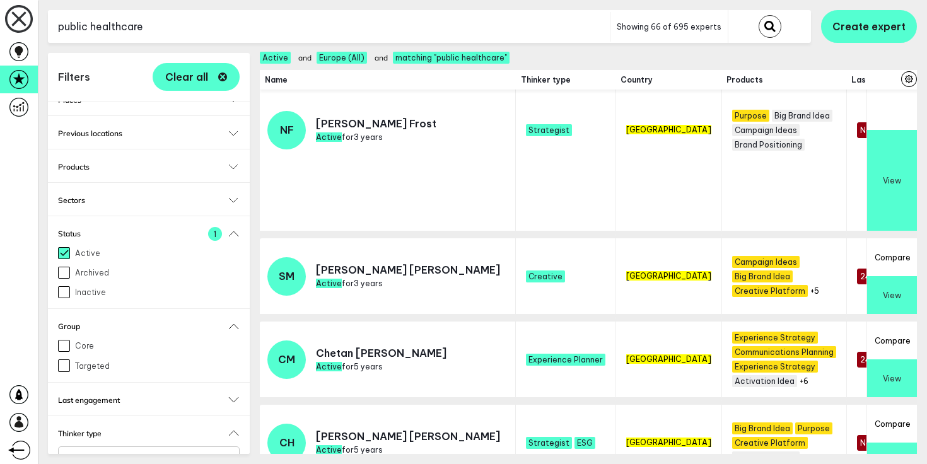
click at [129, 452] on input "Select..." at bounding box center [141, 459] width 148 height 15
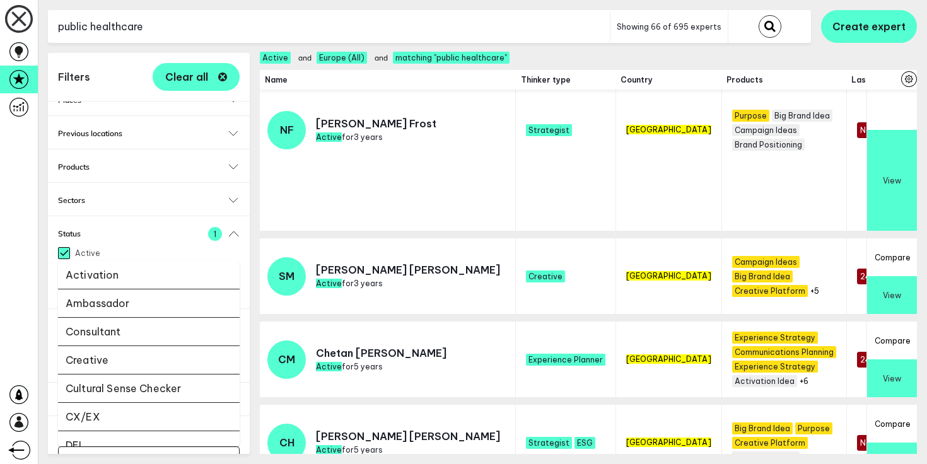
click at [129, 346] on li "Creative" at bounding box center [149, 360] width 182 height 28
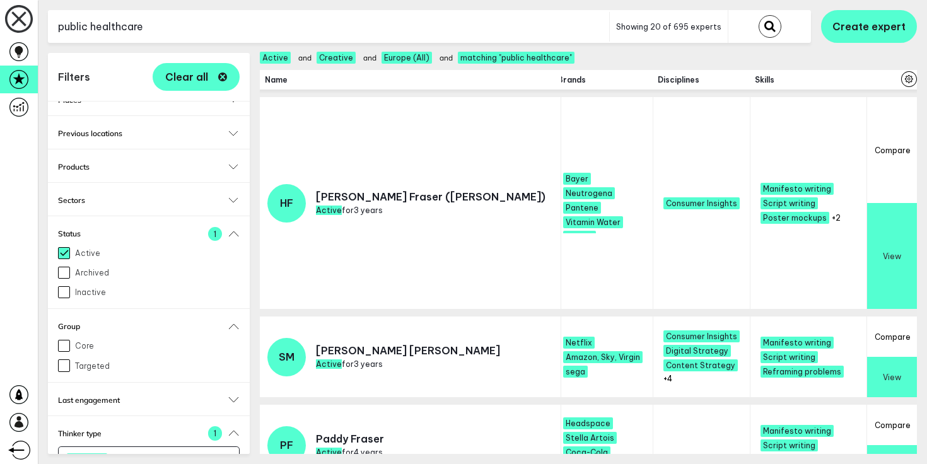
scroll to position [0, 1442]
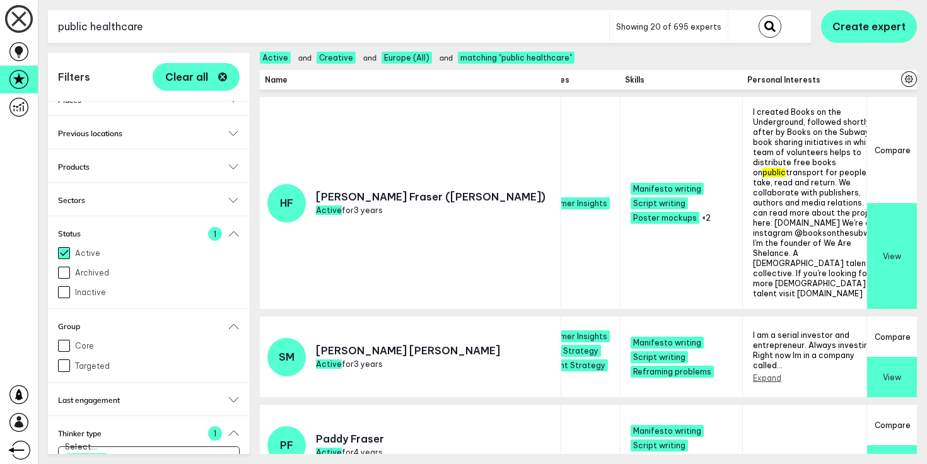
click at [904, 373] on button "Expand" at bounding box center [918, 377] width 28 height 9
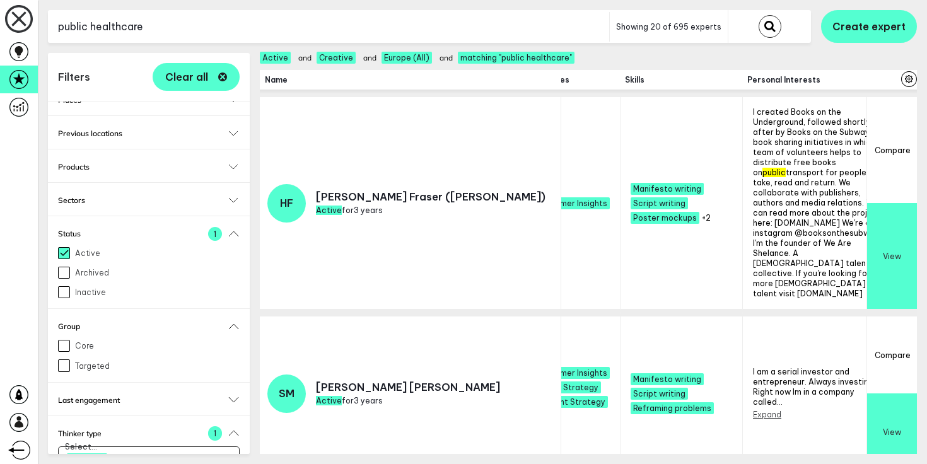
click at [753, 410] on button "Expand" at bounding box center [767, 414] width 28 height 9
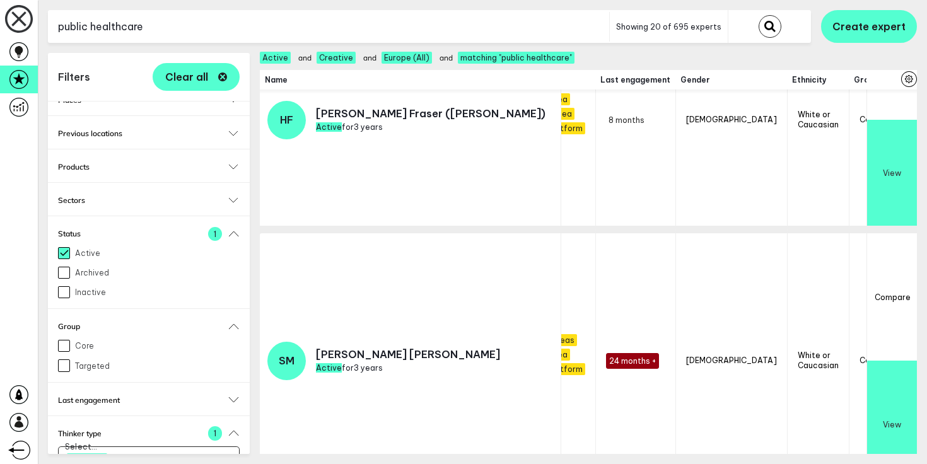
scroll to position [83, 0]
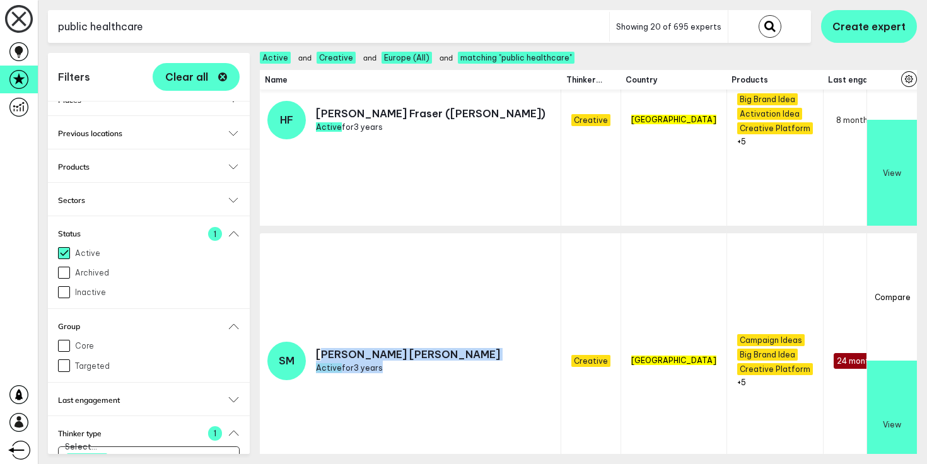
drag, startPoint x: 383, startPoint y: 334, endPoint x: 322, endPoint y: 333, distance: 60.5
click at [322, 333] on td "SM Simon Morris Active for 3 years" at bounding box center [410, 364] width 301 height 262
click at [322, 348] on p "Simon Morris" at bounding box center [408, 354] width 184 height 13
drag, startPoint x: 317, startPoint y: 333, endPoint x: 380, endPoint y: 330, distance: 62.5
click at [380, 348] on p "Simon Morris" at bounding box center [408, 354] width 184 height 13
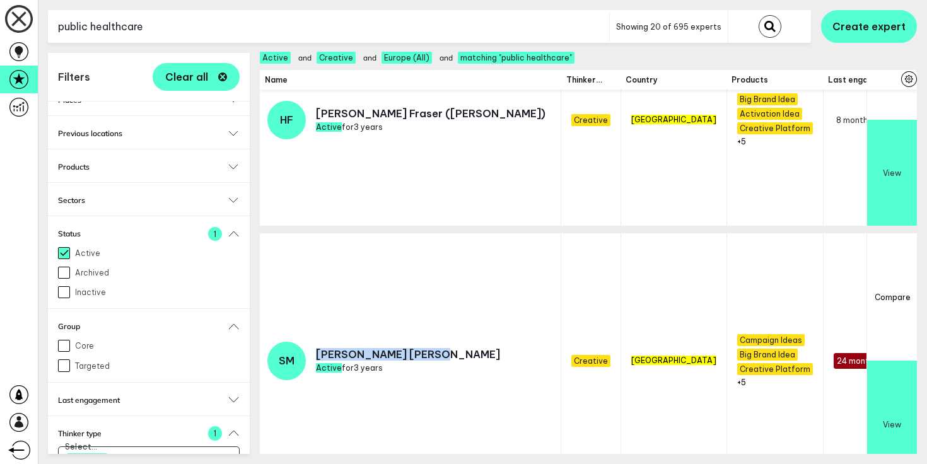
copy p "Simon Morris"
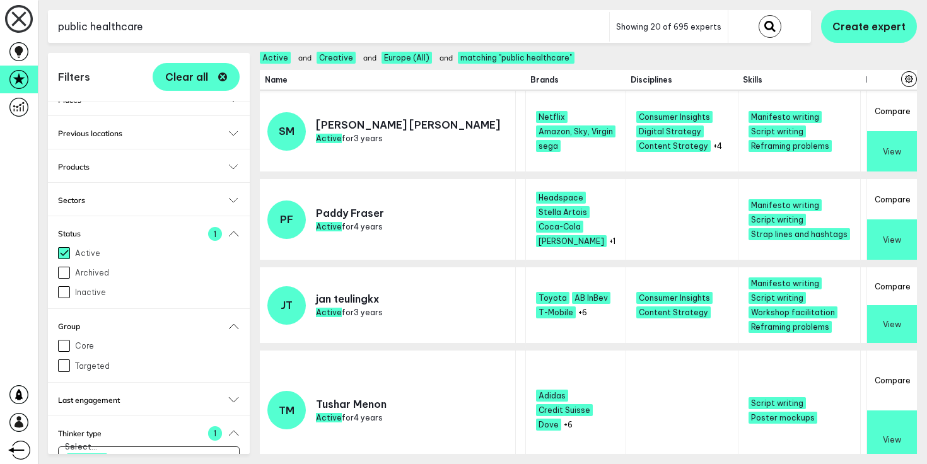
scroll to position [139, 1294]
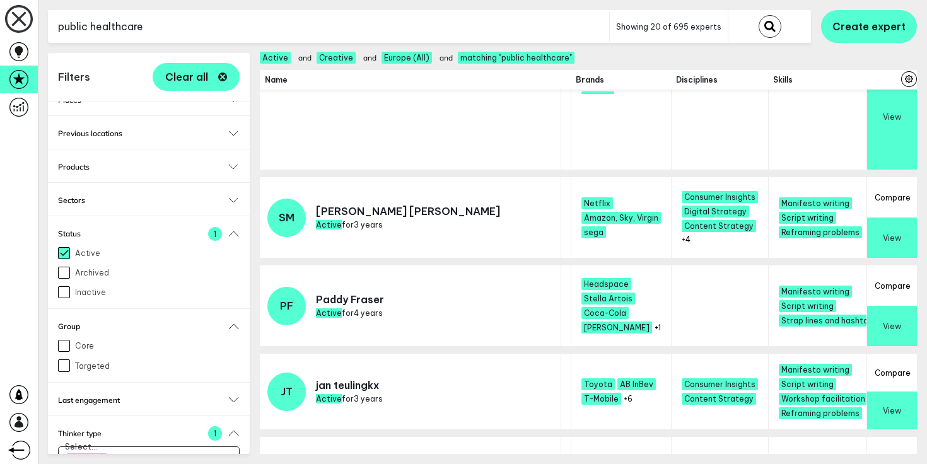
click at [914, 231] on button "View" at bounding box center [892, 238] width 50 height 40
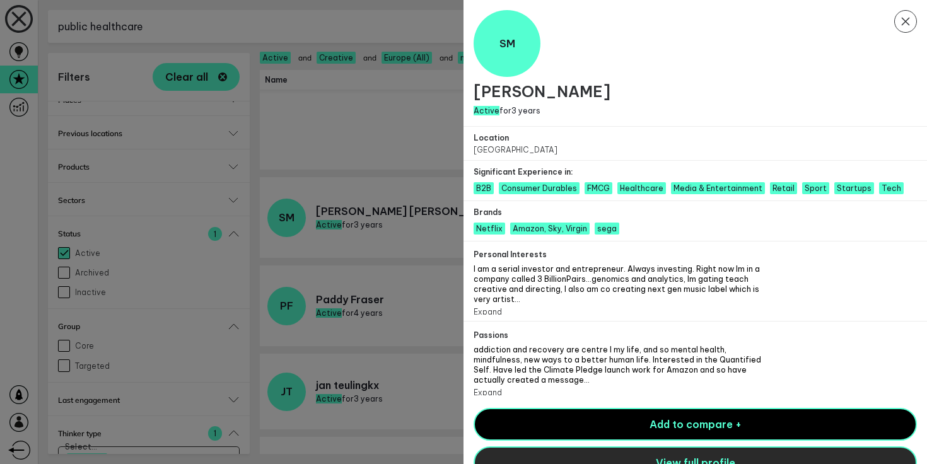
click at [699, 446] on button "View full profile" at bounding box center [694, 462] width 443 height 33
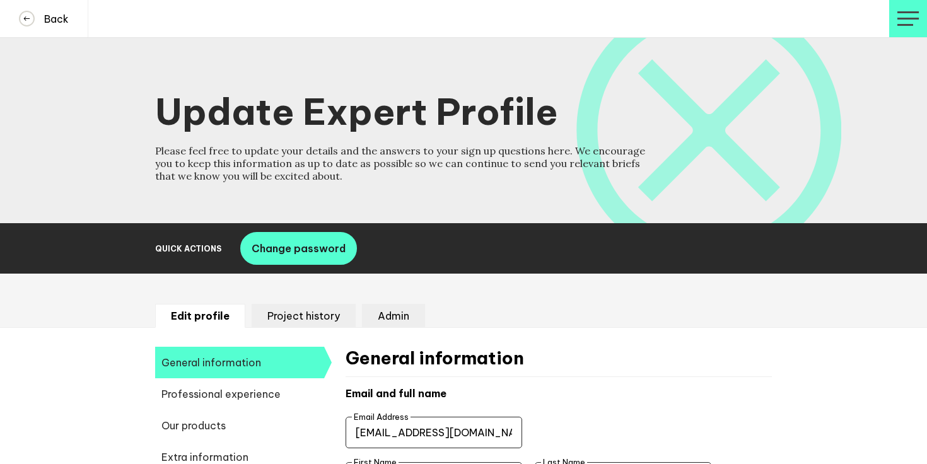
select select "19089"
select select "20252"
select select "19085"
select select "14666"
select select "17584"
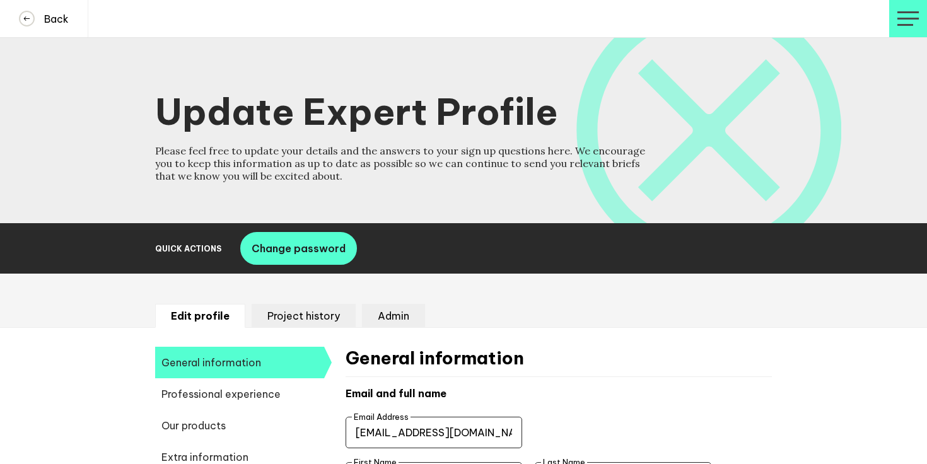
select select
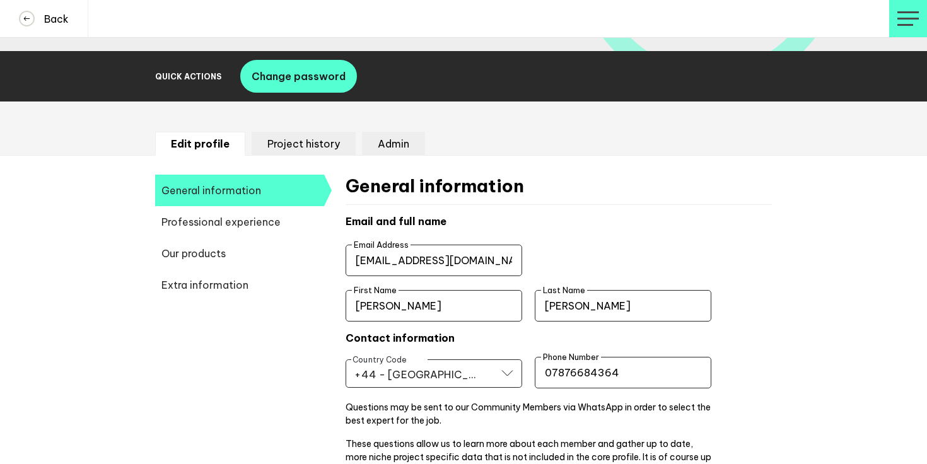
scroll to position [200, 0]
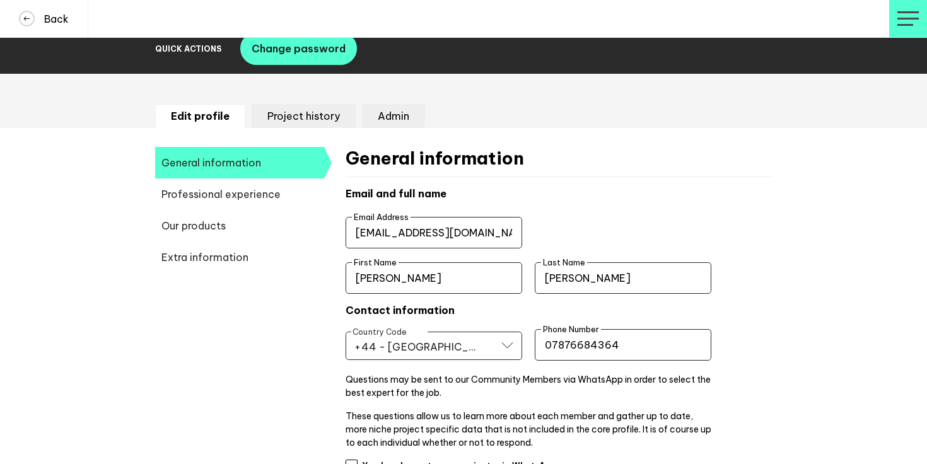
click at [261, 195] on span "Professional experience" at bounding box center [239, 194] width 169 height 32
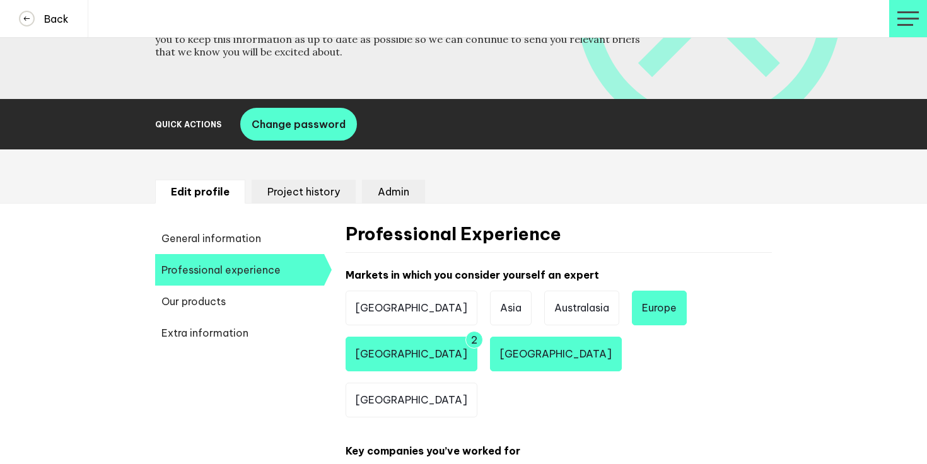
scroll to position [0, 0]
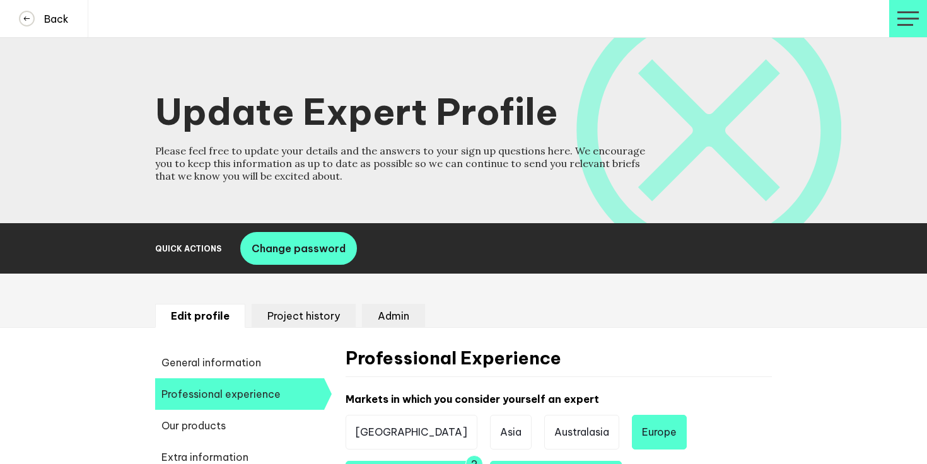
click at [316, 323] on li "Project history" at bounding box center [304, 316] width 104 height 24
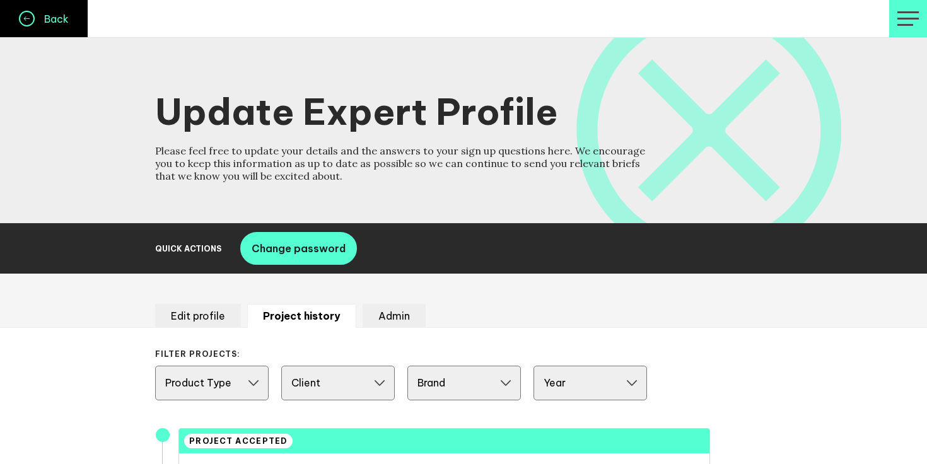
click at [24, 11] on span at bounding box center [27, 19] width 16 height 16
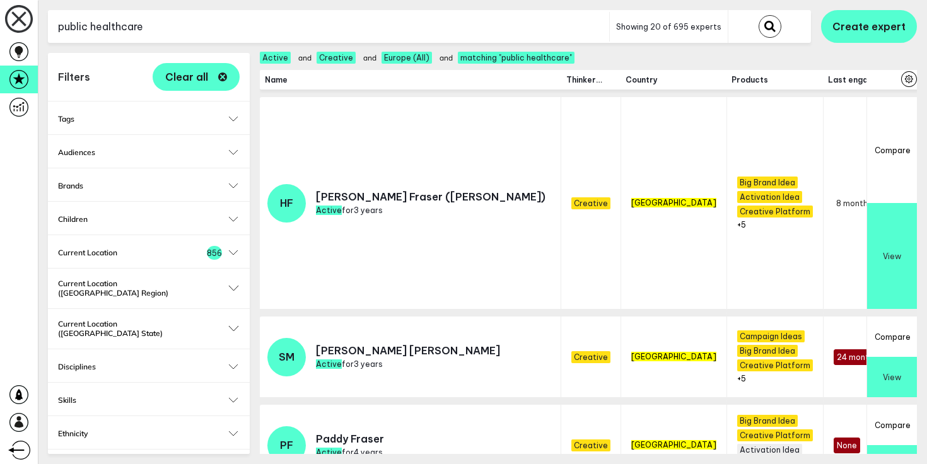
click at [368, 15] on input "public healthcare" at bounding box center [328, 26] width 561 height 31
type input "public healthcare"
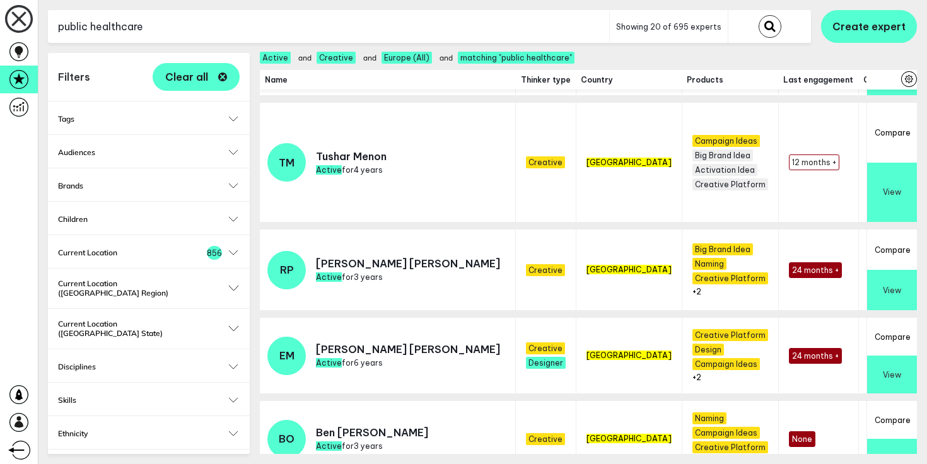
scroll to position [464, 0]
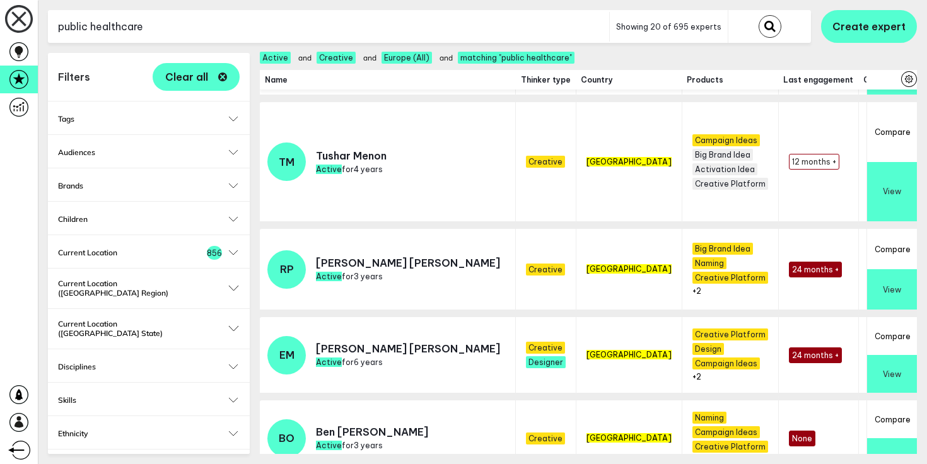
click at [905, 287] on button "View" at bounding box center [892, 289] width 50 height 40
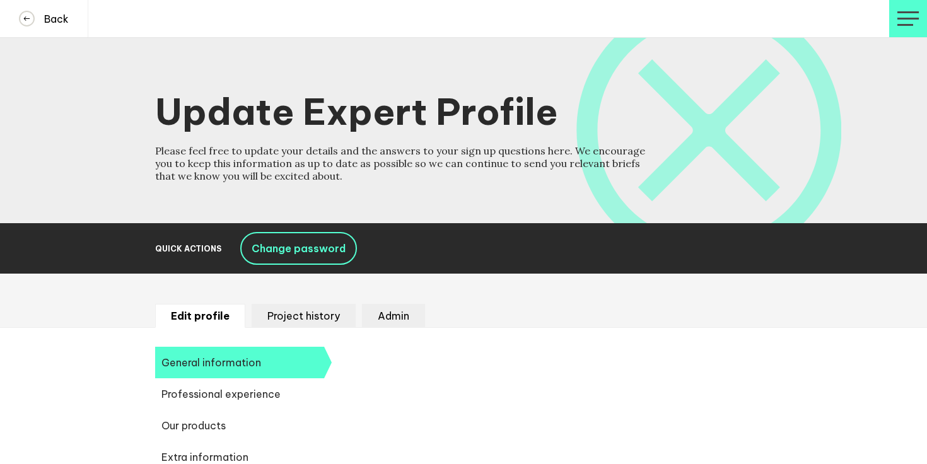
select select "19089"
select select "20252"
select select "19085"
select select "12639"
select select "10937"
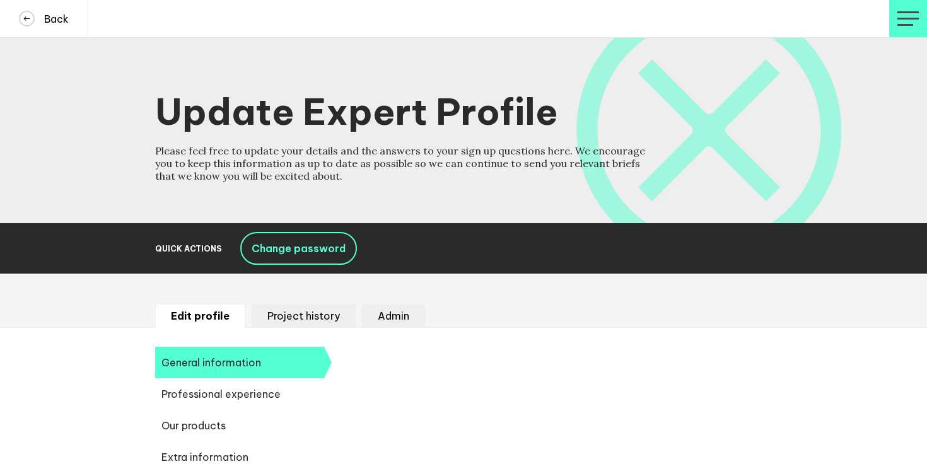
select select "13818"
select select "14657"
select select "14666"
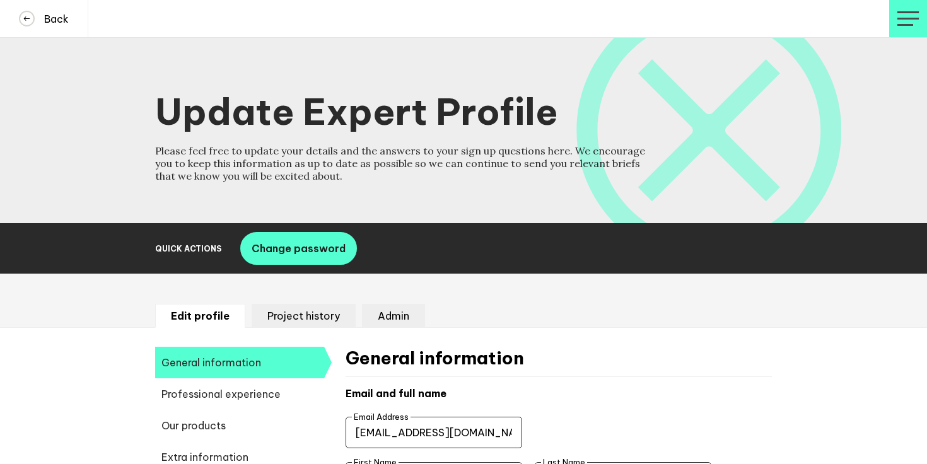
click at [402, 322] on li "Admin" at bounding box center [393, 316] width 63 height 24
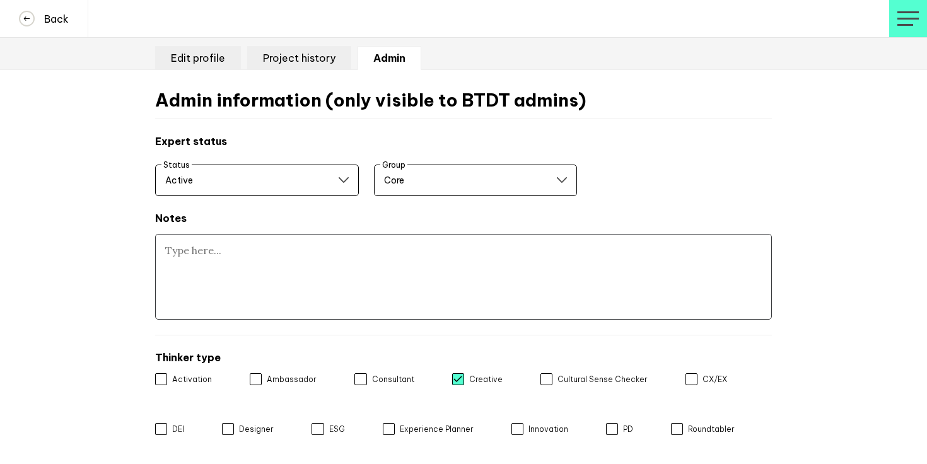
scroll to position [258, 0]
click at [362, 255] on textarea at bounding box center [463, 276] width 617 height 86
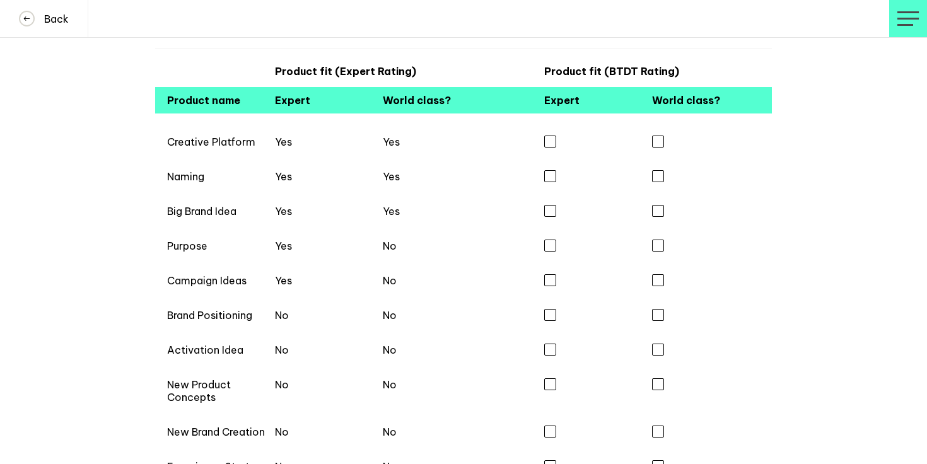
scroll to position [1171, 0]
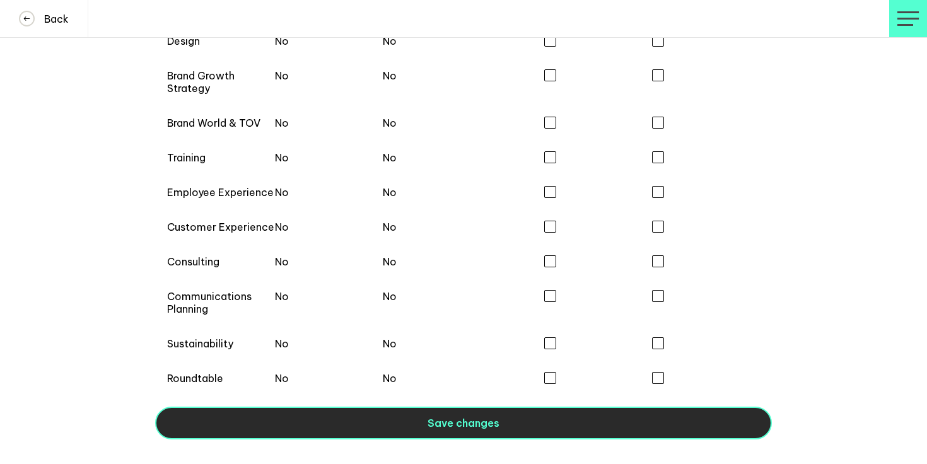
type textarea "Brand voice"
click at [362, 421] on button "Save changes" at bounding box center [463, 423] width 617 height 33
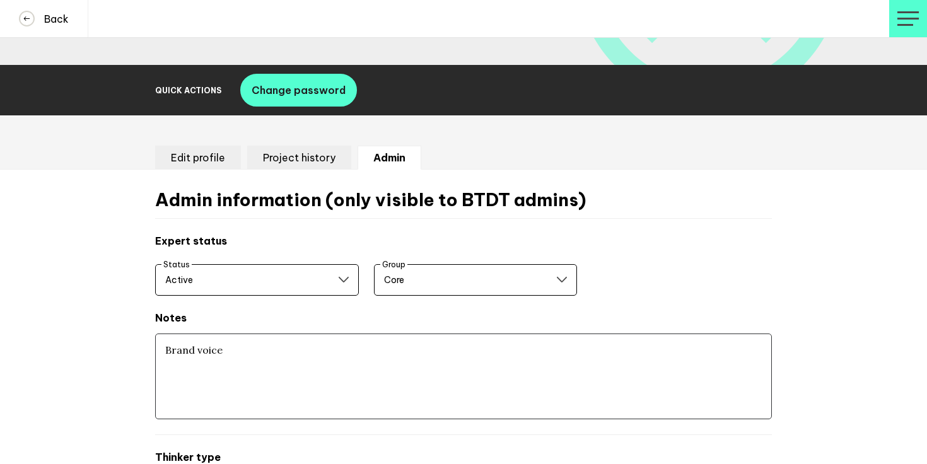
scroll to position [0, 0]
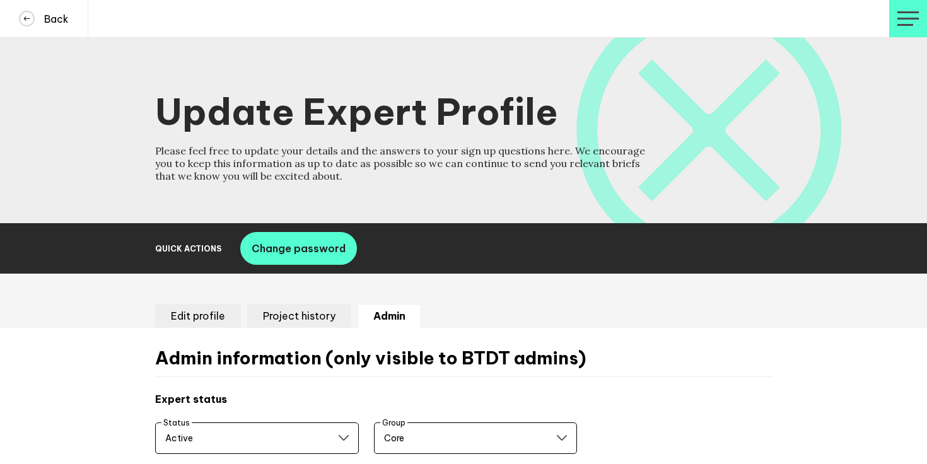
click at [275, 309] on li "Project history" at bounding box center [299, 316] width 104 height 24
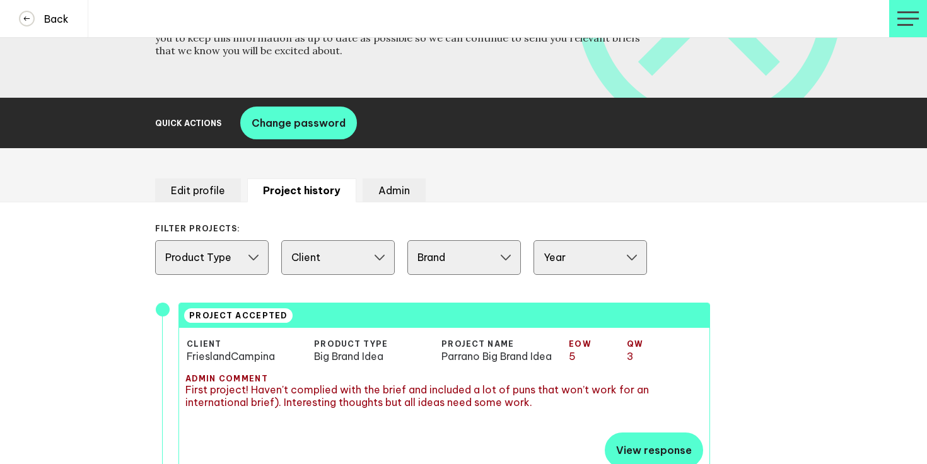
scroll to position [243, 0]
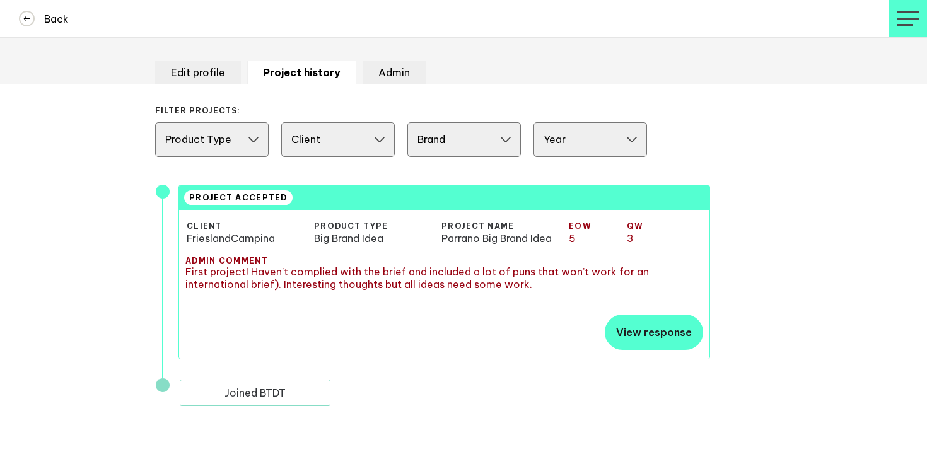
click at [204, 77] on li "Edit profile" at bounding box center [198, 73] width 86 height 24
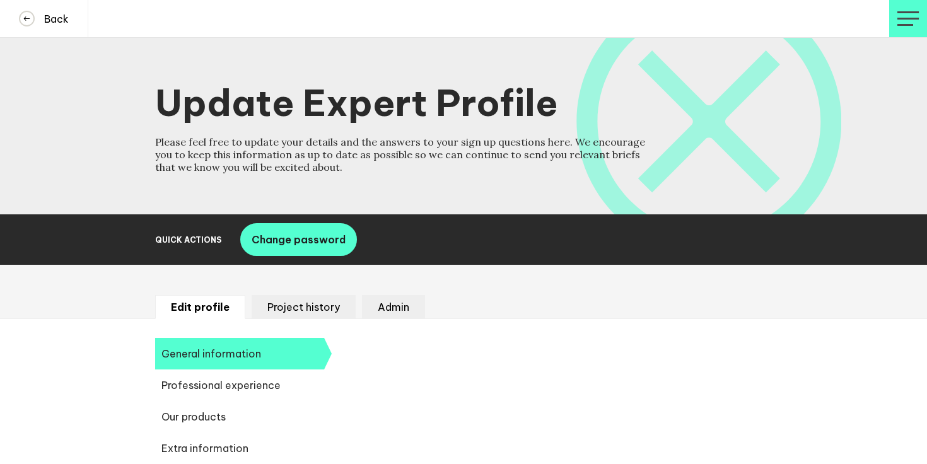
select select "19089"
select select "20252"
select select "19085"
select select "12639"
select select "10937"
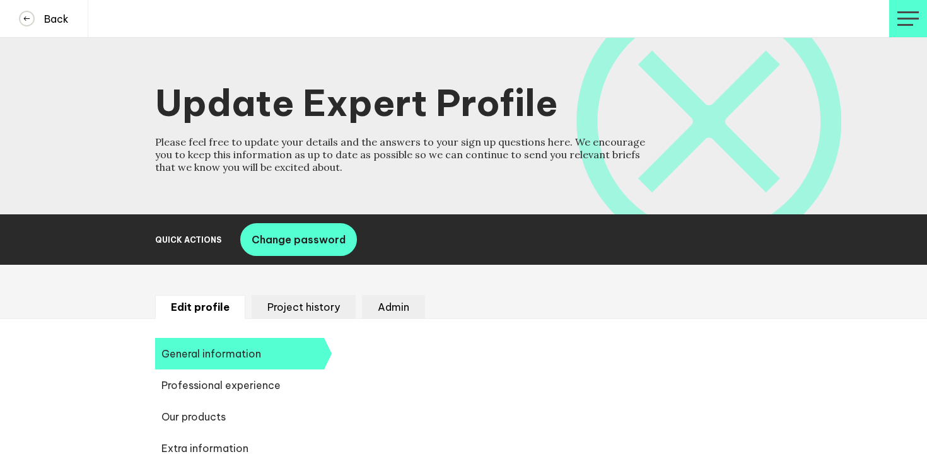
select select "13818"
select select "14657"
select select "14666"
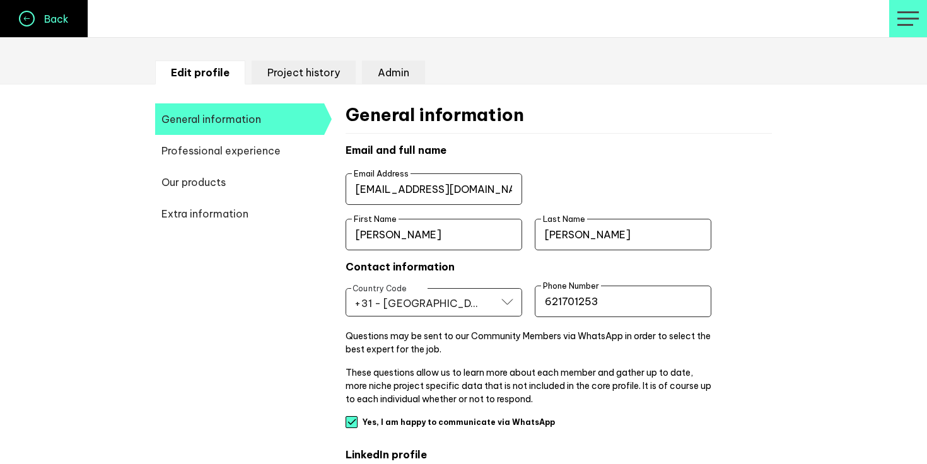
click at [52, 15] on h4 "Back" at bounding box center [52, 19] width 34 height 13
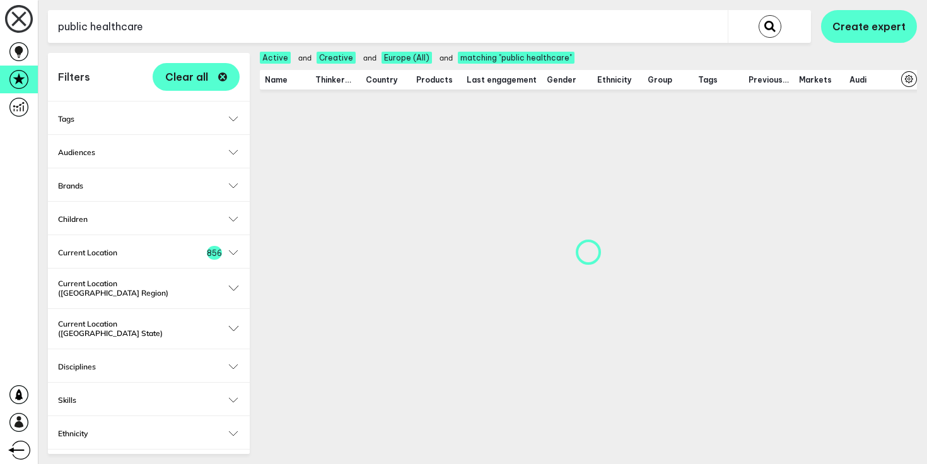
click at [663, 11] on input "public healthcare" at bounding box center [388, 26] width 680 height 31
click at [657, 27] on input "public healthcare" at bounding box center [388, 26] width 680 height 31
